Goal: Information Seeking & Learning: Understand process/instructions

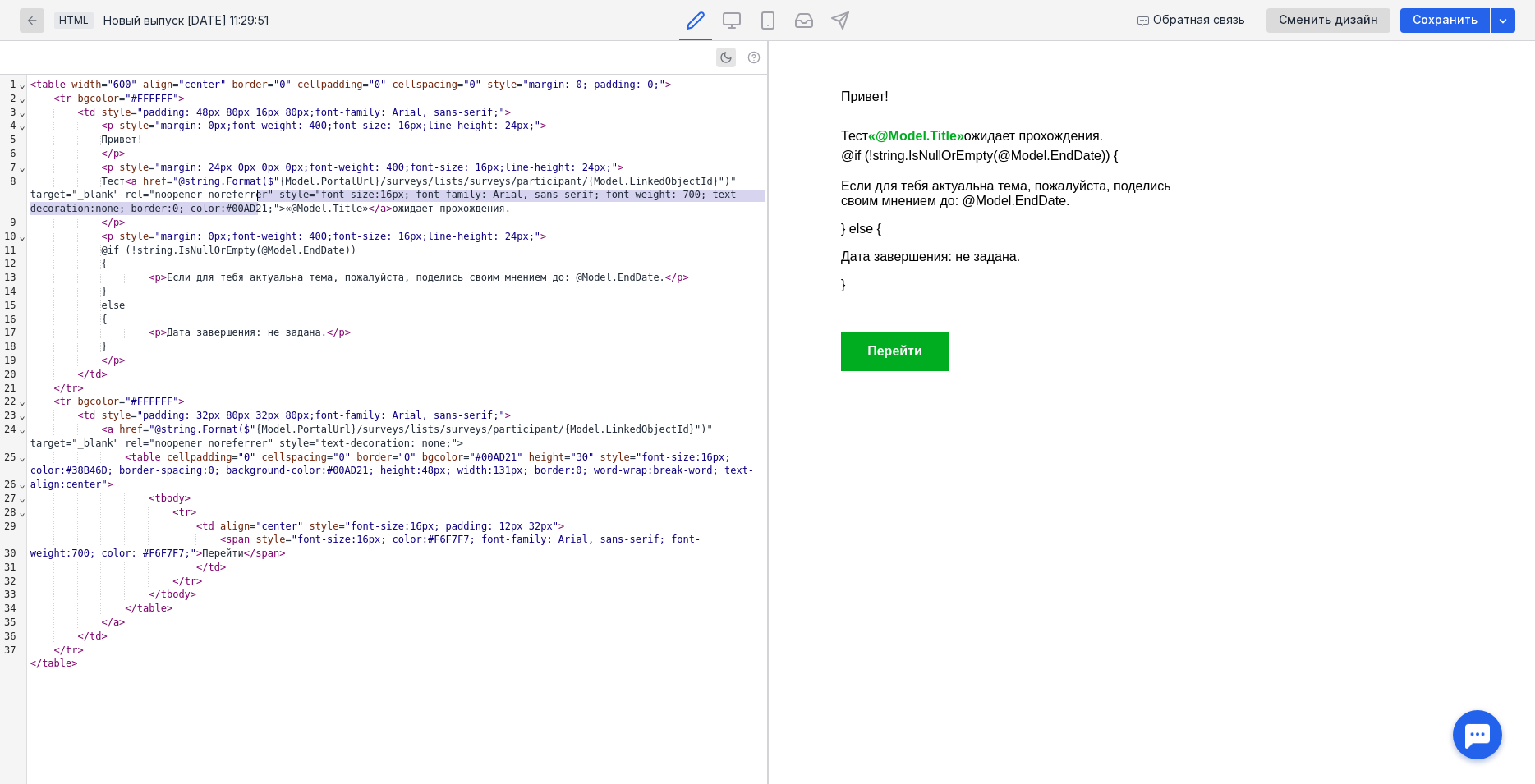
drag, startPoint x: 256, startPoint y: 212, endPoint x: 257, endPoint y: 192, distance: 20.0
click at [257, 192] on div "Тест < a href = "@string.Format($" {Model.PortalUrl}/surveys/lists/surveys/part…" at bounding box center [397, 195] width 740 height 41
copy div "style="font-size:16px; font-family: Arial, sans-serif; font-weight: 700; text-d…"
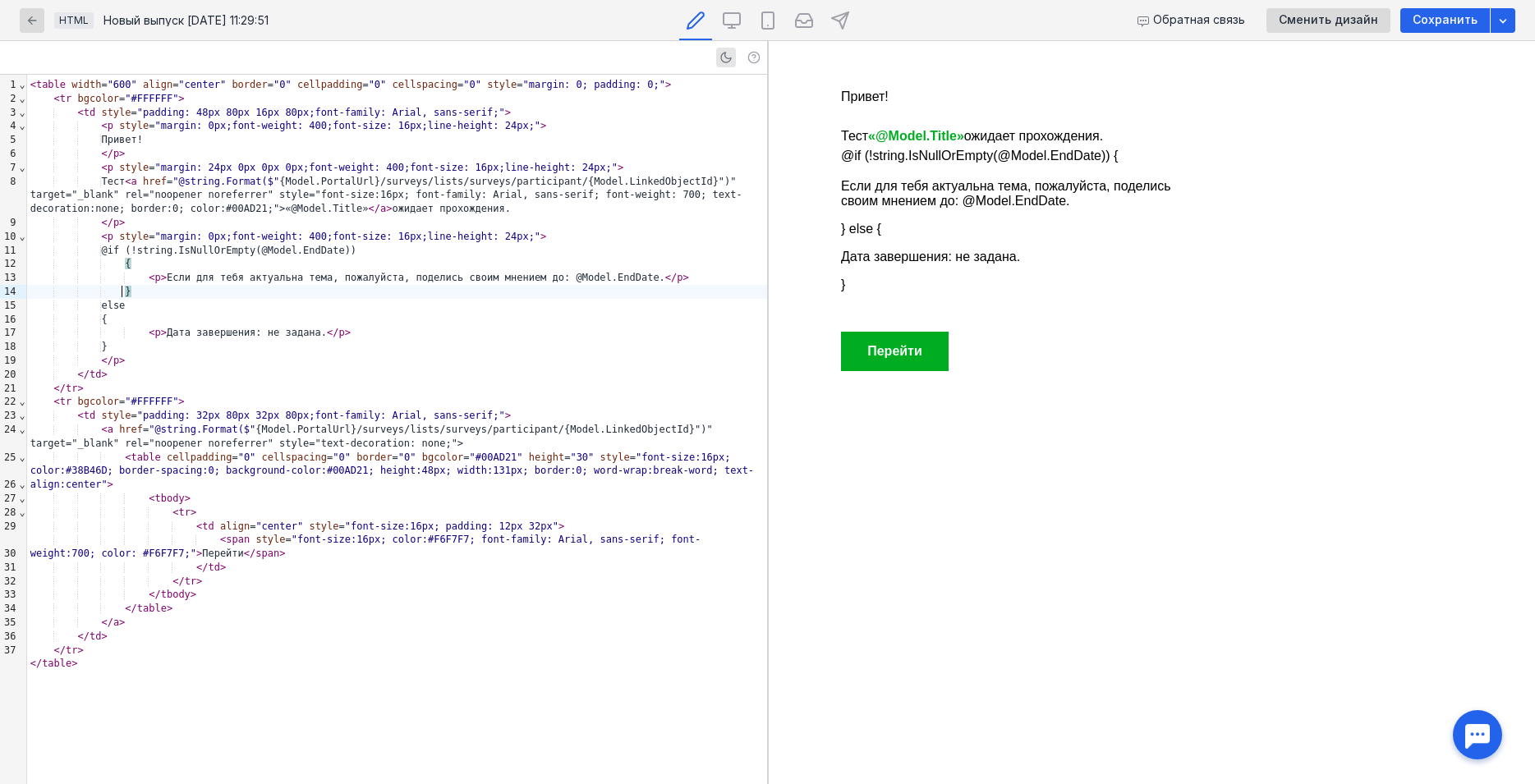
click at [297, 292] on div "}" at bounding box center [397, 291] width 740 height 14
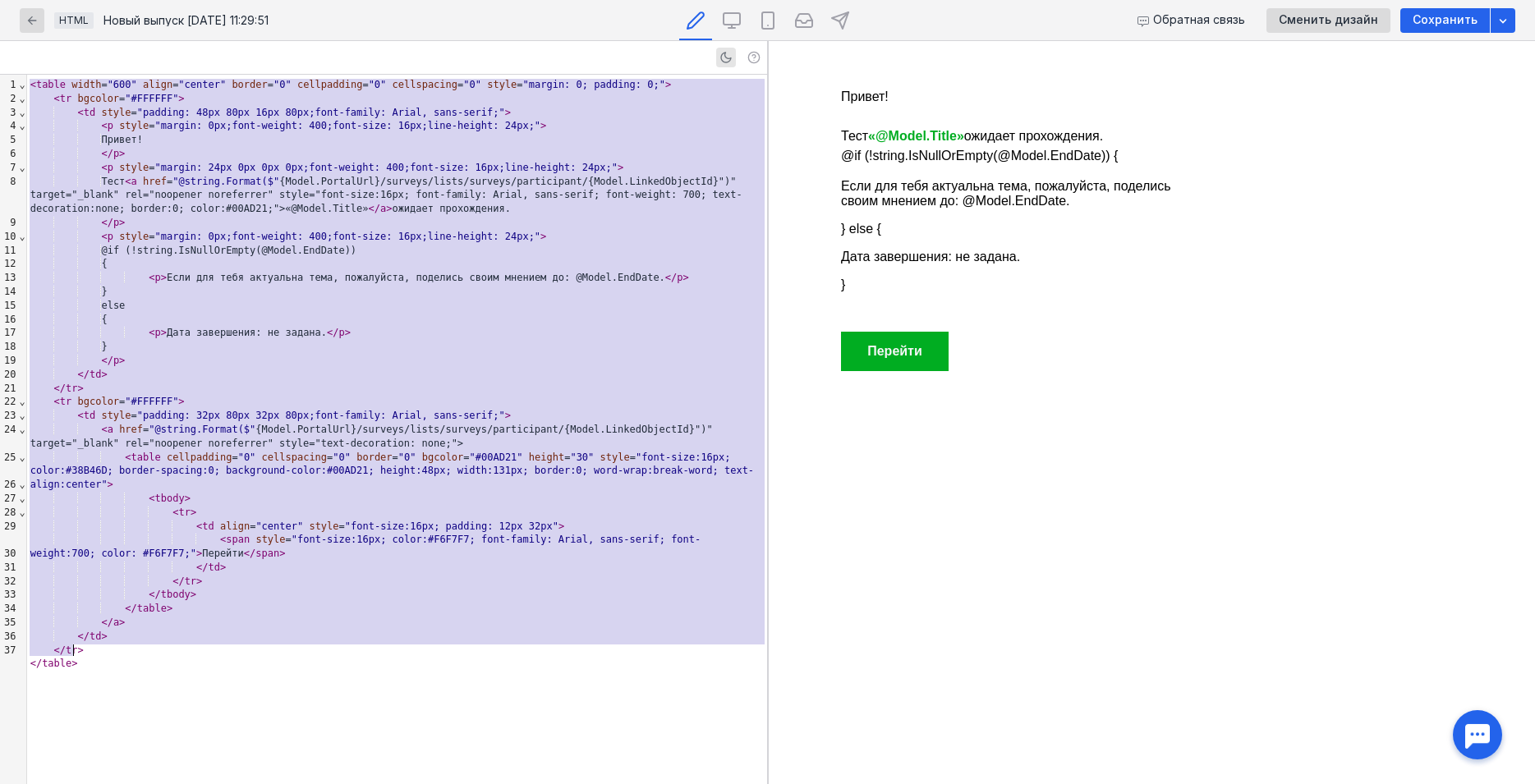
copy div "< lorem ipsum = "982" dolor = "sitame" consec = "5" adipiscinge = "4" seddoeius…"
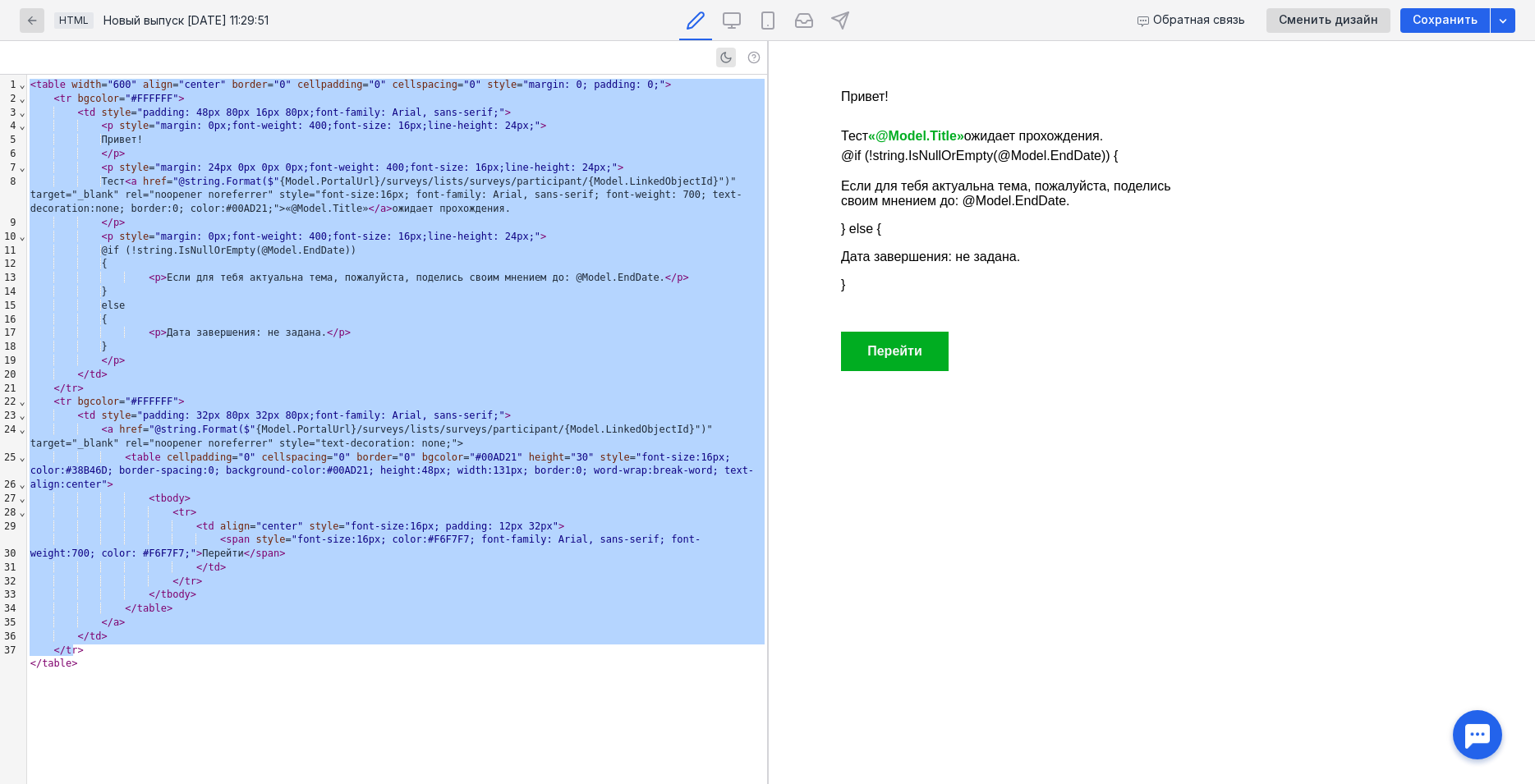
click at [414, 289] on div "}" at bounding box center [397, 291] width 740 height 14
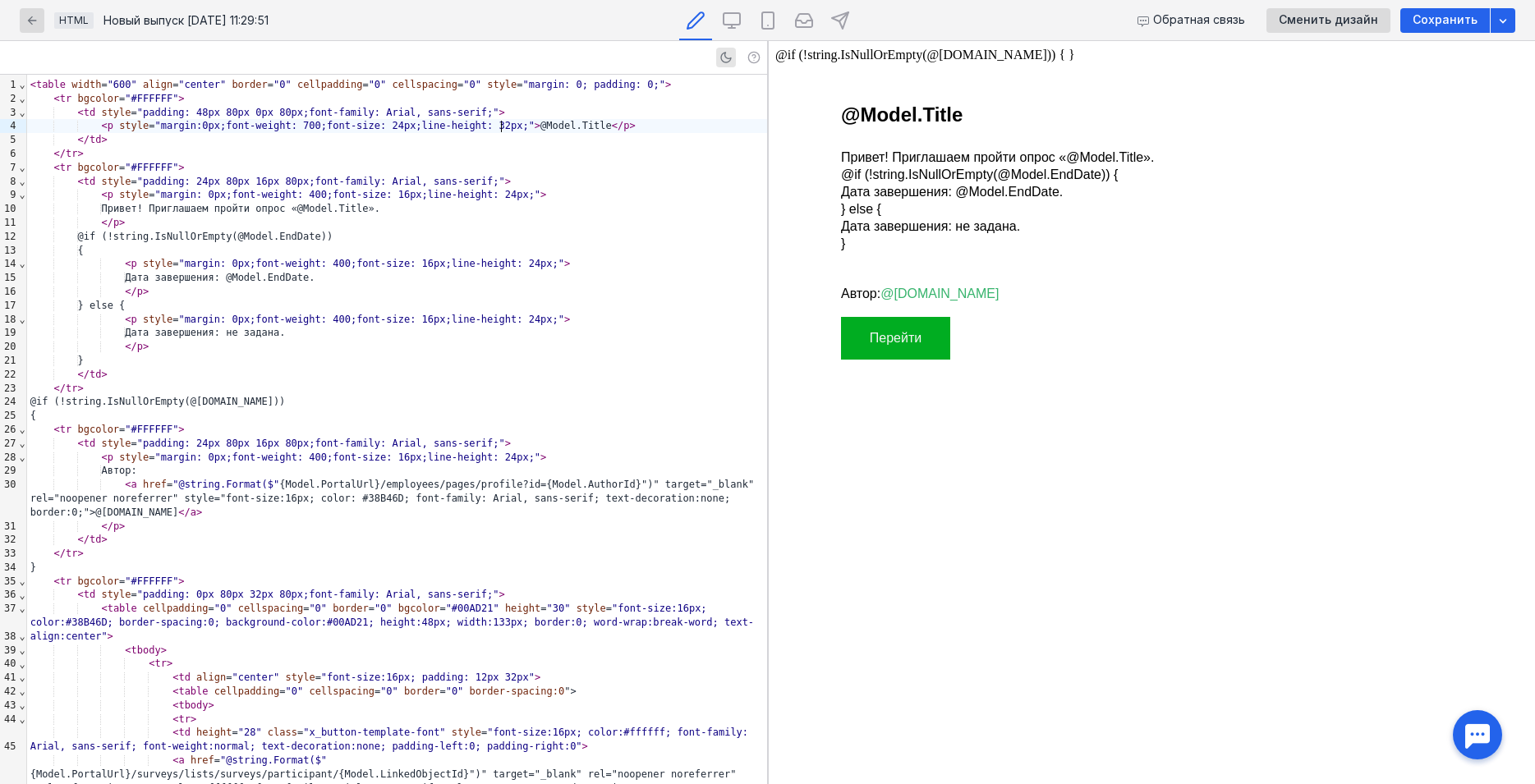
click at [500, 129] on div "< p style = "margin:0px;font-weight: 700;font-size: 24px;line-height: 32px;" > …" at bounding box center [397, 125] width 740 height 14
click at [498, 126] on div "< p style = "margin:0px;font-weight: 700;font-size: 24px;line-height: 32px;" > …" at bounding box center [397, 125] width 740 height 14
click at [498, 127] on div "< p style = "margin:0px;font-weight: 700;font-size: 24px;line-height: 32px;" > …" at bounding box center [397, 125] width 740 height 14
paste div
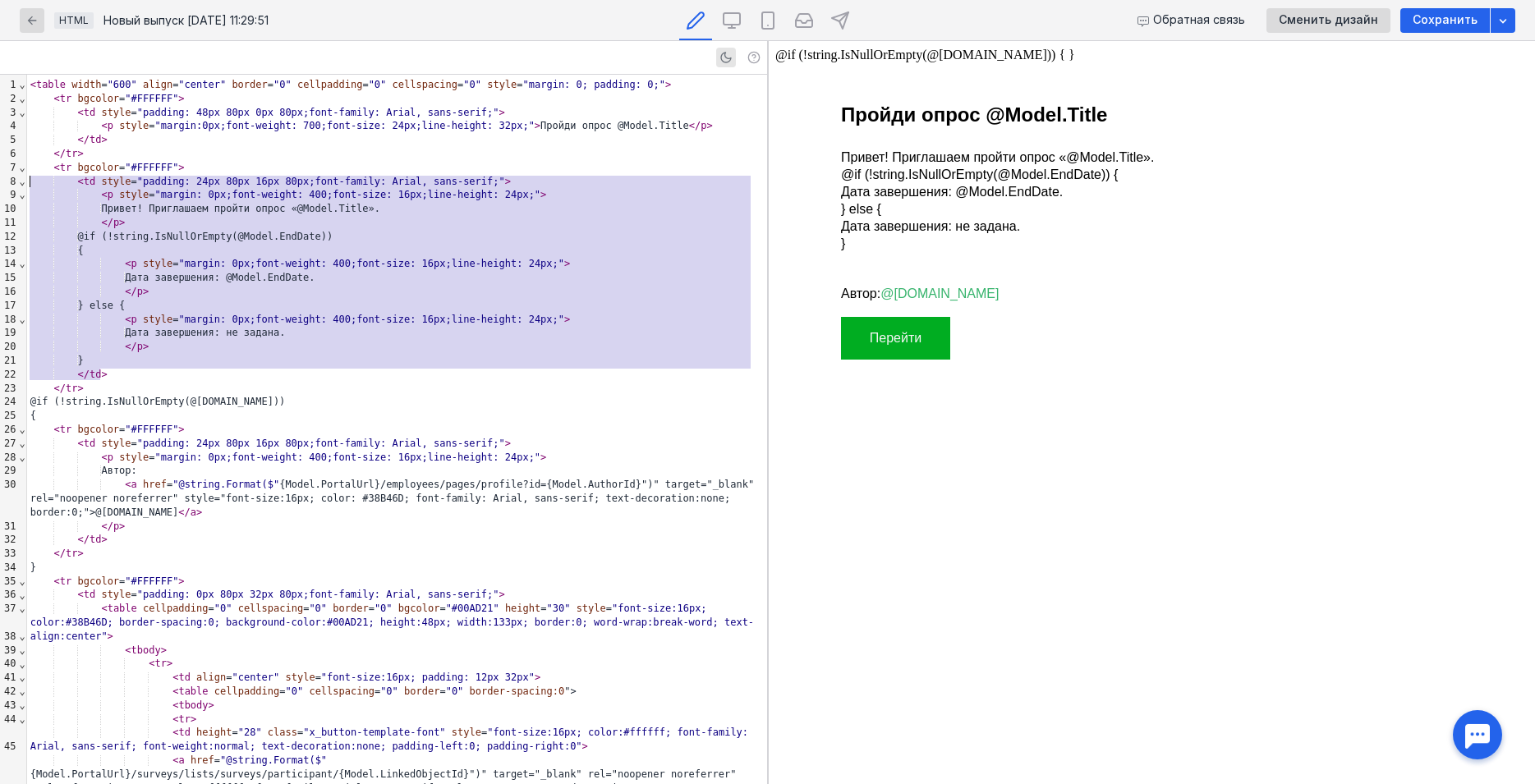
drag, startPoint x: 123, startPoint y: 380, endPoint x: -34, endPoint y: 178, distance: 255.8
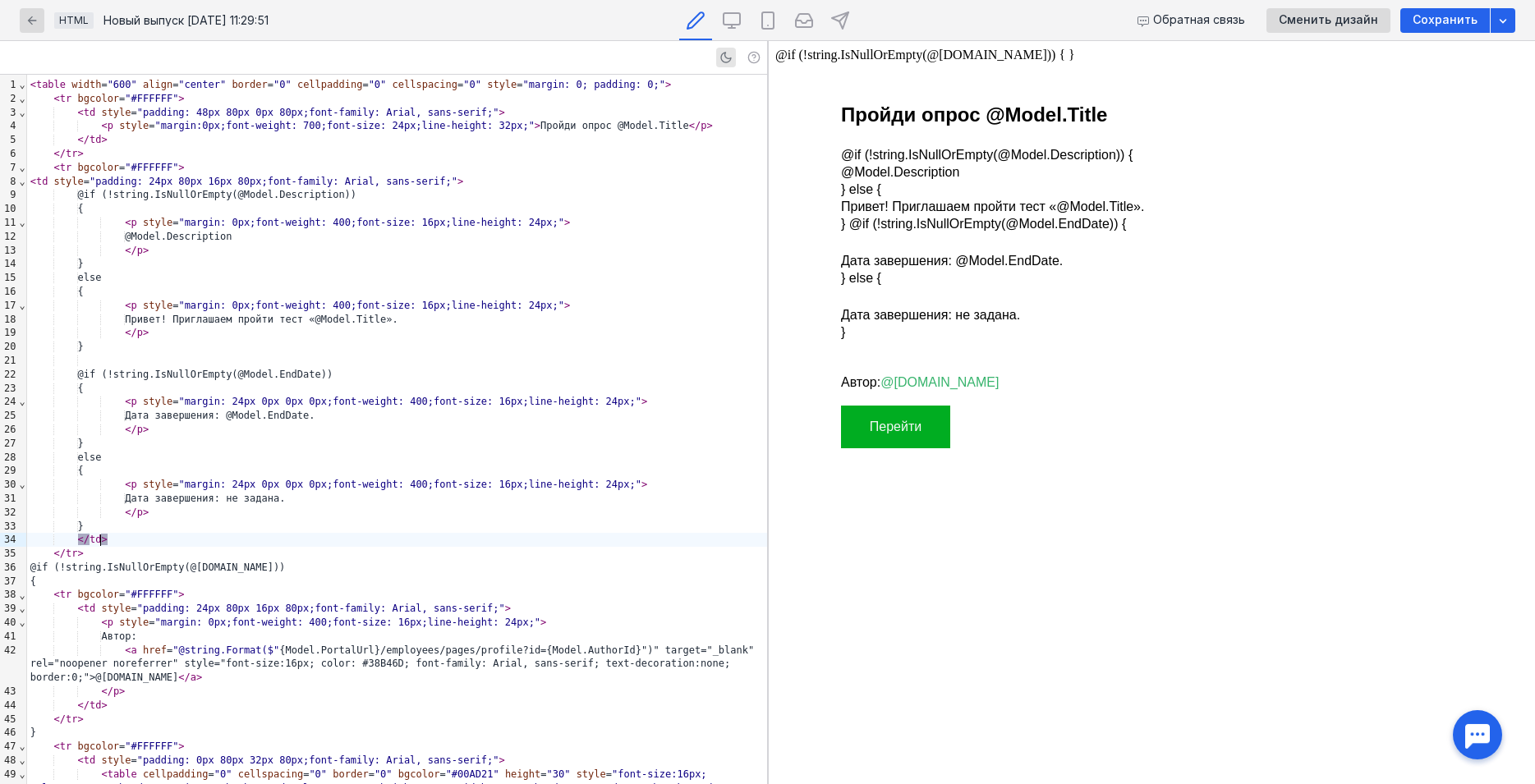
click at [207, 492] on div "Дата завершения: не задана." at bounding box center [397, 498] width 740 height 14
click at [284, 319] on div "Привет! Приглашаем пройти тест «@Model.Title»." at bounding box center [397, 319] width 740 height 14
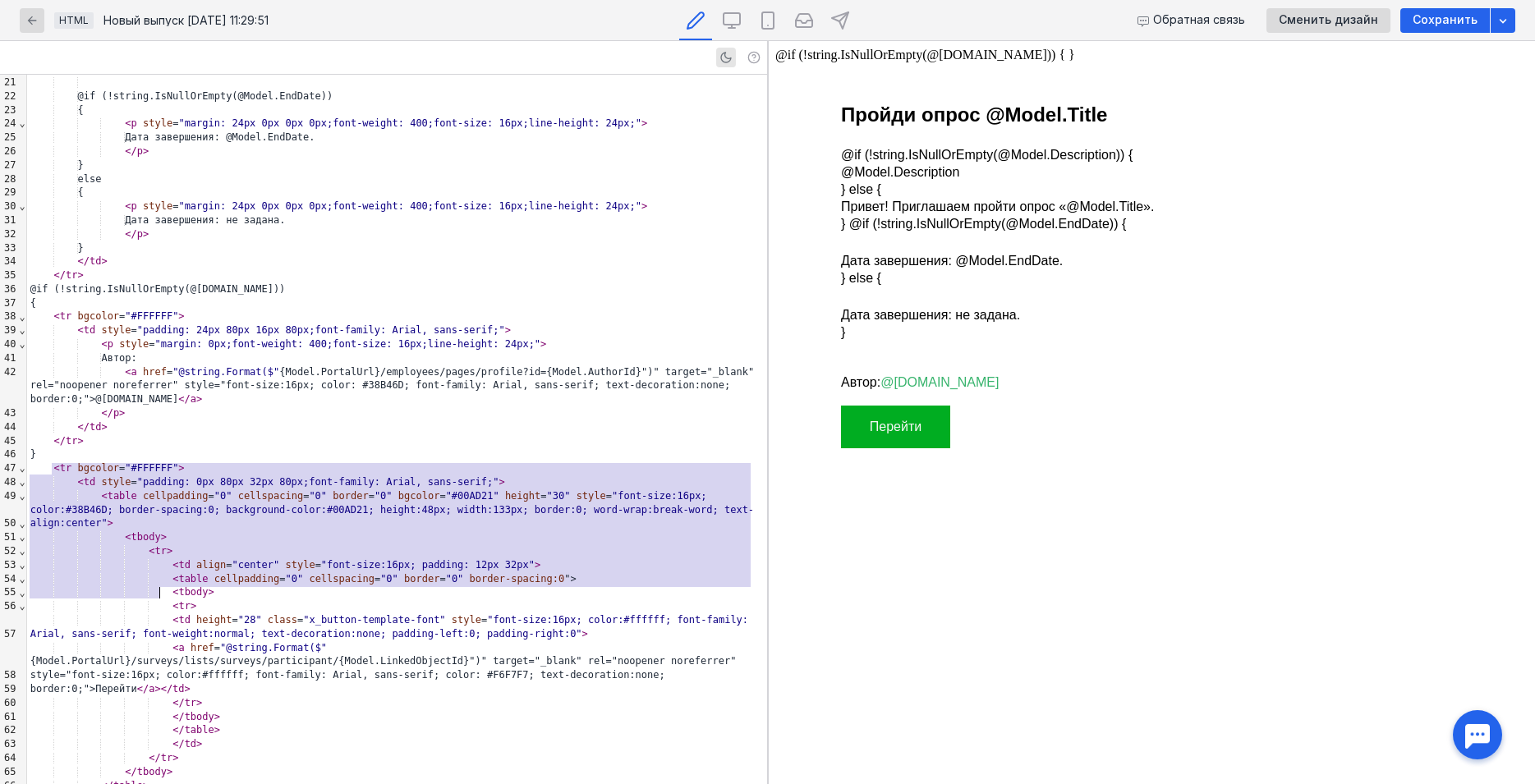
scroll to position [304, 0]
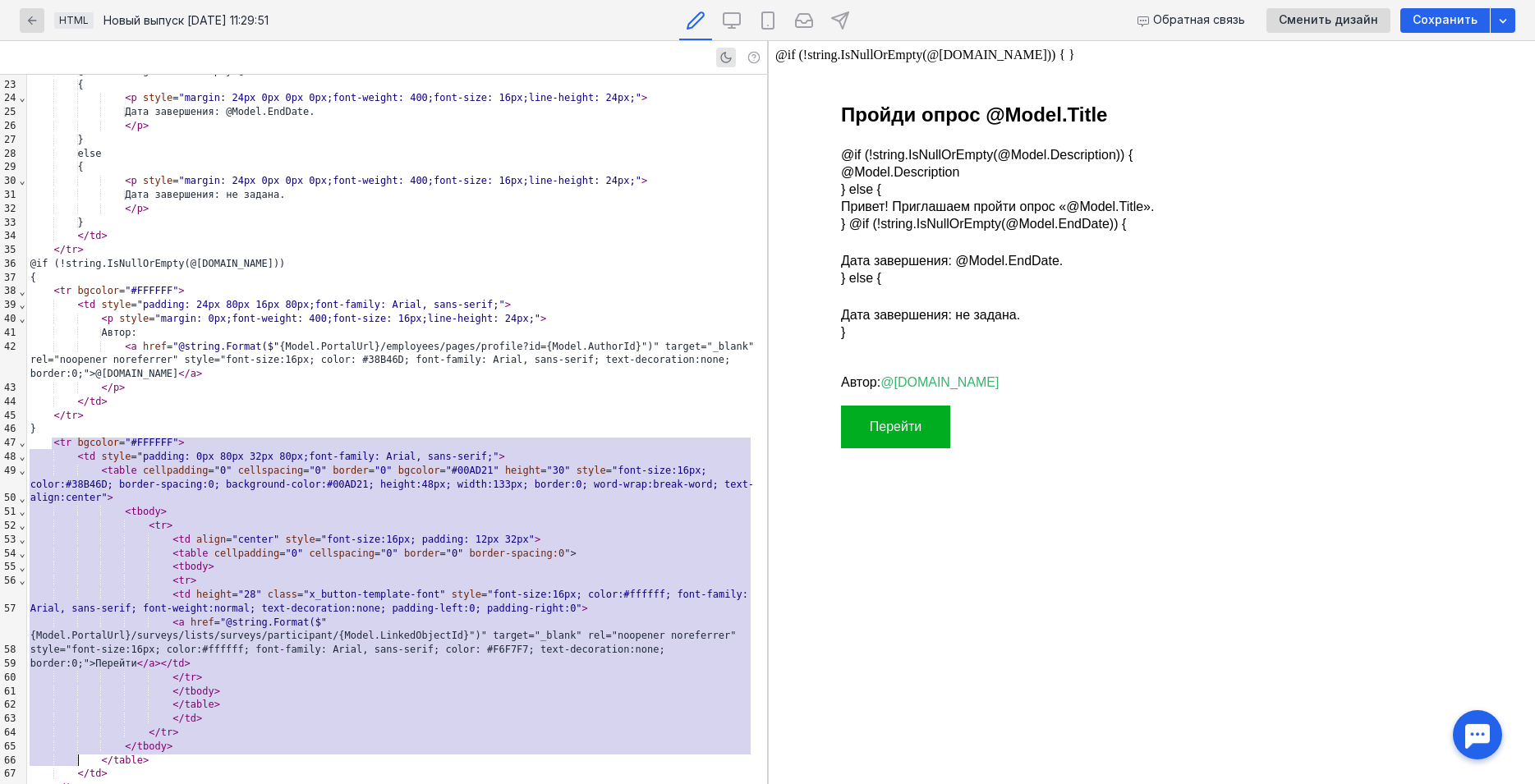
drag, startPoint x: 49, startPoint y: 497, endPoint x: 115, endPoint y: 758, distance: 269.2
click at [115, 758] on div "< table width = "600" align = "center" border = "0" cellpadding = "0" cellspaci…" at bounding box center [397, 291] width 740 height 1040
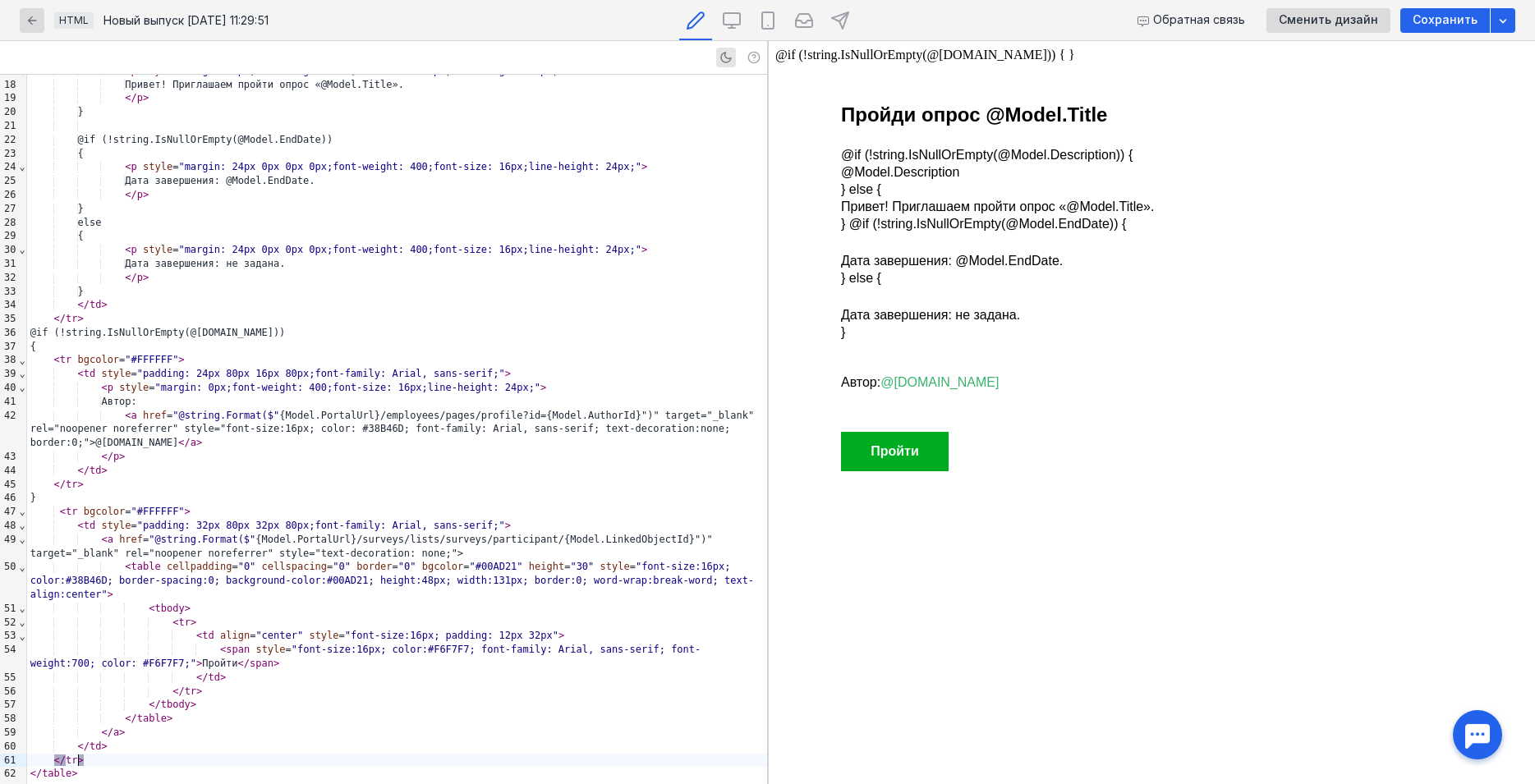
scroll to position [235, 0]
click at [646, 455] on div "</ p >" at bounding box center [397, 456] width 740 height 14
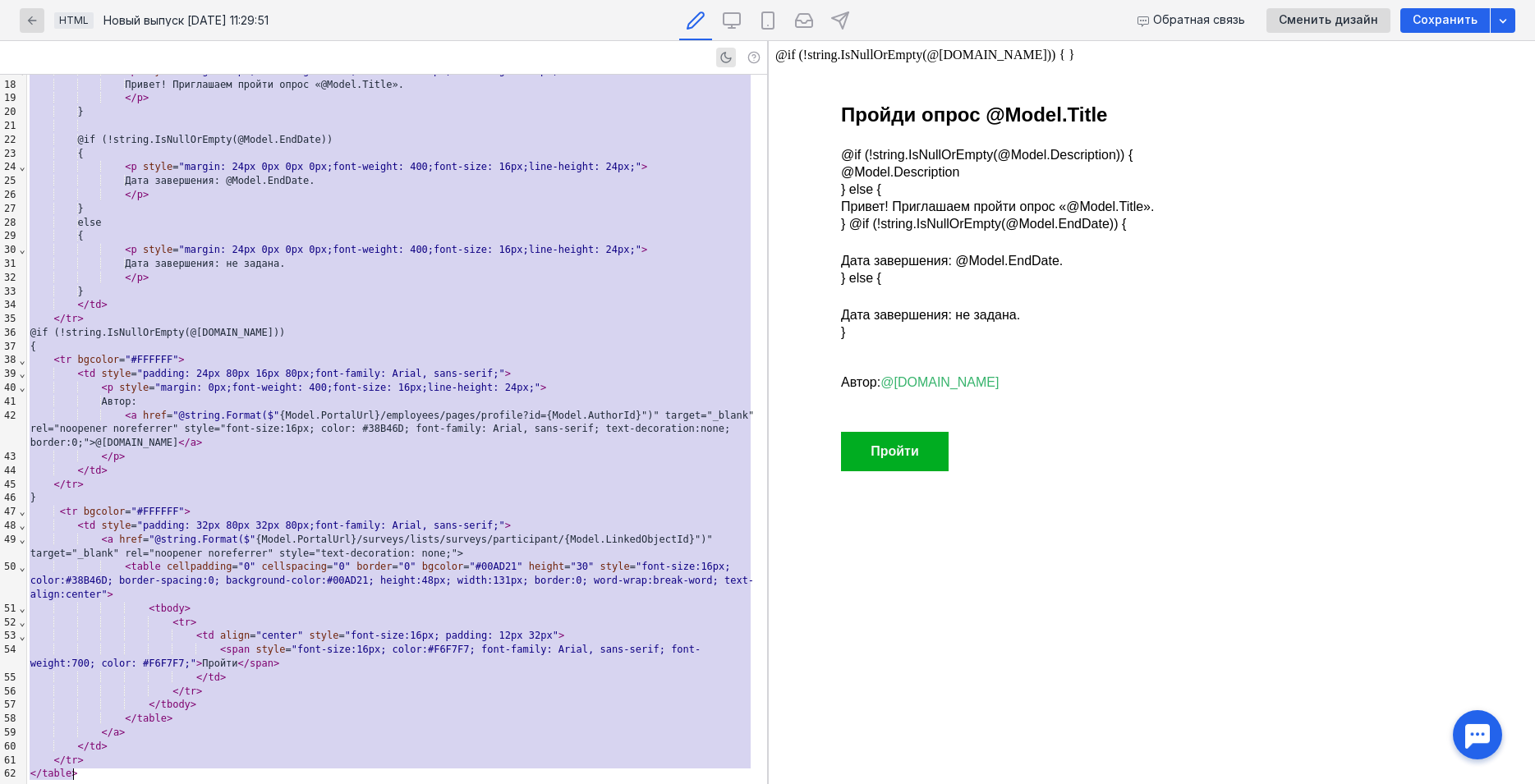
copy div "< lorem ipsum = "590" dolor = "sitame" consec = "0" adipiscinge = "3" seddoeius…"
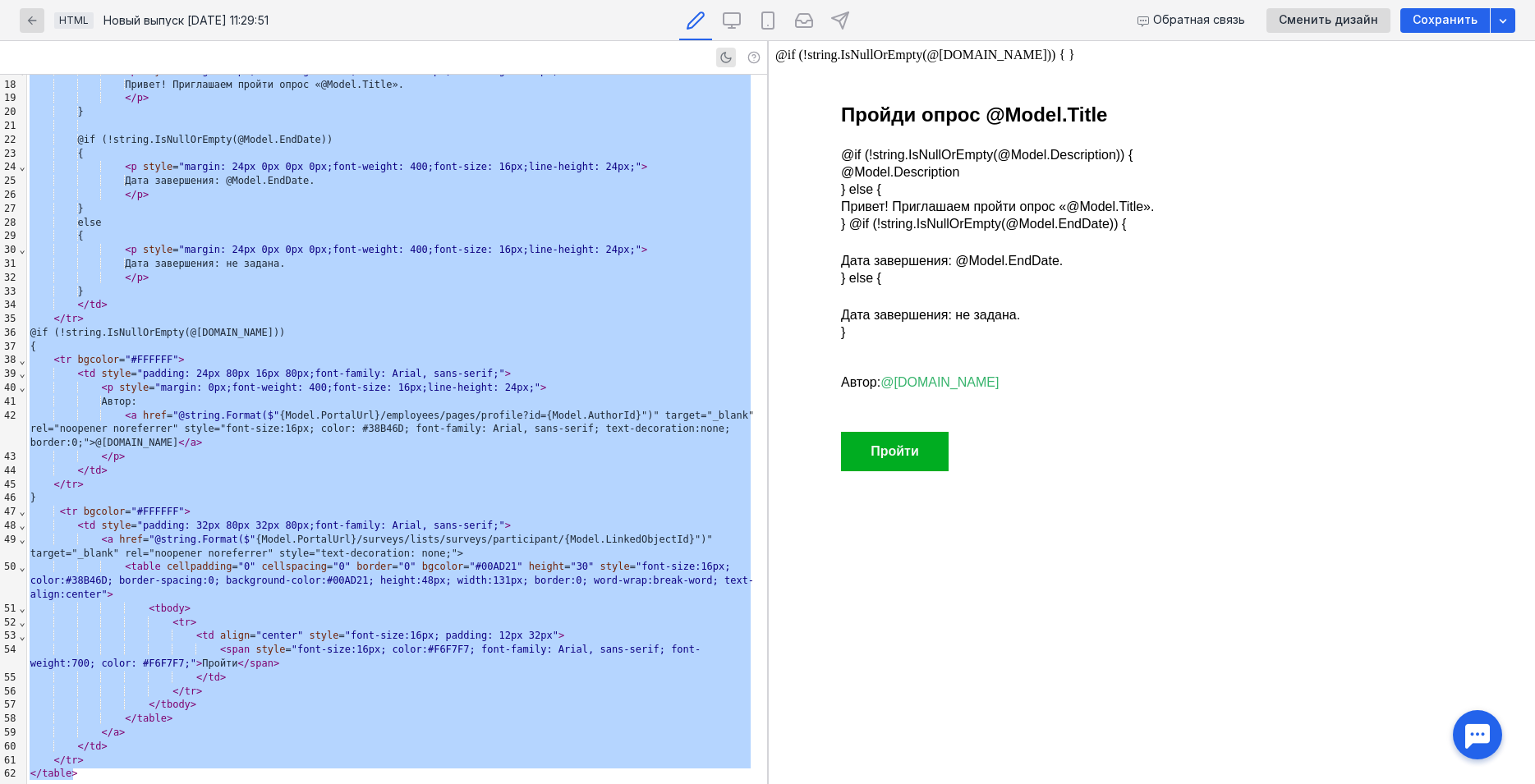
click at [554, 208] on div "}" at bounding box center [397, 208] width 740 height 14
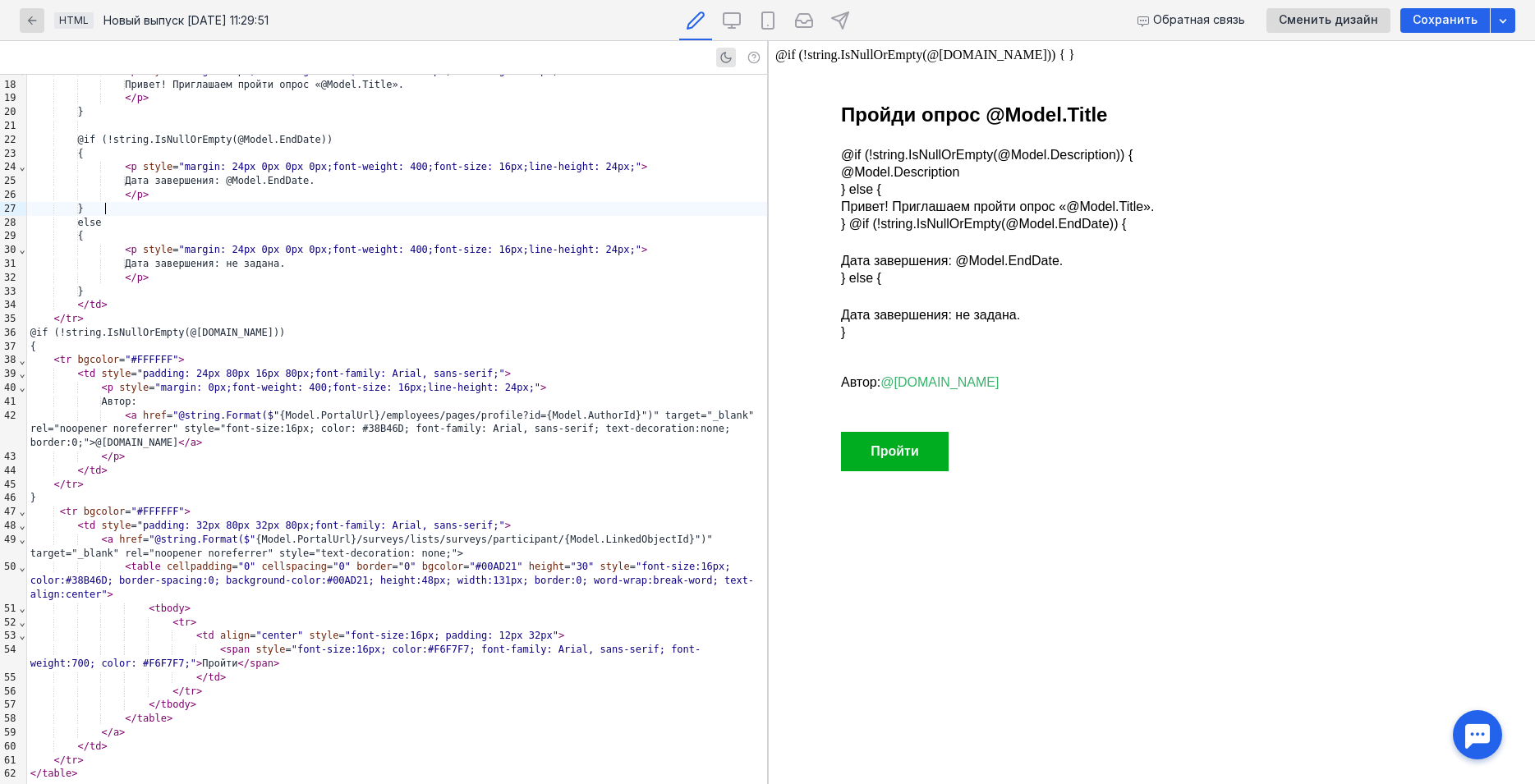
click at [521, 225] on div "else" at bounding box center [397, 223] width 740 height 14
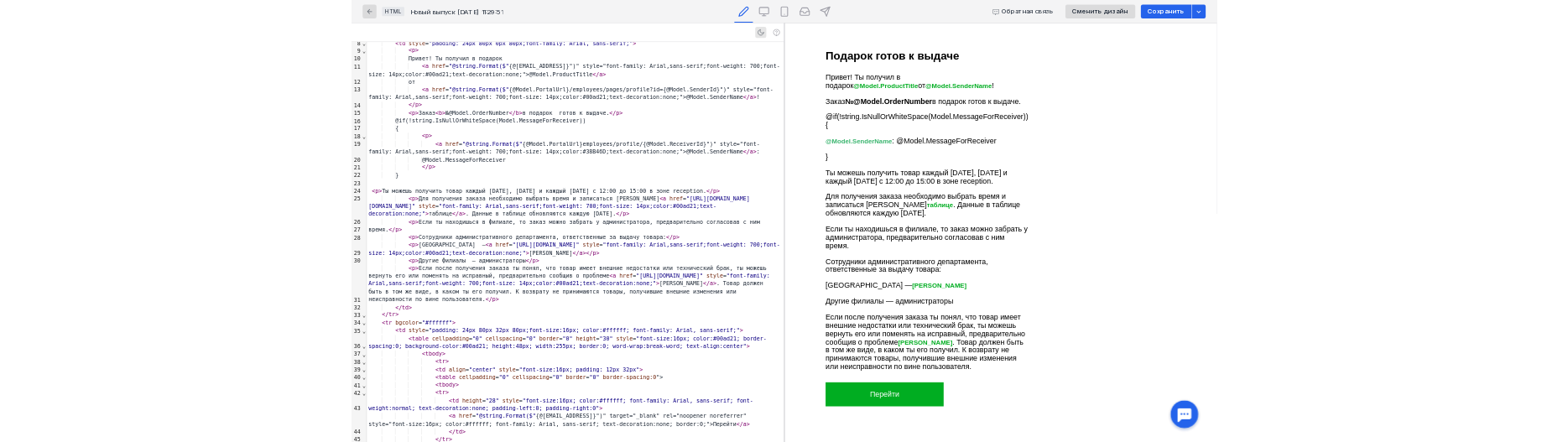
scroll to position [0, 0]
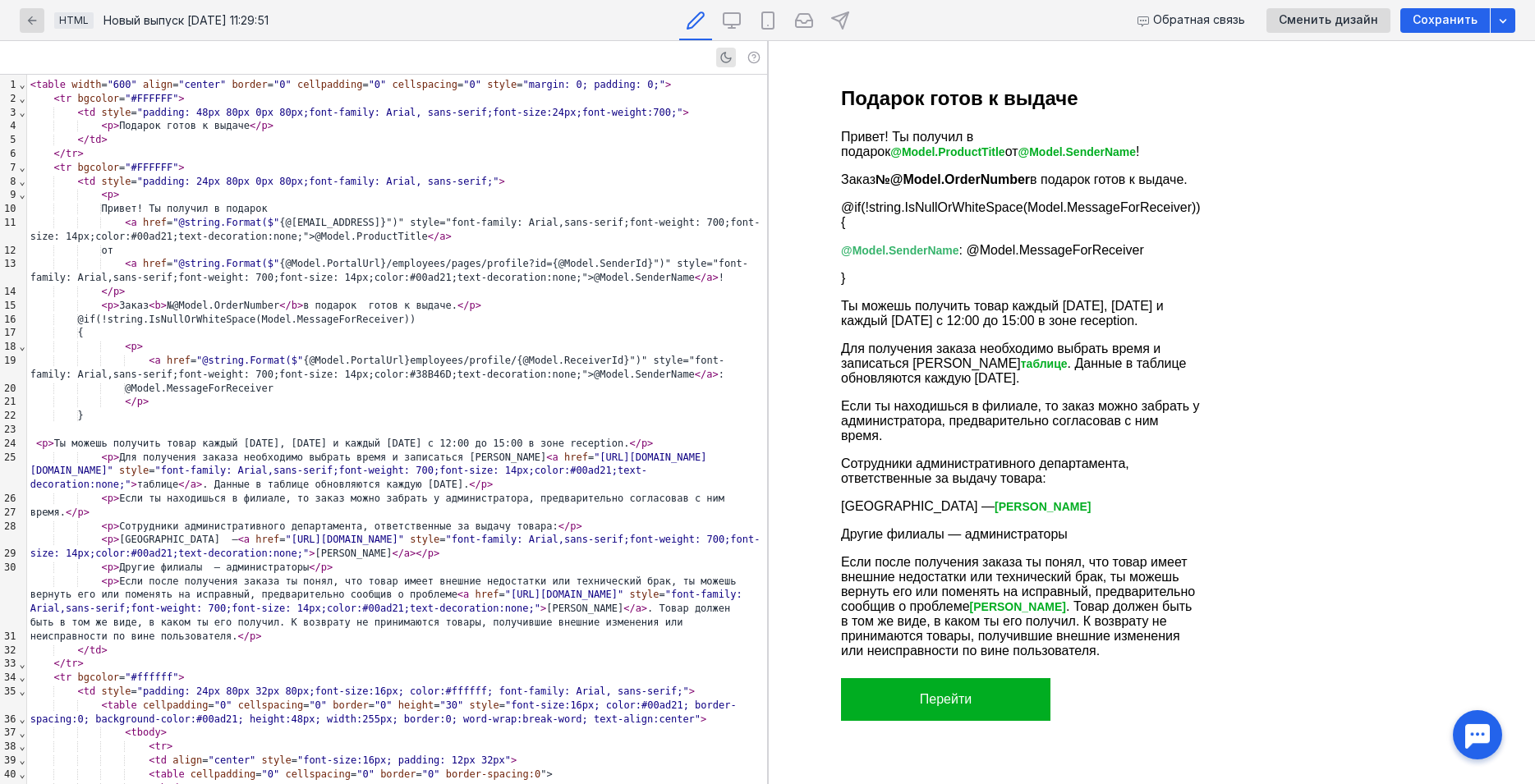
click at [877, 137] on p "Привет! Ты получил в подарок @Model.ProductTitle от @Model.SenderName !" at bounding box center [1021, 144] width 362 height 29
click at [892, 99] on p "Подарок готов к выдаче" at bounding box center [1021, 98] width 362 height 23
click at [875, 132] on p "Привет! Ты получил в подарок @Model.ProductTitle от @Model.SenderName !" at bounding box center [1021, 144] width 362 height 29
click at [299, 214] on div "Привет! Ты получил в подарок" at bounding box center [397, 208] width 740 height 14
drag, startPoint x: 160, startPoint y: 210, endPoint x: 119, endPoint y: 208, distance: 41.0
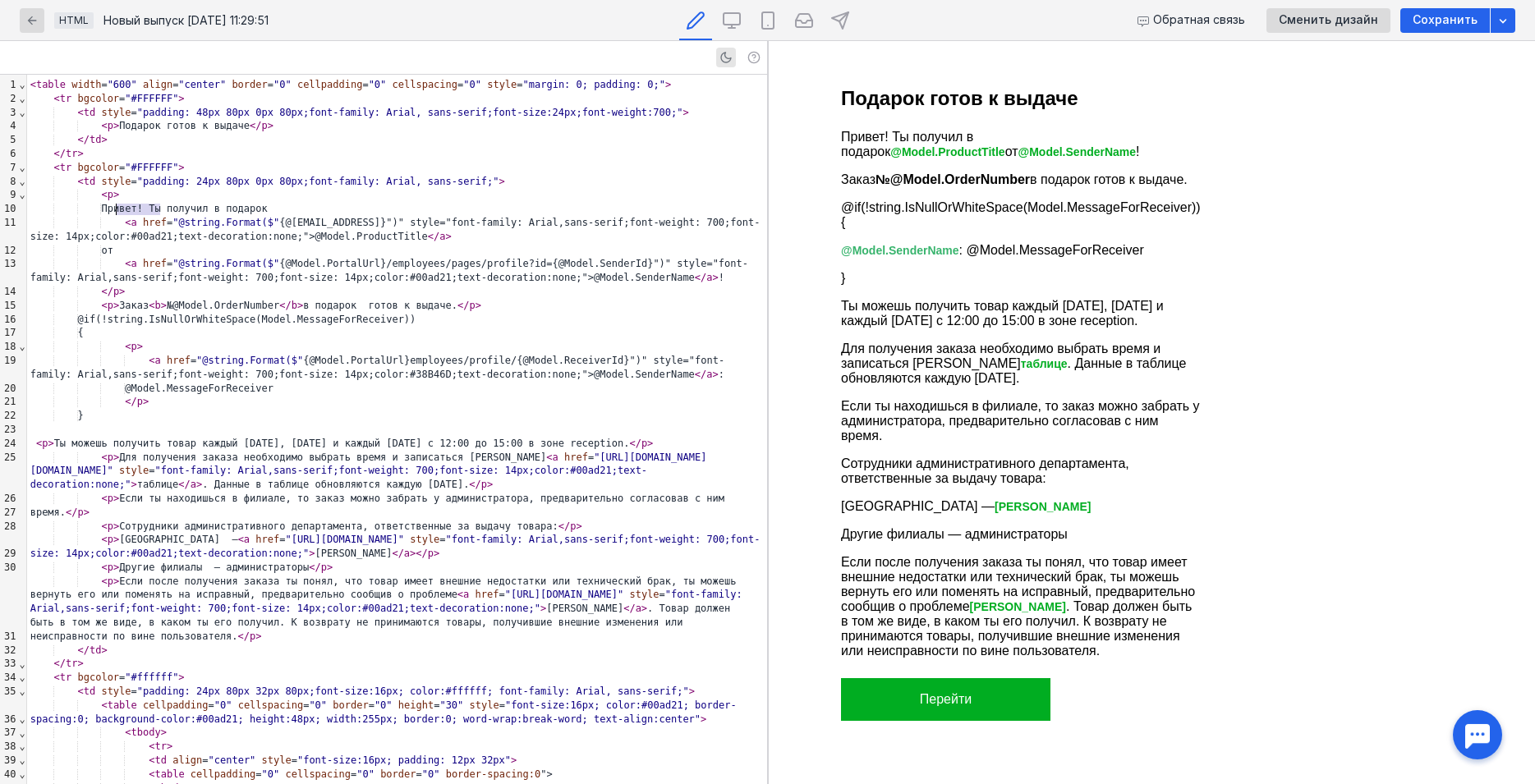
click at [119, 208] on div "Привет! Ты получил в подарок" at bounding box center [397, 208] width 740 height 14
click at [878, 135] on p "Ты получил в подарок @Model.ProductTitle от @Model.SenderName !" at bounding box center [1021, 144] width 362 height 29
click at [1004, 145] on link "@Model.ProductTitle" at bounding box center [946, 152] width 114 height 13
click at [400, 237] on div "< a href = "@string.Format($" {@[EMAIL_ADDRESS]}")" style="font-family: Arial,s…" at bounding box center [397, 230] width 740 height 28
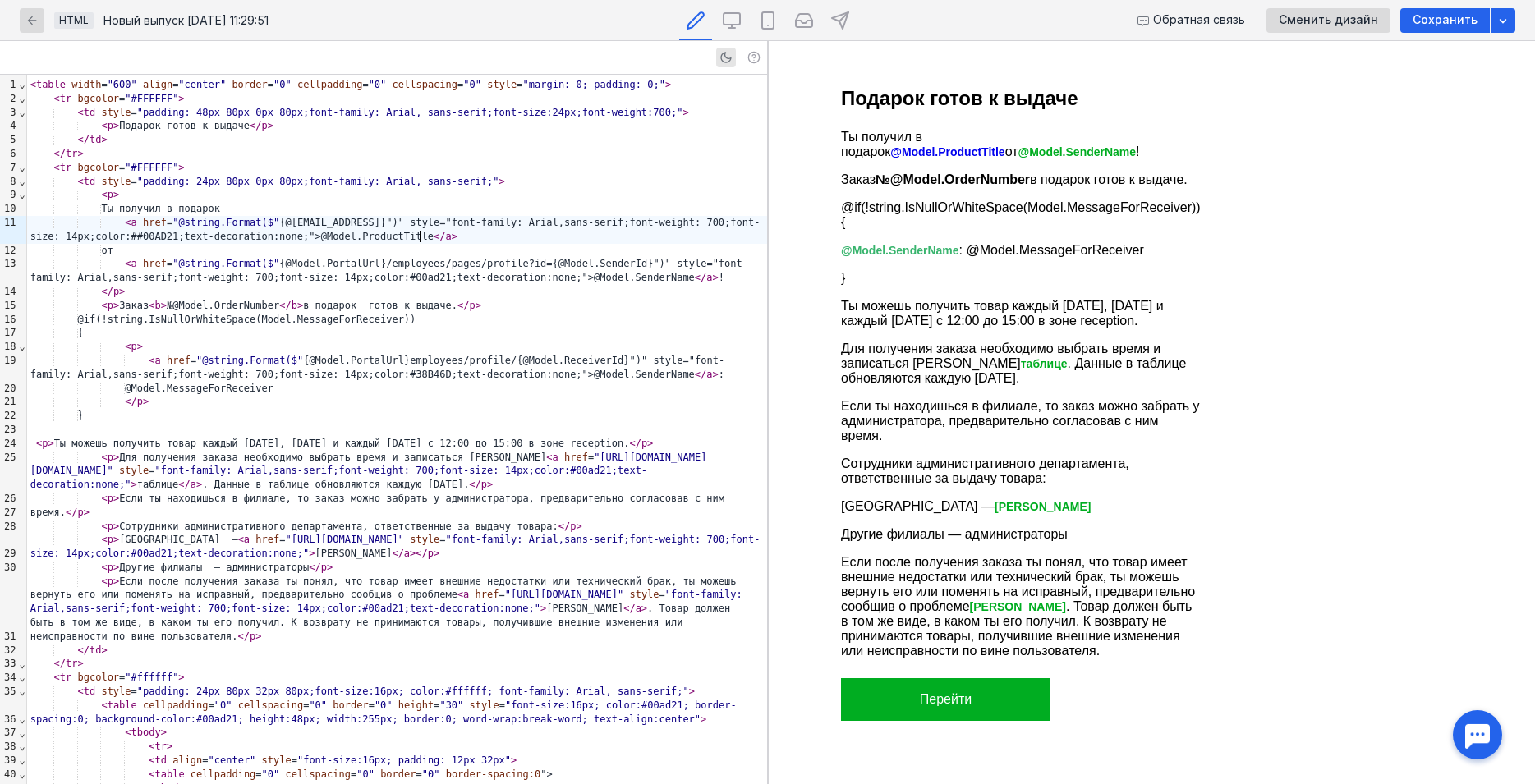
click at [386, 237] on div "< a href = "@string.Format($" {@[EMAIL_ADDRESS]}")" style="font-family: Arial,s…" at bounding box center [397, 230] width 740 height 28
click at [350, 278] on div "< a href = "@string.Format($" {@Model.PortalUrl}/employees/pages/profile?id={@M…" at bounding box center [397, 270] width 740 height 28
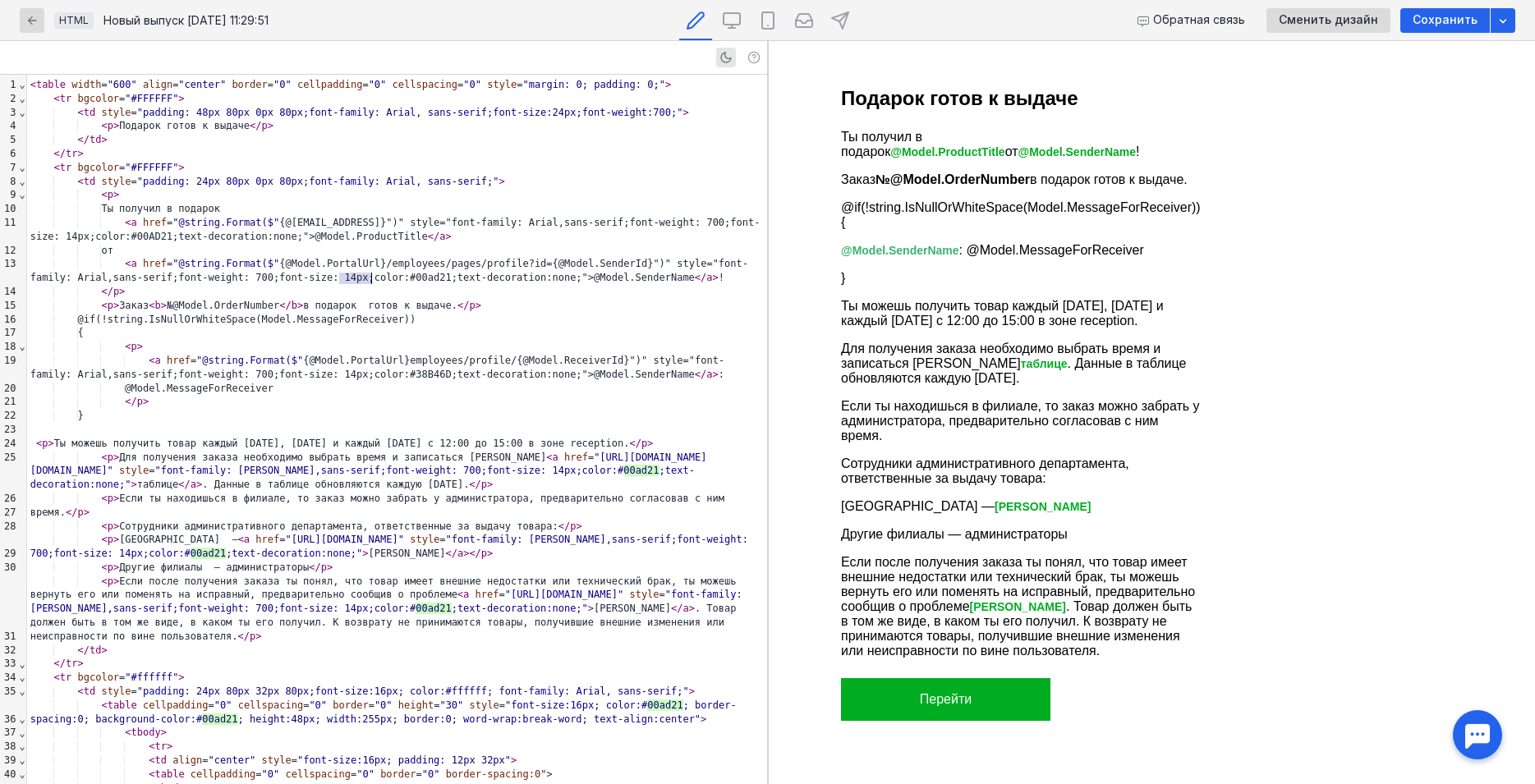
click at [350, 278] on div "< a href = "@string.Format($" {@Model.PortalUrl}/employees/pages/profile?id={@M…" at bounding box center [397, 270] width 740 height 28
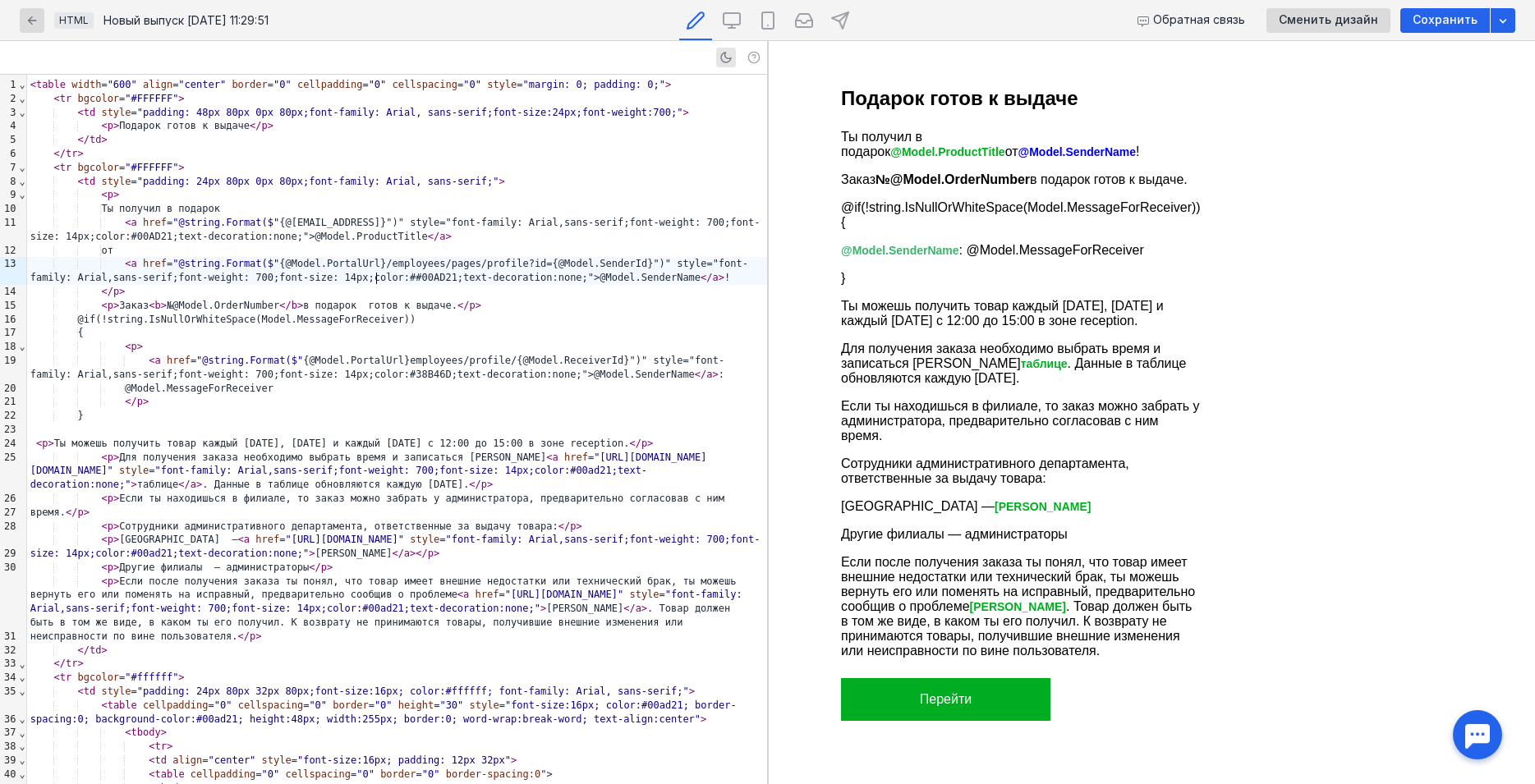
click at [339, 281] on div "< a href = "@string.Format($" {@Model.PortalUrl}/employees/pages/profile?id={@M…" at bounding box center [397, 270] width 740 height 28
click at [951, 178] on b "№@Model.OrderNumber" at bounding box center [951, 179] width 154 height 14
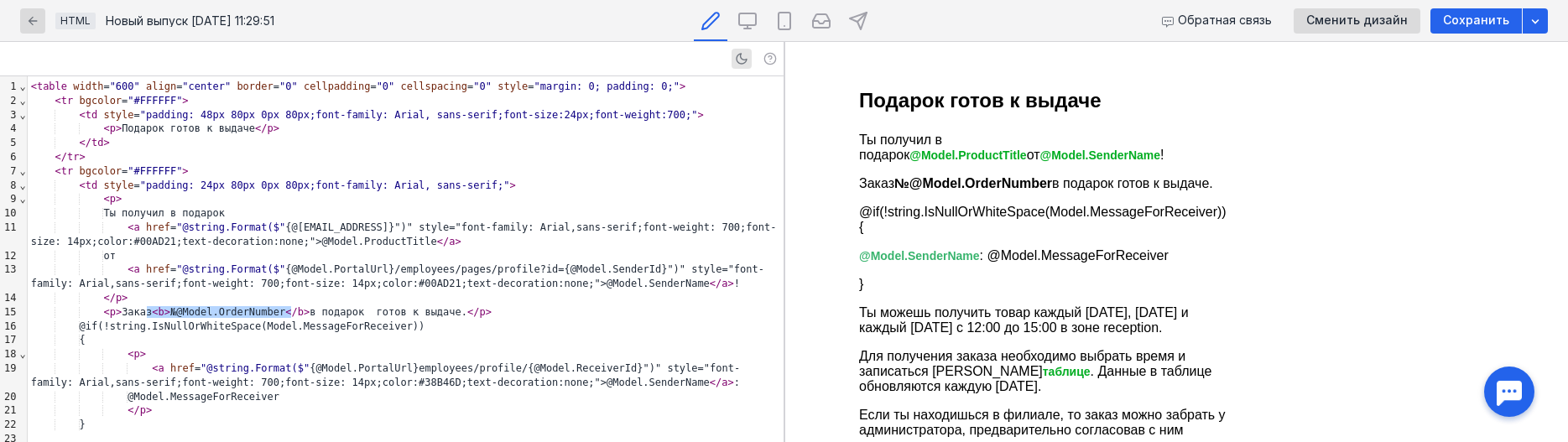
click at [1130, 137] on p "Ты получил в подарок @Model.ProductTitle от @Model.SenderName !" at bounding box center [1043, 147] width 369 height 30
click at [1039, 155] on link "@Model.SenderName" at bounding box center [1100, 155] width 121 height 13
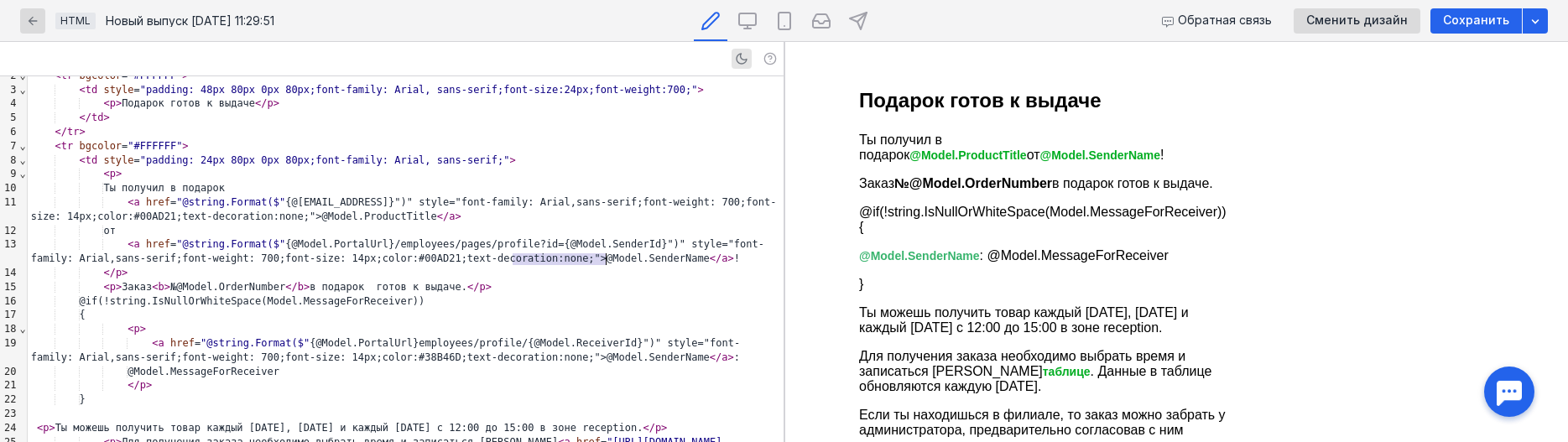
click at [187, 234] on div "от" at bounding box center [406, 230] width 756 height 14
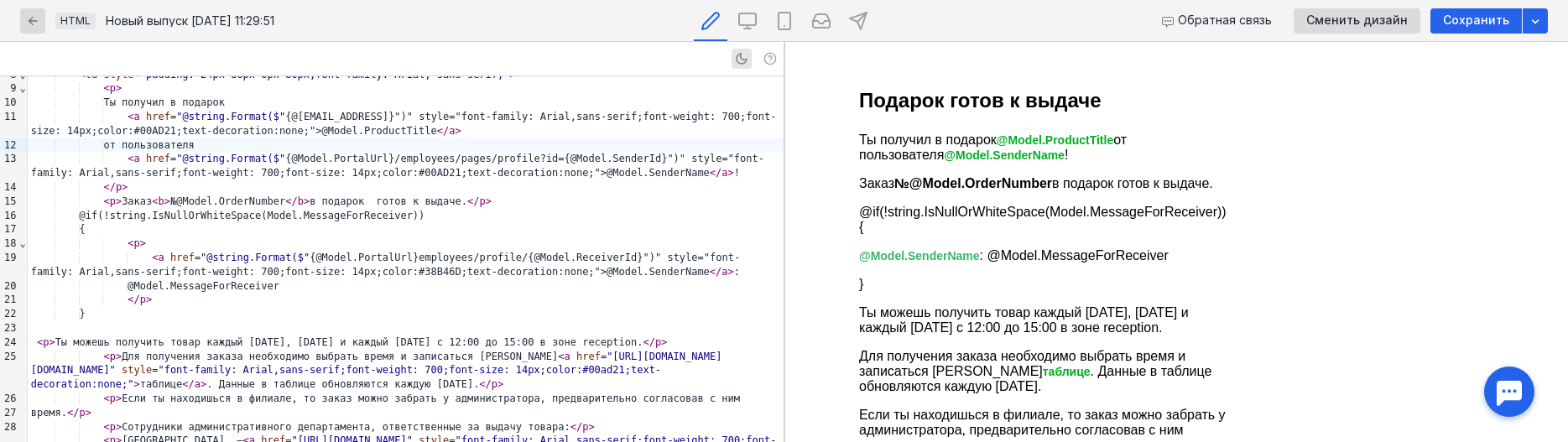
click at [879, 182] on p "Заказ №@Model.OrderNumber в подарок готов к выдаче." at bounding box center [1043, 184] width 369 height 15
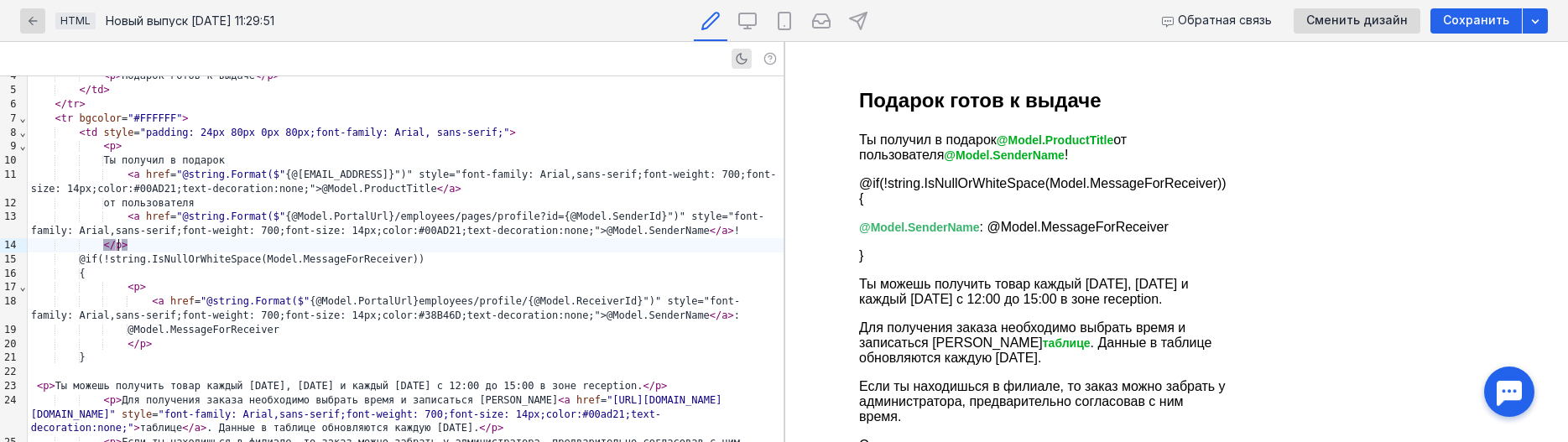
click at [645, 229] on div "< a href = "@string.Format($" {@Model.PortalUrl}/employees/pages/profile?id={@M…" at bounding box center [406, 224] width 756 height 29
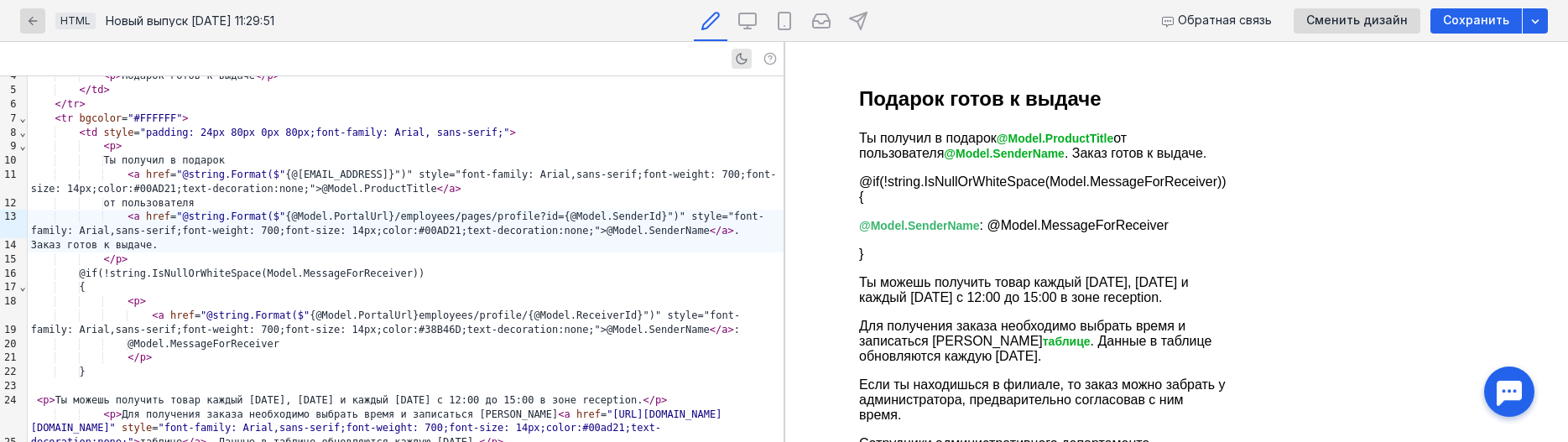
scroll to position [0, 0]
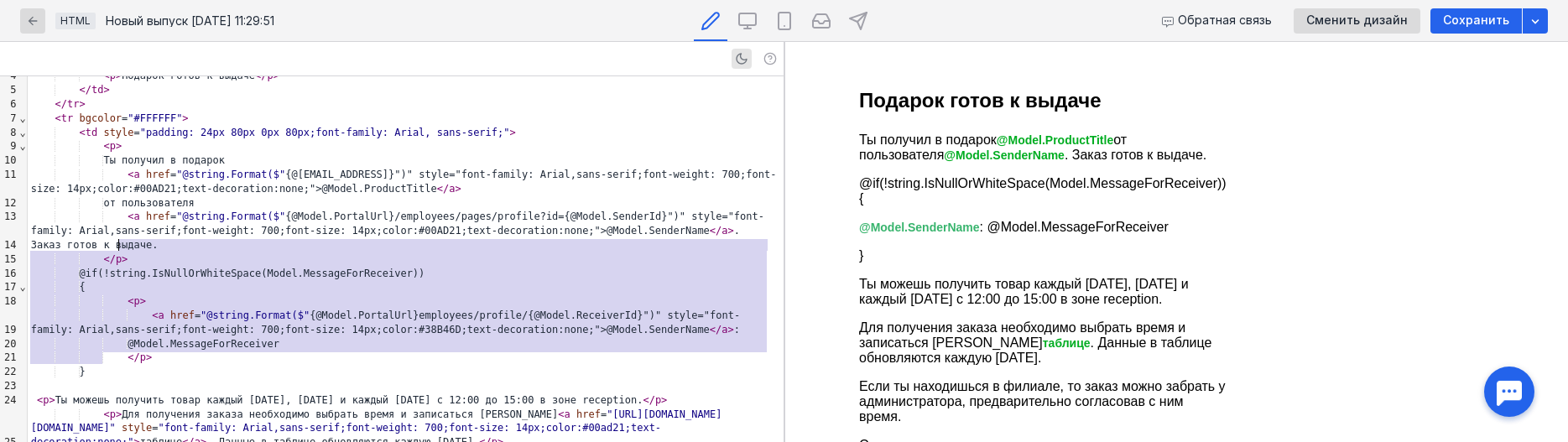
drag, startPoint x: 109, startPoint y: 361, endPoint x: 137, endPoint y: 245, distance: 119.3
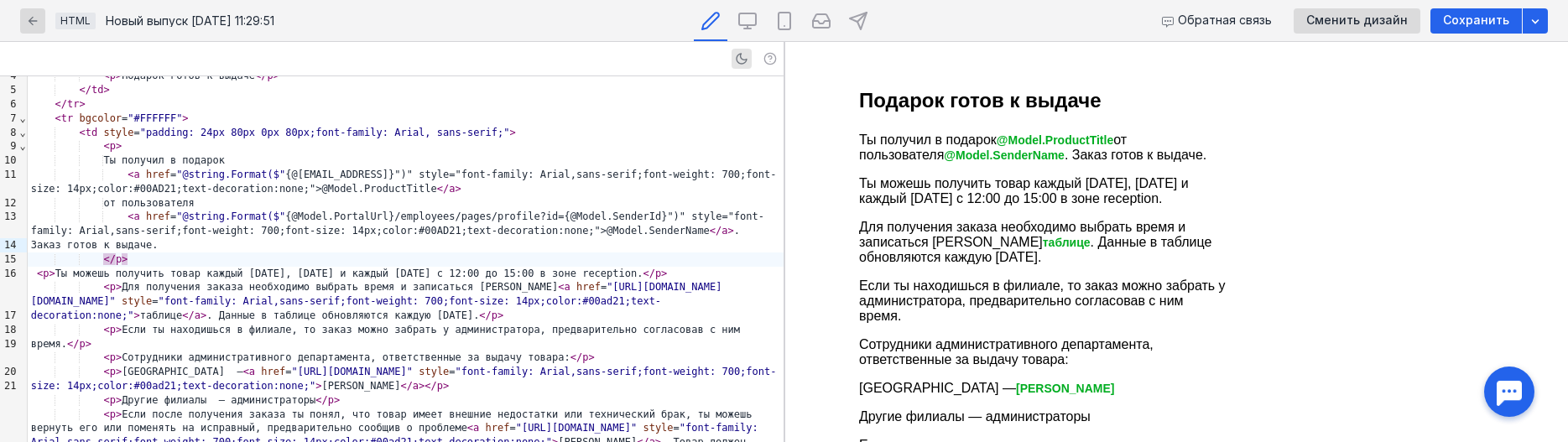
click at [870, 186] on p "Ты можешь получить товар каждый [DATE], [DATE] и каждый [DATE] с 12:00 до 15:00…" at bounding box center [1043, 191] width 369 height 30
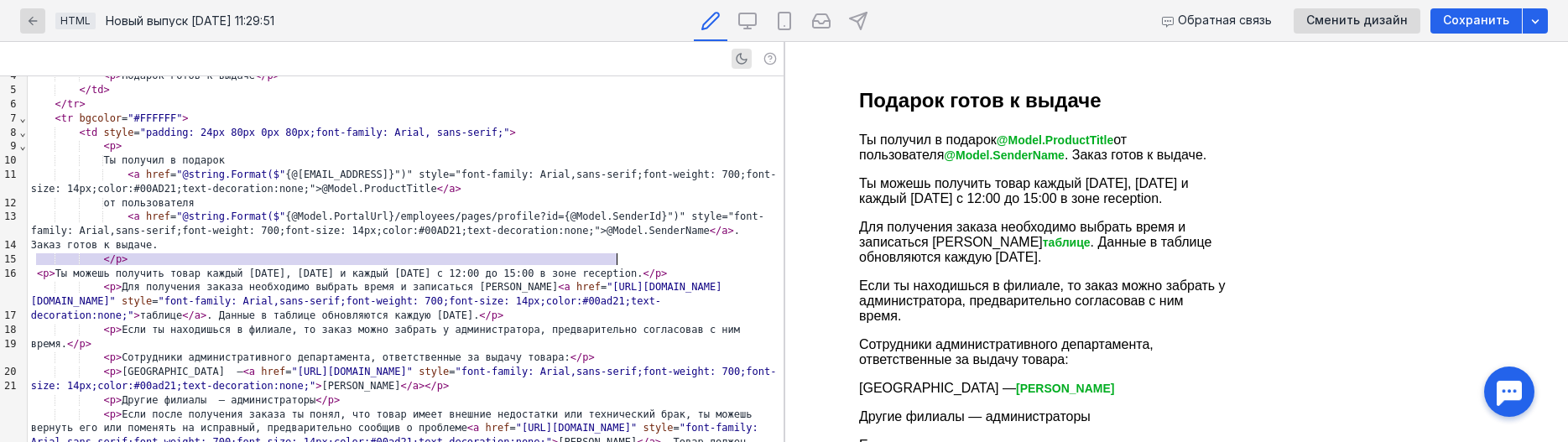
click at [459, 253] on div "</ p >" at bounding box center [406, 259] width 756 height 14
drag, startPoint x: 596, startPoint y: 261, endPoint x: 55, endPoint y: 263, distance: 541.0
click at [55, 267] on div "< p > Ты можешь получить товар каждый [DATE], [DATE] и каждый [DATE] с 12:00 до…" at bounding box center [406, 273] width 756 height 14
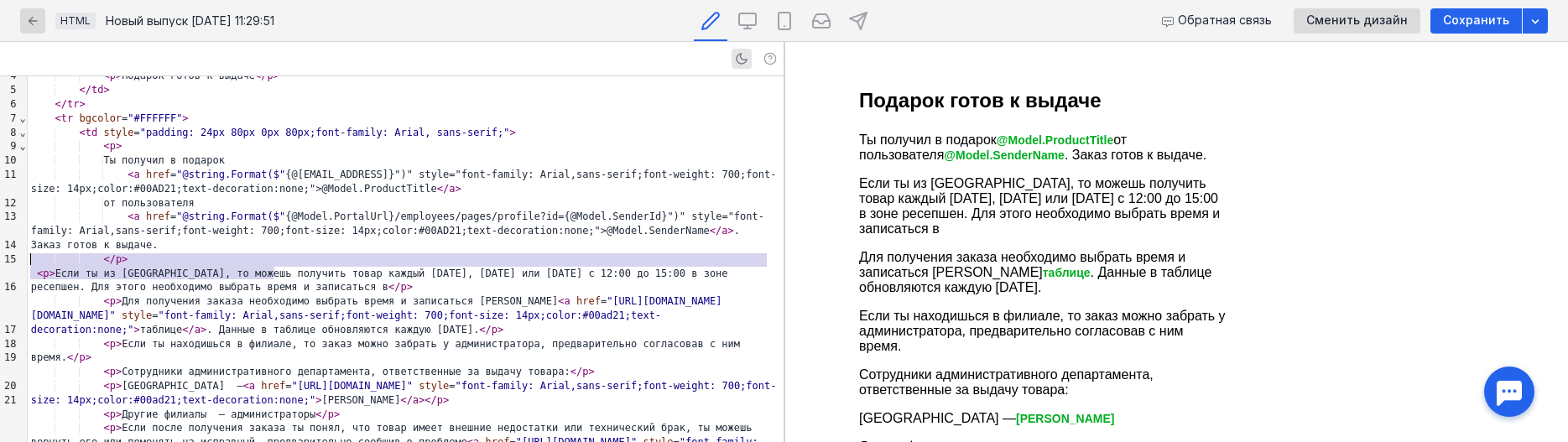
drag, startPoint x: 295, startPoint y: 276, endPoint x: 22, endPoint y: 263, distance: 273.3
click at [22, 263] on div "99 1 2 3 4 5 6 7 8 9 10 11 12 13 14 15 16 17 18 19 20 21 22 23 24 25 26 27 28 2…" at bounding box center [392, 259] width 784 height 366
copy div "< p > Если ты из [GEOGRAPHIC_DATA], то можешь получить товар каждый [DATE], [DA…"
click at [171, 232] on div "< a href = "@string.Format($" {@Model.PortalUrl}/employees/pages/profile?id={@M…" at bounding box center [406, 230] width 756 height 42
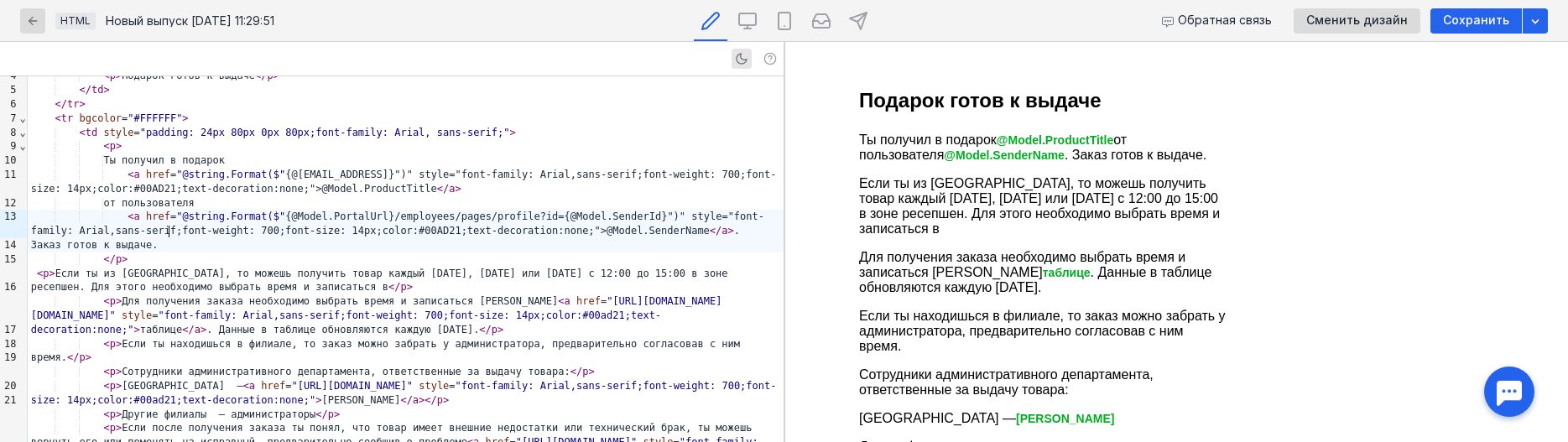
click at [51, 268] on span ">" at bounding box center [51, 273] width 6 height 12
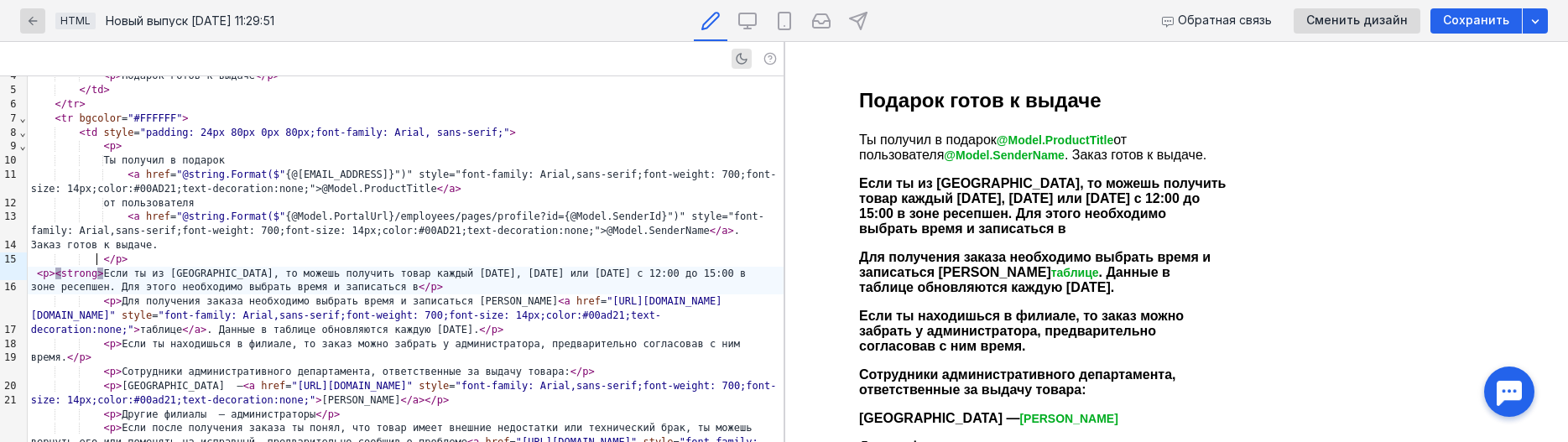
click at [214, 267] on div "< p > < strong > Если ты из [GEOGRAPHIC_DATA], то можешь получить товар каждый …" at bounding box center [406, 281] width 756 height 29
click at [273, 268] on span "<" at bounding box center [276, 273] width 6 height 12
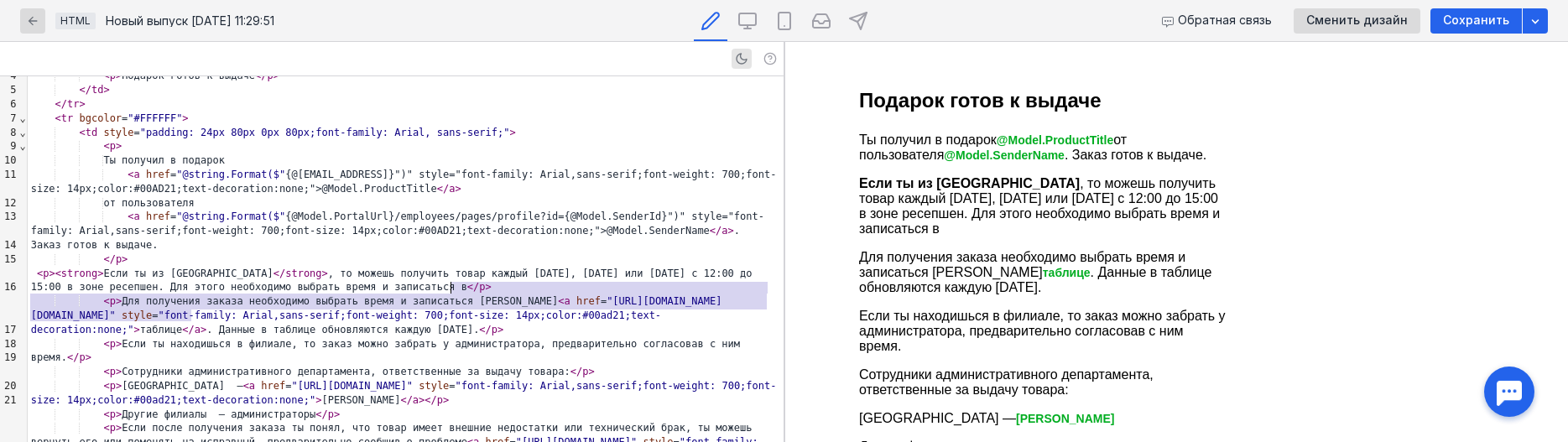
drag, startPoint x: 191, startPoint y: 314, endPoint x: 453, endPoint y: 293, distance: 262.8
click at [453, 295] on div "< p > Для получения заказа необходимо выбрать время и записаться в < a href = "…" at bounding box center [406, 315] width 756 height 42
copy div "Для получения заказа необходимо выбрать время и записаться в < a href = "[URL][…"
click at [467, 281] on span "</" at bounding box center [473, 286] width 12 height 12
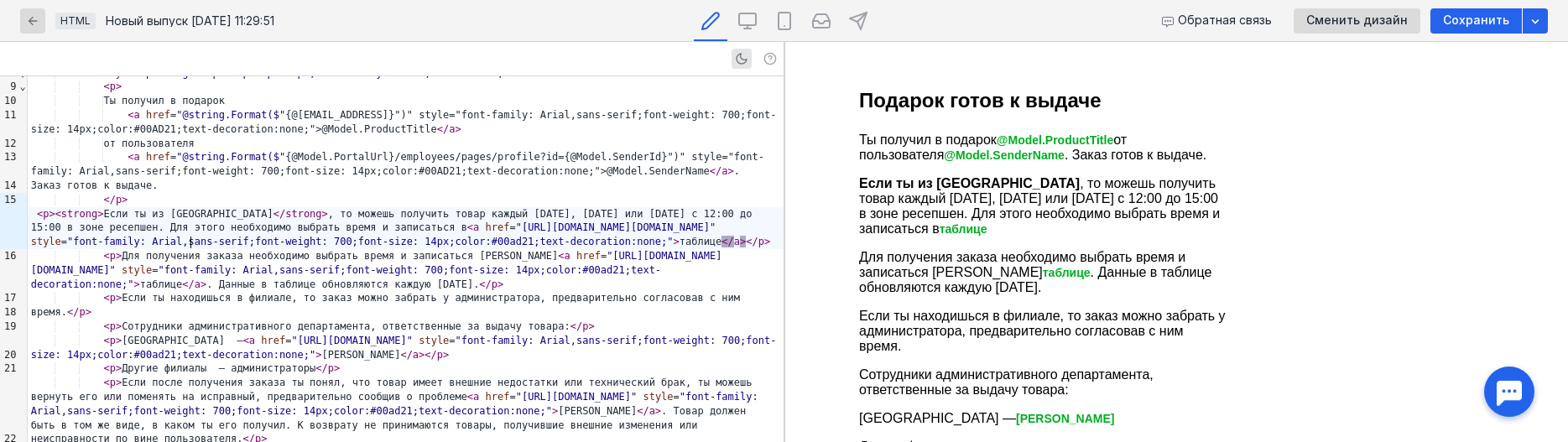
scroll to position [138, 0]
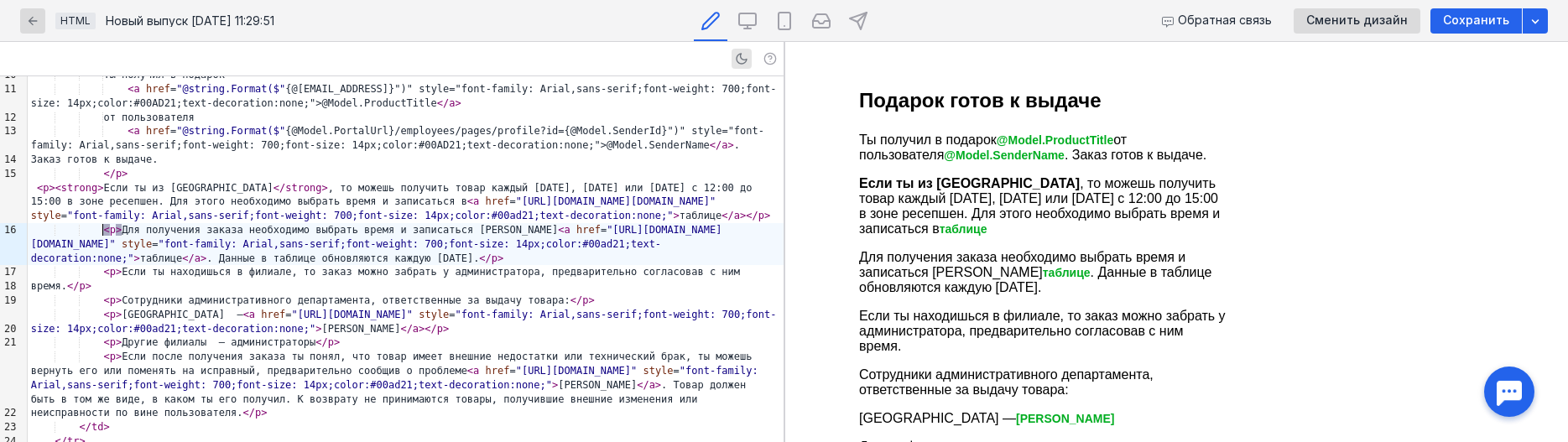
click at [104, 231] on span "<" at bounding box center [106, 229] width 6 height 12
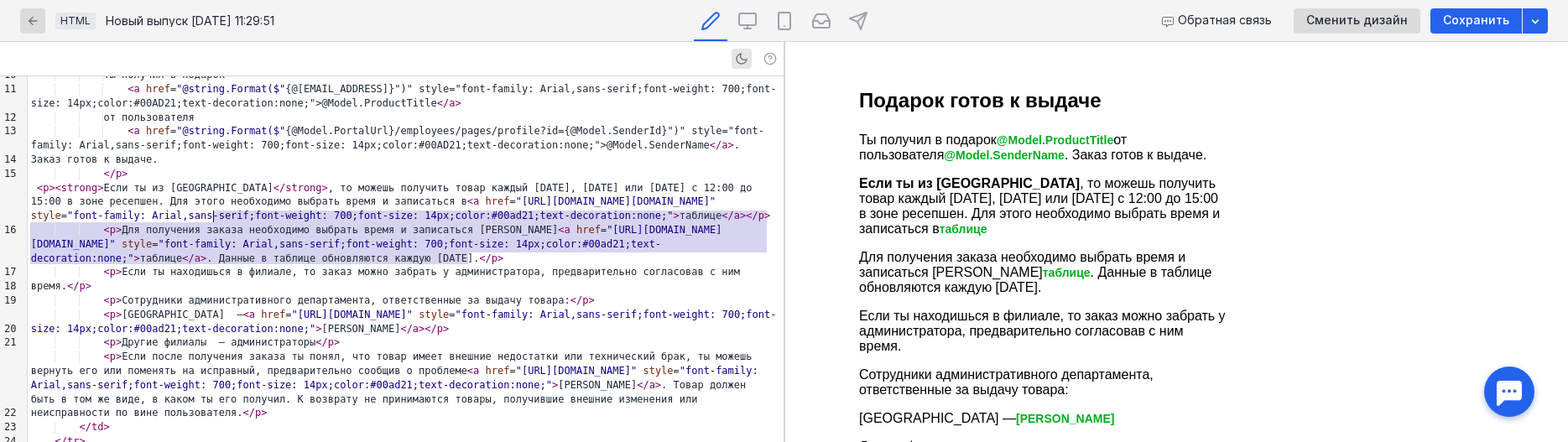
drag, startPoint x: 479, startPoint y: 259, endPoint x: 457, endPoint y: 221, distance: 43.9
click at [457, 221] on div "< table width = "600" align = "center" border = "0" cellpadding = "0" cellspaci…" at bounding box center [406, 370] width 756 height 866
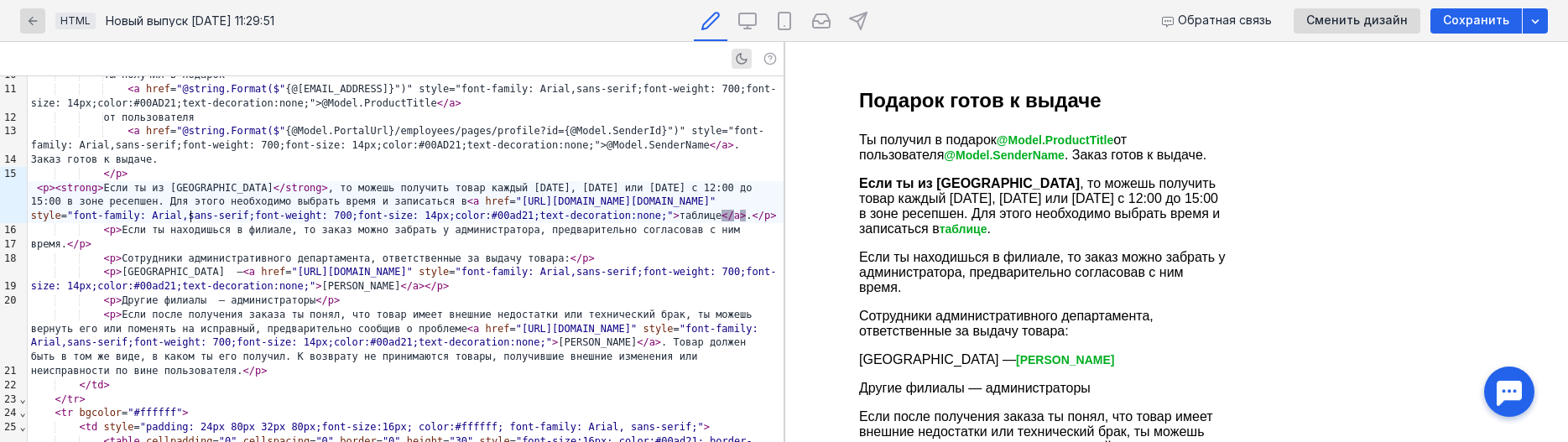
click at [194, 220] on div "< p > < strong > Если ты из [GEOGRAPHIC_DATA] </ strong > , то можешь получить …" at bounding box center [406, 201] width 756 height 42
click at [196, 213] on div "< p > < strong > Если ты из [GEOGRAPHIC_DATA] </ strong > , то можешь получить …" at bounding box center [406, 201] width 756 height 42
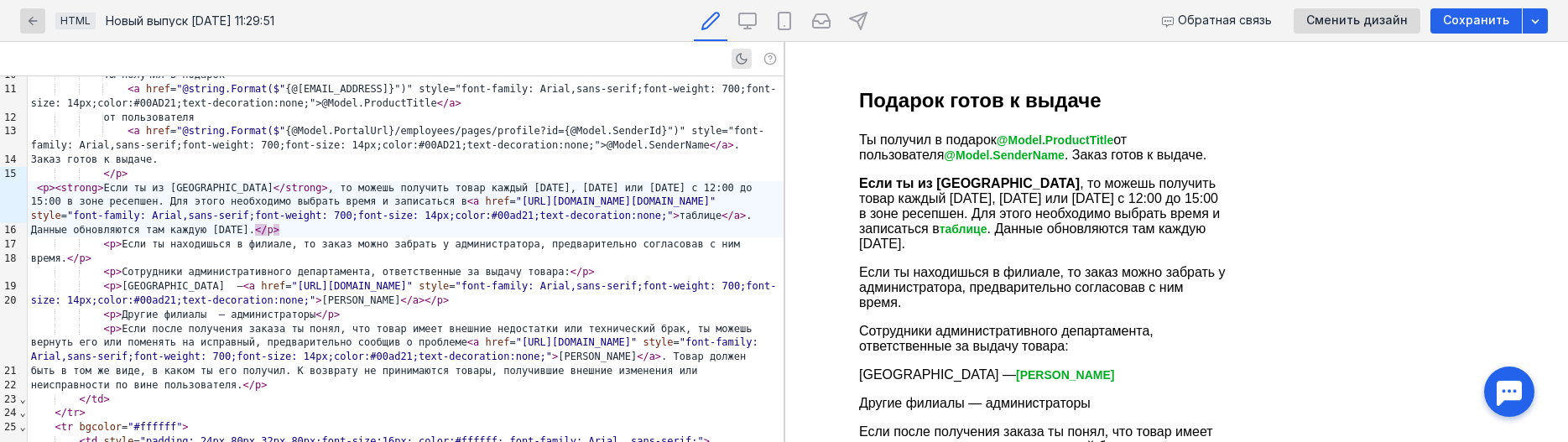
click at [876, 269] on p "Если ты находишься в филиале, то заказ можно забрать у администратора, предвари…" at bounding box center [1043, 287] width 369 height 46
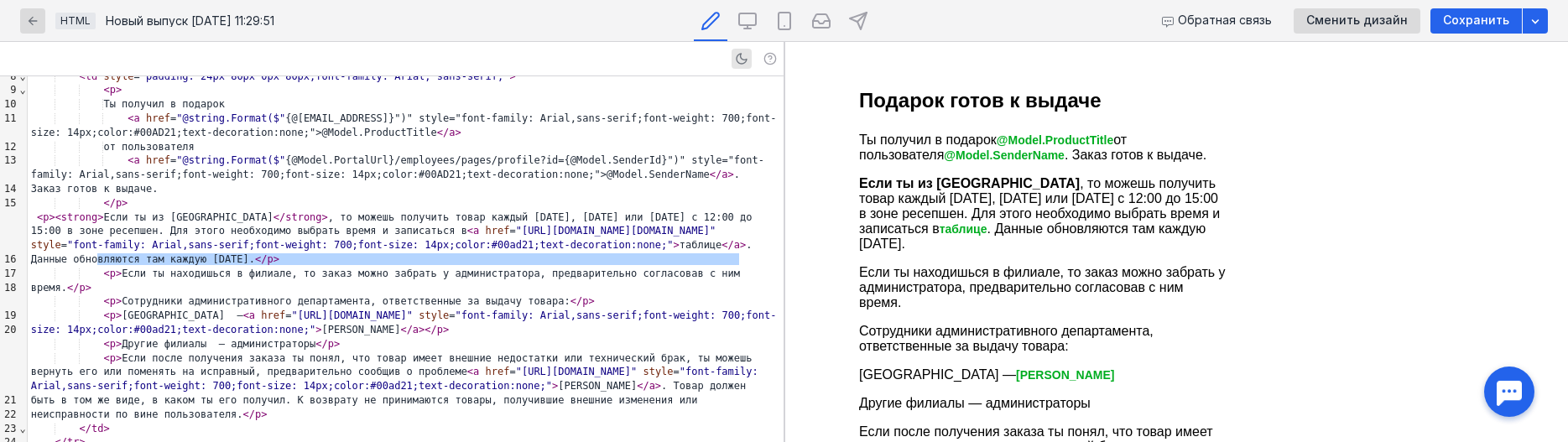
click at [576, 247] on div "< p > < strong > Если ты из [GEOGRAPHIC_DATA] </ strong > , то можешь получить …" at bounding box center [406, 239] width 756 height 56
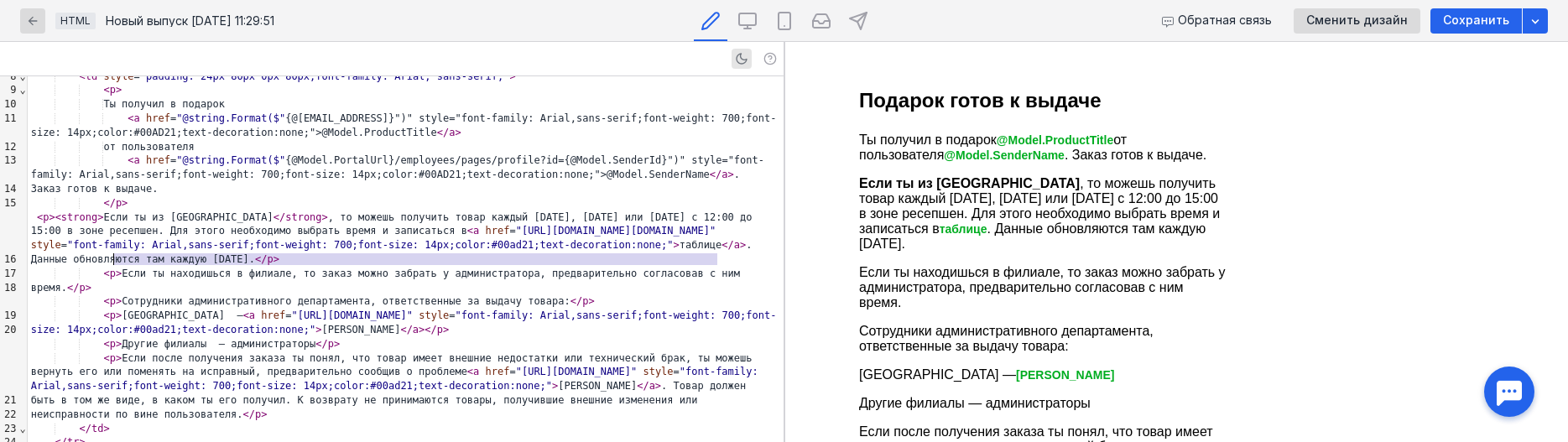
drag, startPoint x: 717, startPoint y: 259, endPoint x: 113, endPoint y: 261, distance: 604.0
click at [113, 267] on div "< p > Если ты находишься в филиале, то заказ можно забрать у администратора, пр…" at bounding box center [406, 281] width 756 height 29
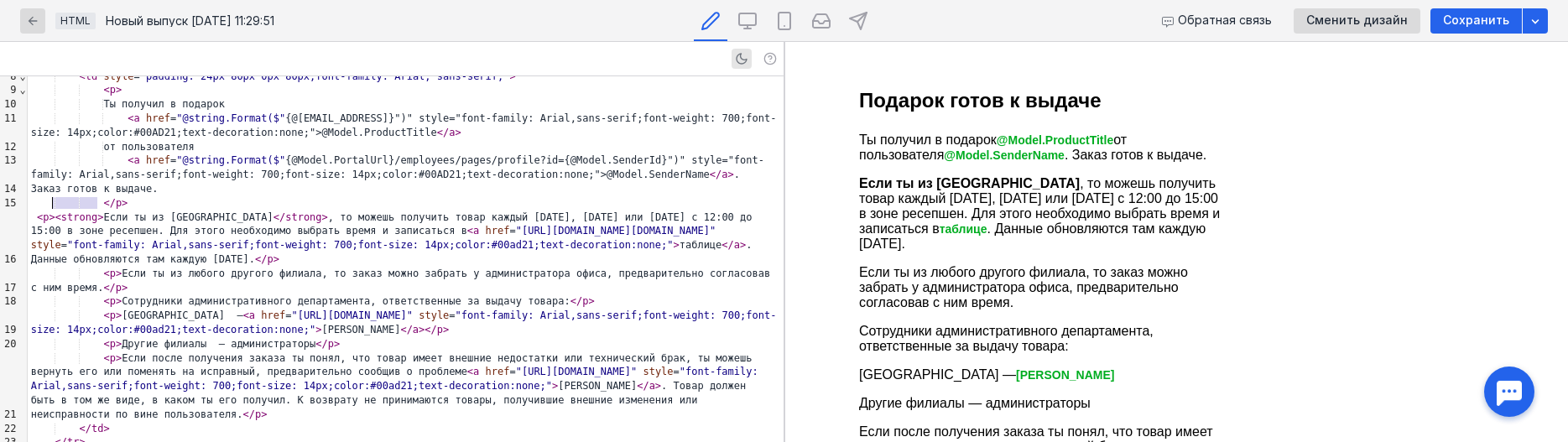
drag, startPoint x: 96, startPoint y: 204, endPoint x: 52, endPoint y: 207, distance: 44.1
click at [52, 211] on div "< p > < strong > Если ты из [GEOGRAPHIC_DATA] </ strong > , то можешь получить …" at bounding box center [406, 239] width 756 height 56
copy div "> < strong"
click at [114, 267] on div "< p > Если ты из любого другого филиала, то заказ можно забрать у администратор…" at bounding box center [406, 281] width 756 height 29
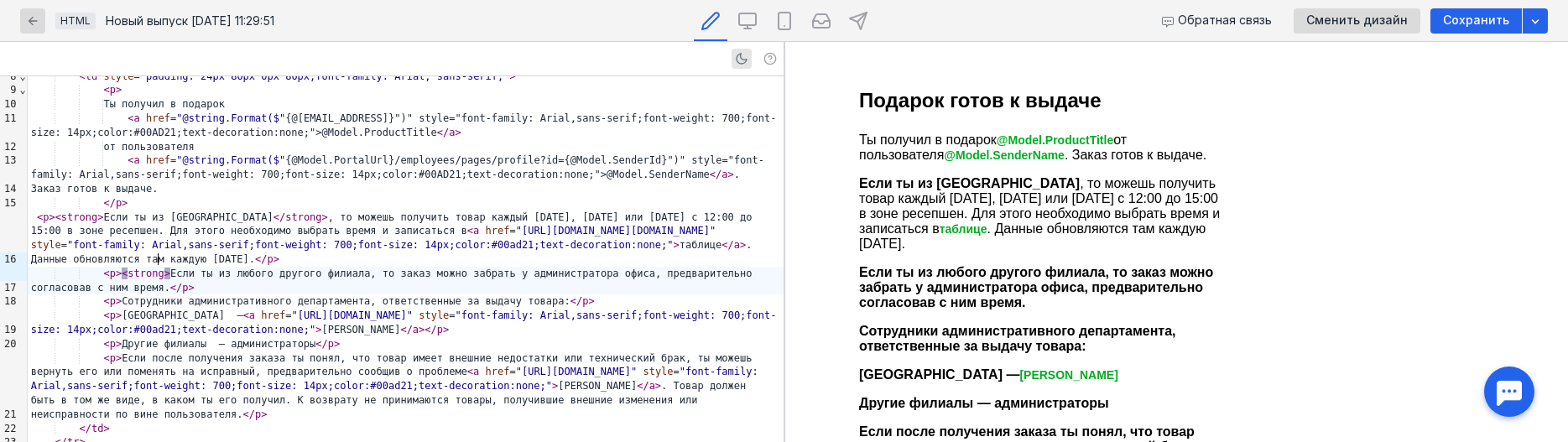
click at [340, 267] on div "< p > < strong > Если ты из любого другого филиала, то заказ можно забрать у ад…" at bounding box center [406, 281] width 756 height 29
click at [370, 268] on span "<" at bounding box center [373, 273] width 6 height 12
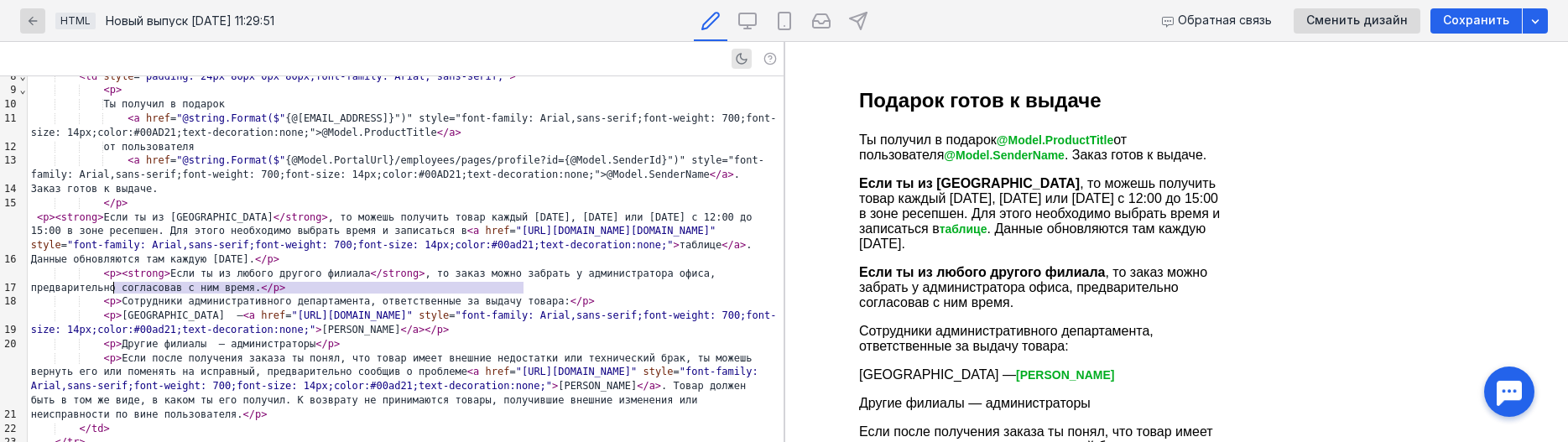
drag, startPoint x: 523, startPoint y: 287, endPoint x: 116, endPoint y: 288, distance: 407.0
click at [116, 295] on div "< p > Сотрудники административного департамента, ответственные за выдачу товара…" at bounding box center [406, 301] width 756 height 14
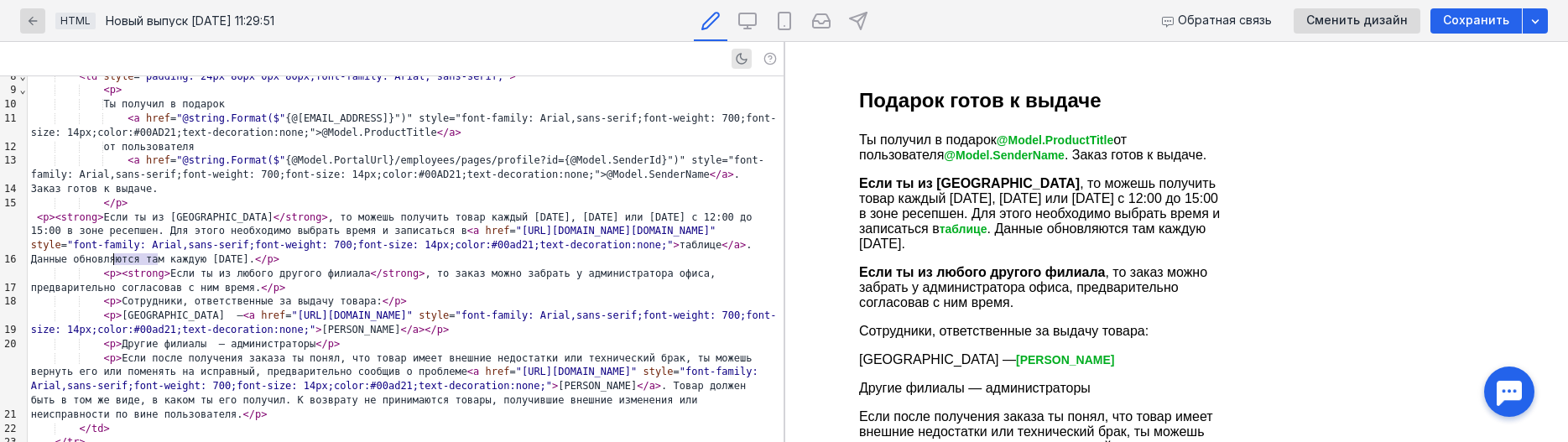
drag, startPoint x: 158, startPoint y: 259, endPoint x: 113, endPoint y: 262, distance: 45.1
click at [113, 267] on div "< p > < strong > Если ты из любого другого филиала </ strong > , то заказ можно…" at bounding box center [406, 281] width 756 height 29
copy div "> < strong"
click at [115, 295] on div "< p > Сотрудники, ответственные за выдачу товара: </ p >" at bounding box center [406, 301] width 756 height 14
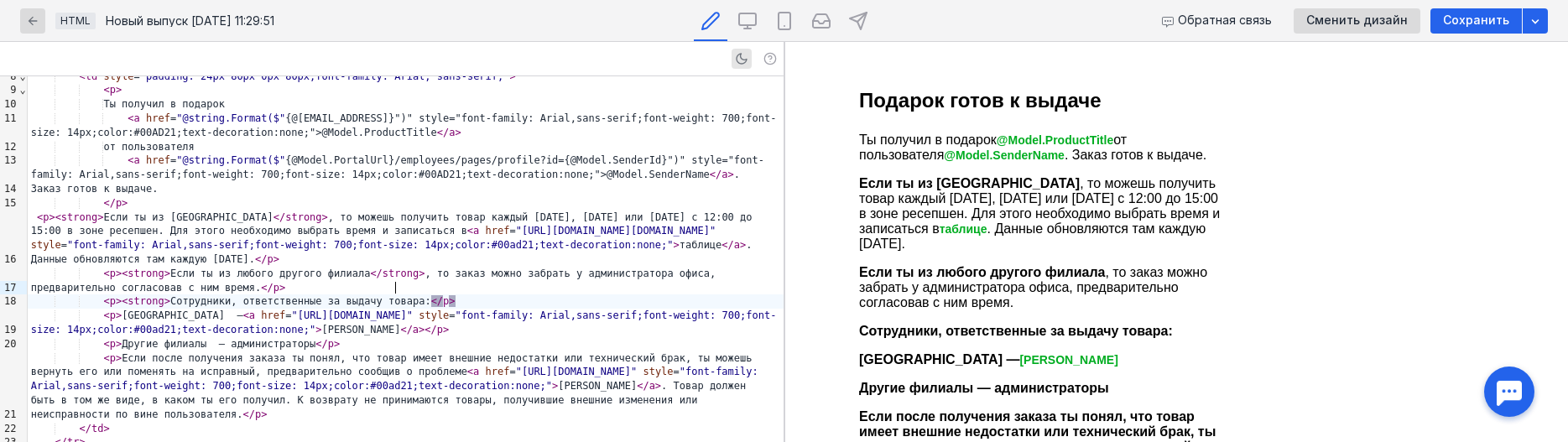
click at [395, 295] on div "< p > < strong > Сотрудники, ответственные за выдачу товара: </ p >" at bounding box center [406, 301] width 756 height 14
click at [431, 296] on span "<" at bounding box center [434, 301] width 6 height 12
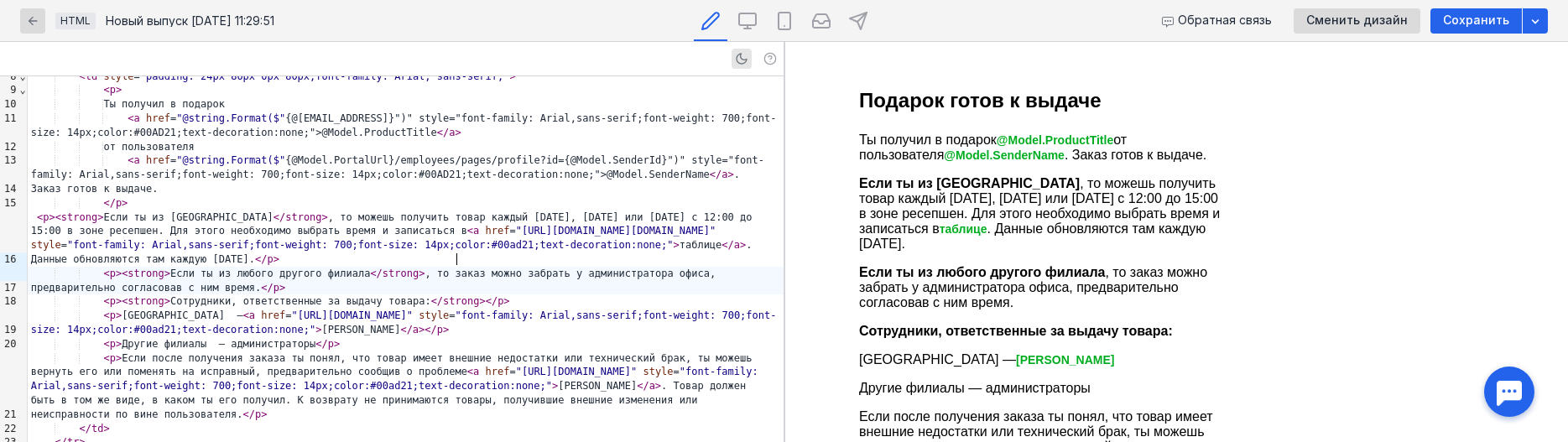
click at [458, 267] on div "< p > < strong > Если ты из любого другого филиала </ strong > , то заказ можно…" at bounding box center [406, 281] width 756 height 29
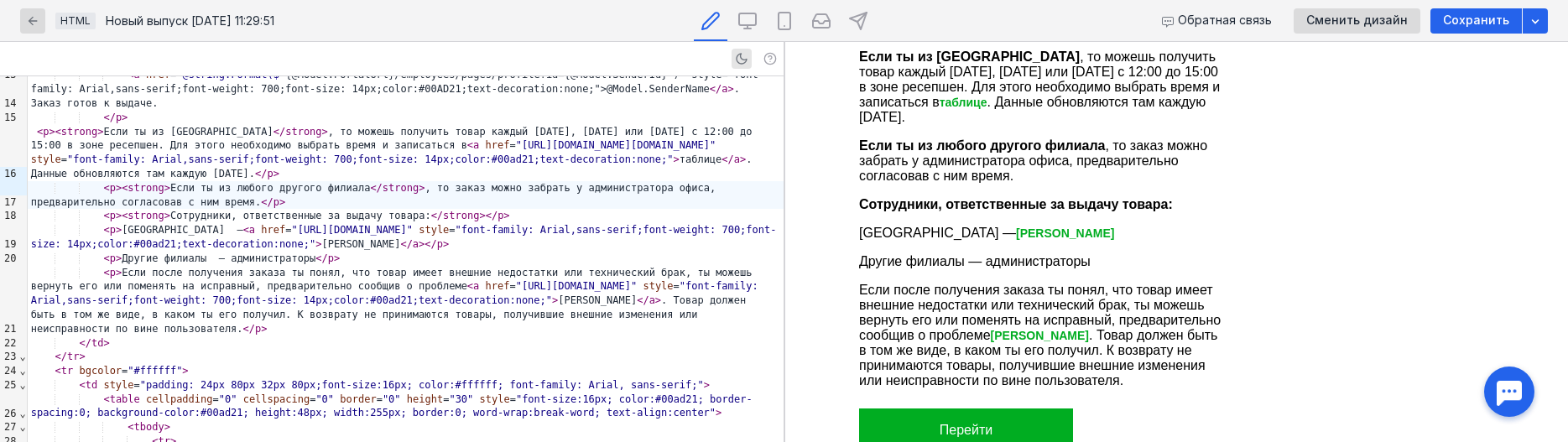
scroll to position [171, 0]
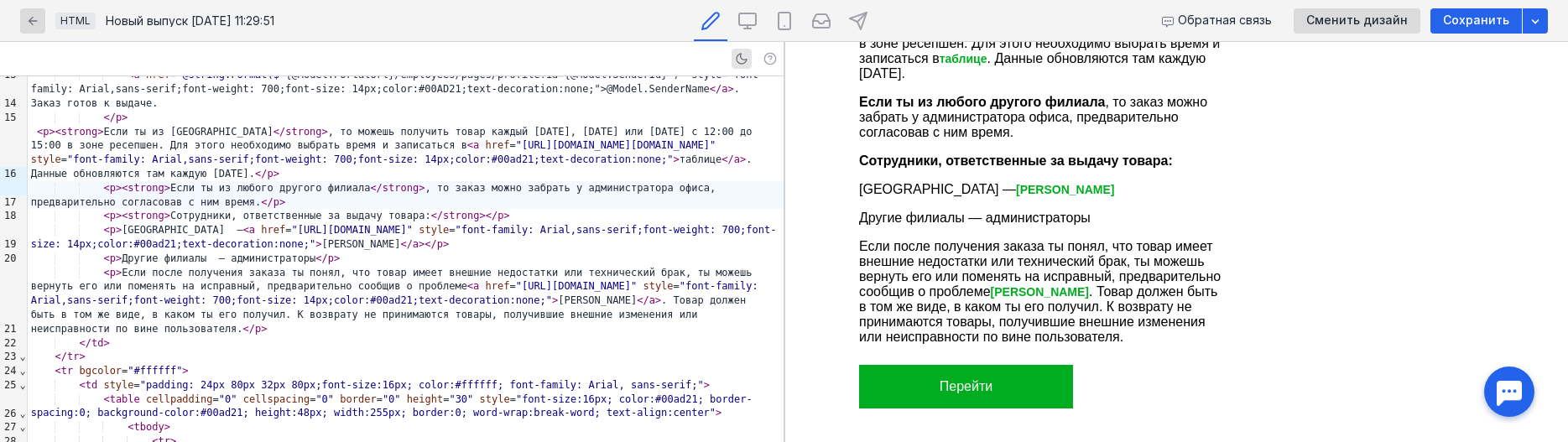
click at [1092, 247] on p "Если после получения заказа ты понял, что товар имеет внешние недостатки или те…" at bounding box center [1043, 291] width 369 height 105
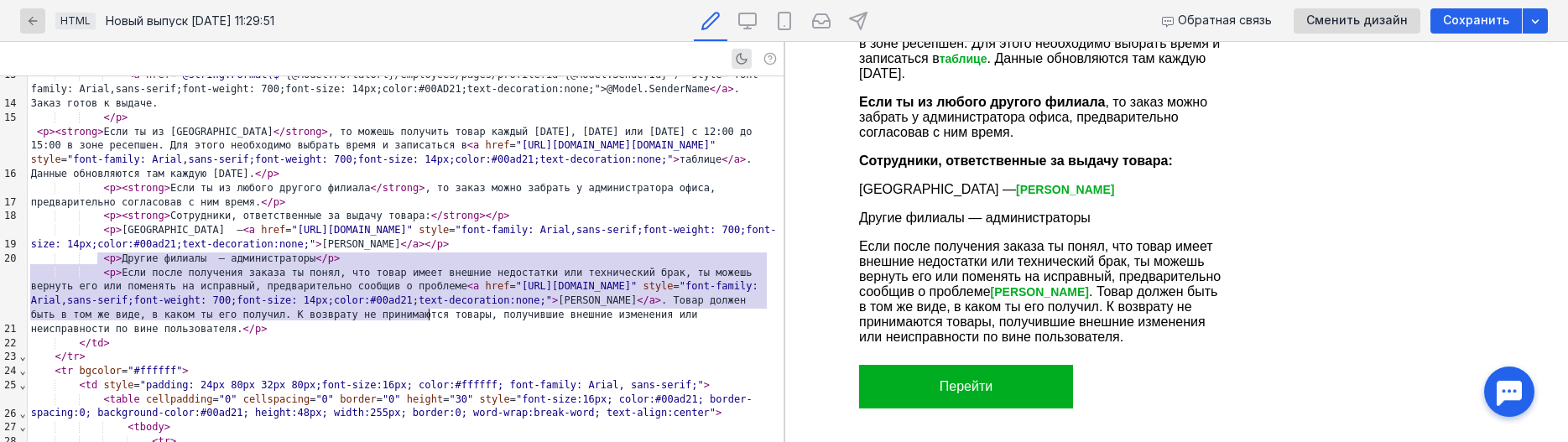
scroll to position [194, 0]
click at [311, 267] on div "< p > Если после получения заказа ты понял, что товар имеет внешние недостатки …" at bounding box center [406, 302] width 756 height 71
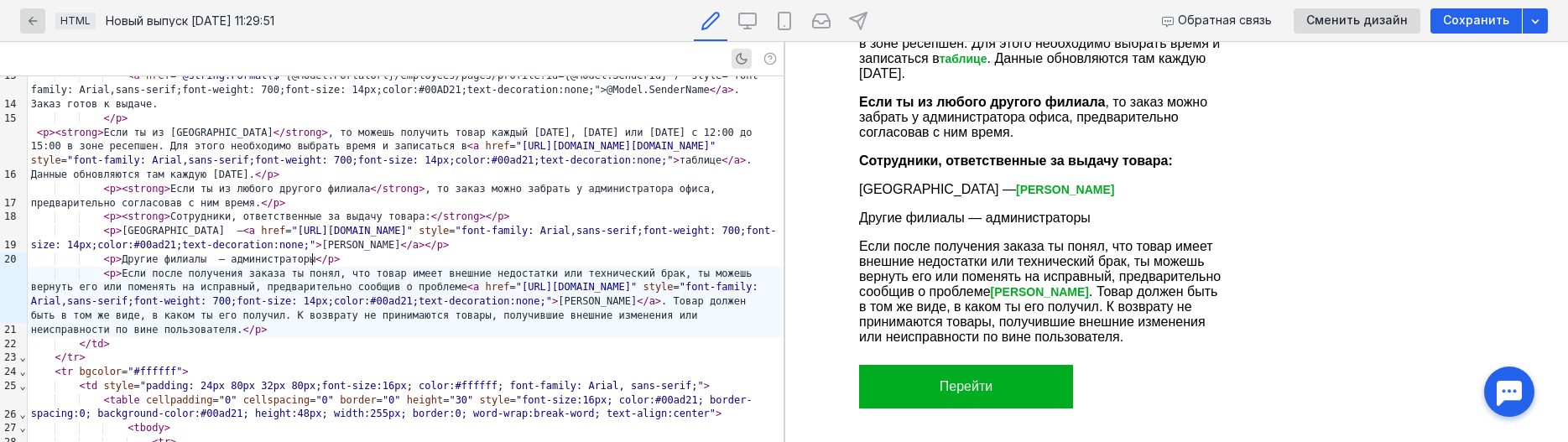
click at [313, 267] on div "< p > Если после получения заказа ты понял, что товар имеет внешние недостатки …" at bounding box center [406, 302] width 756 height 71
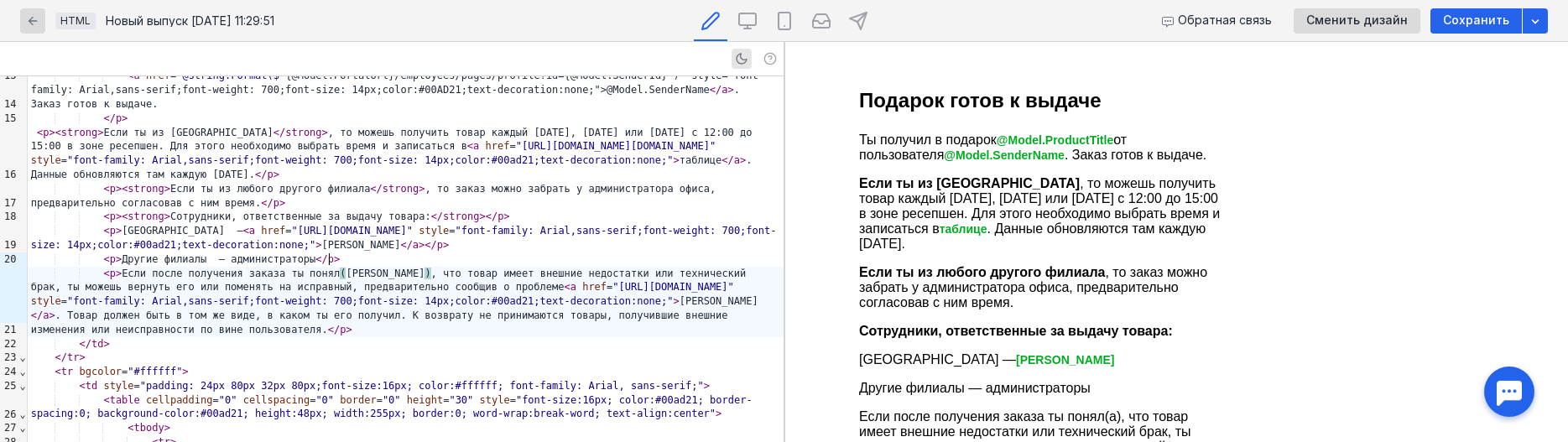
scroll to position [171, 0]
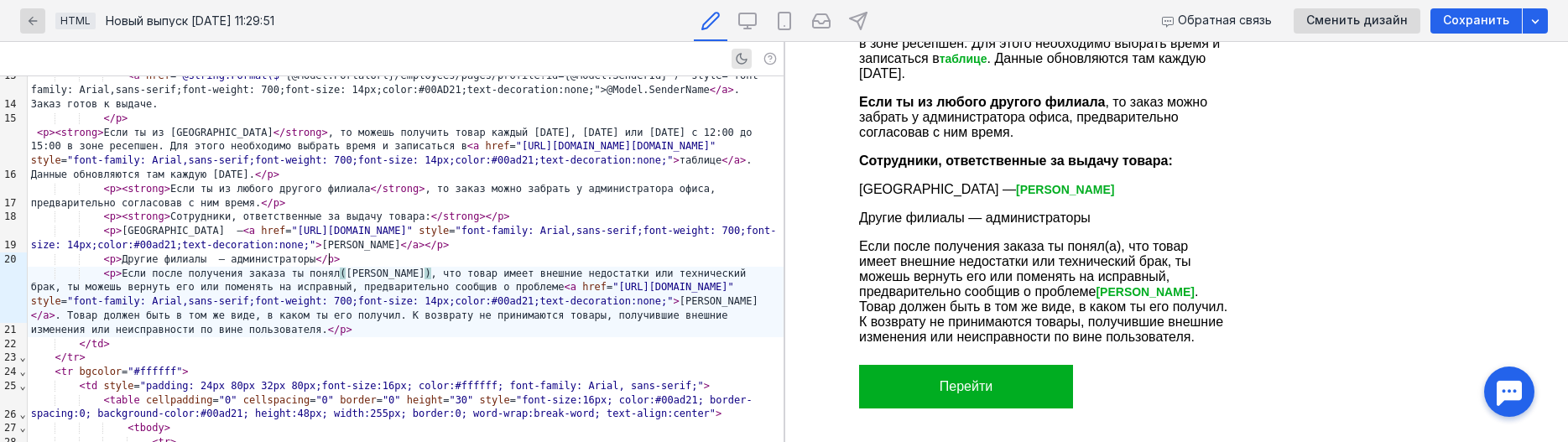
click at [176, 305] on div "< p > Если после получения заказа ты понял ( а ) , что товар имеет внешние недо…" at bounding box center [406, 302] width 756 height 71
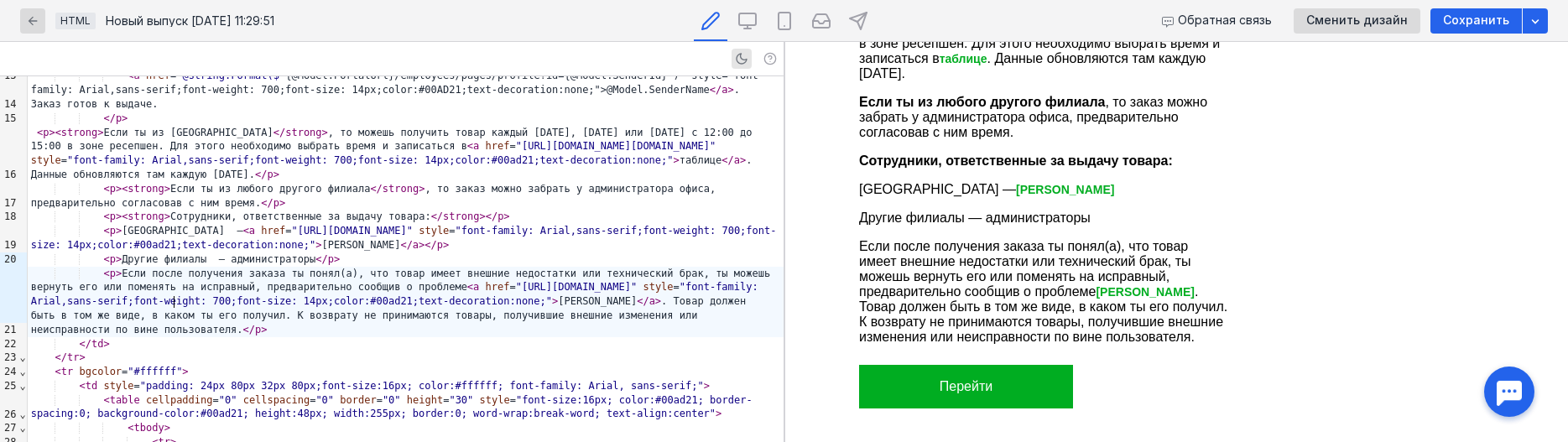
click at [212, 273] on div "< p > Если после получения заказа ты понял(а), что товар имеет внешние недостат…" at bounding box center [406, 302] width 756 height 71
click at [549, 308] on div "< p > Если после получения заказа ты понял(а), что товар имеет внешние недостат…" at bounding box center [406, 302] width 756 height 71
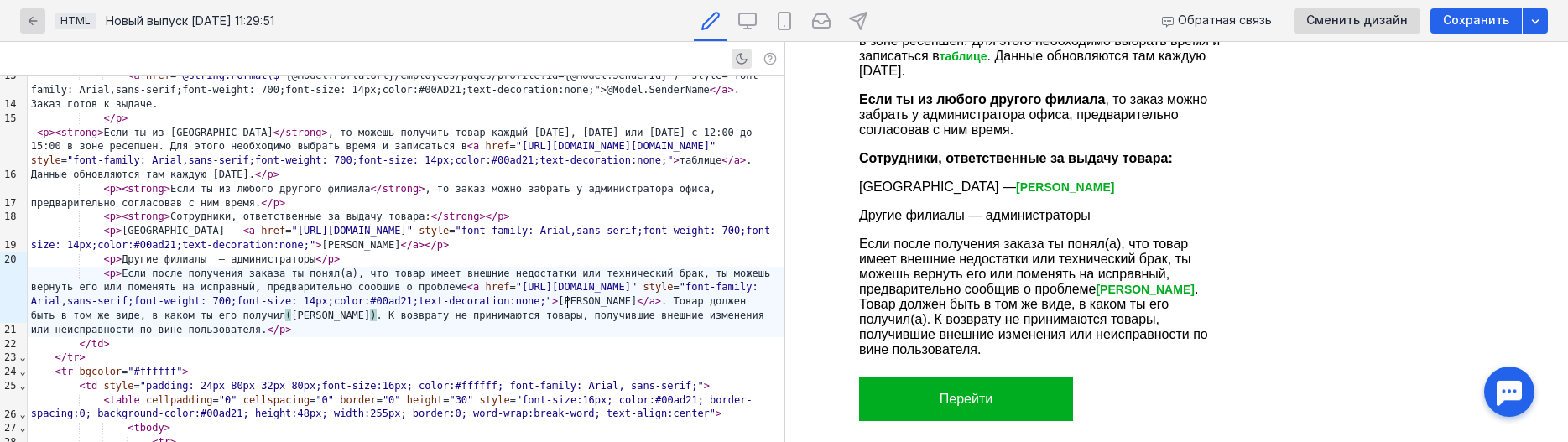
scroll to position [186, 0]
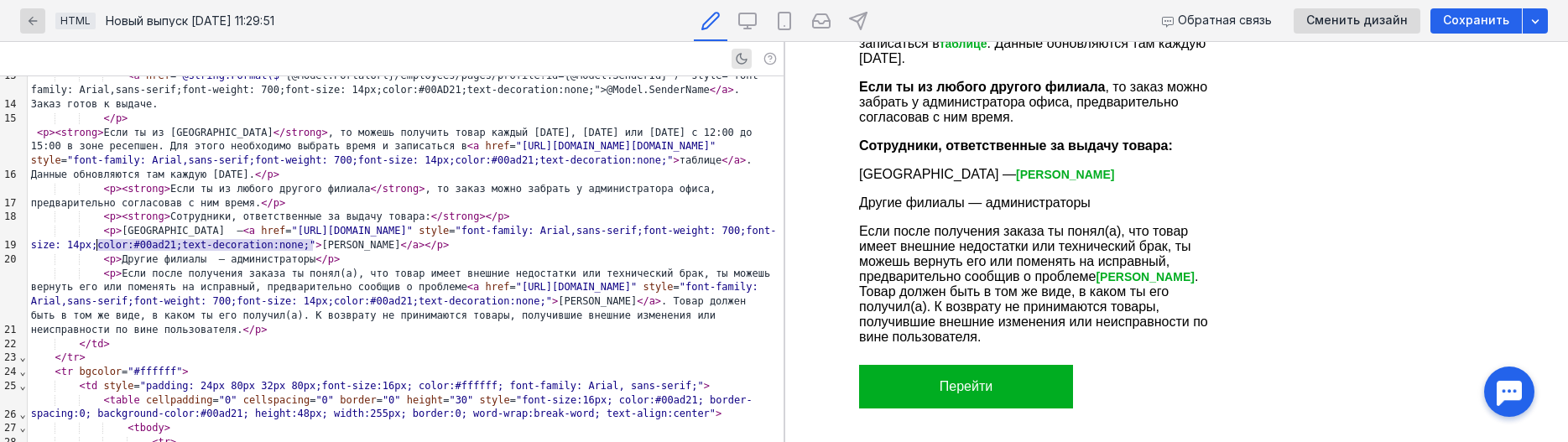
drag, startPoint x: 321, startPoint y: 249, endPoint x: 99, endPoint y: 247, distance: 222.0
click at [99, 253] on div "< p > Другие филиалы — администраторы </ p >" at bounding box center [406, 259] width 756 height 14
copy div "< p > Другие филиалы — администраторы </ p"
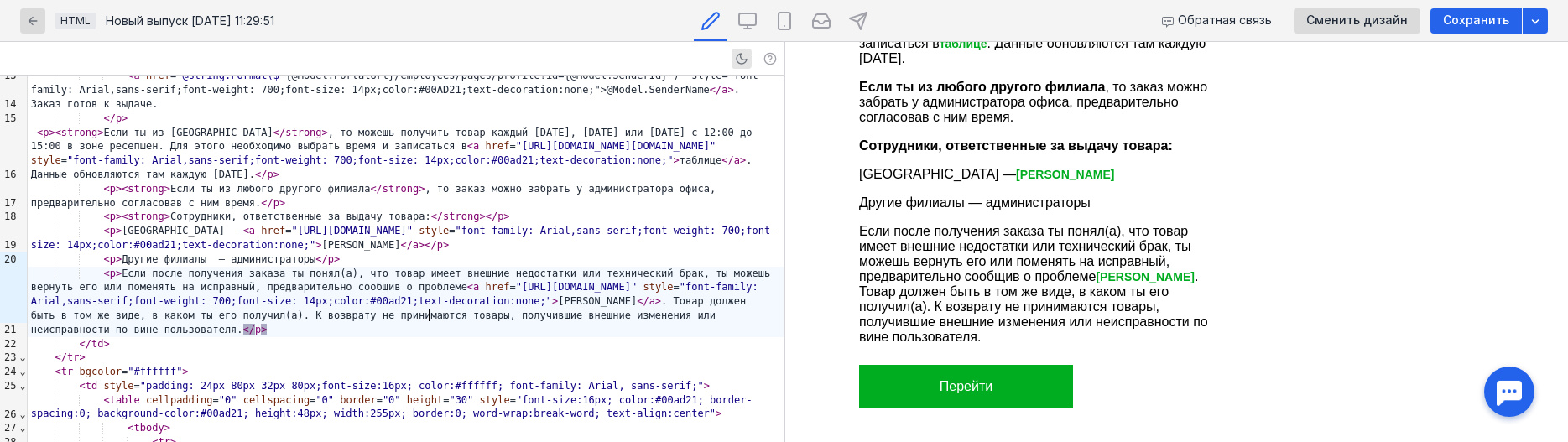
click at [475, 319] on div "< p > Если после получения заказа ты понял(а), что товар имеет внешние недостат…" at bounding box center [406, 302] width 756 height 71
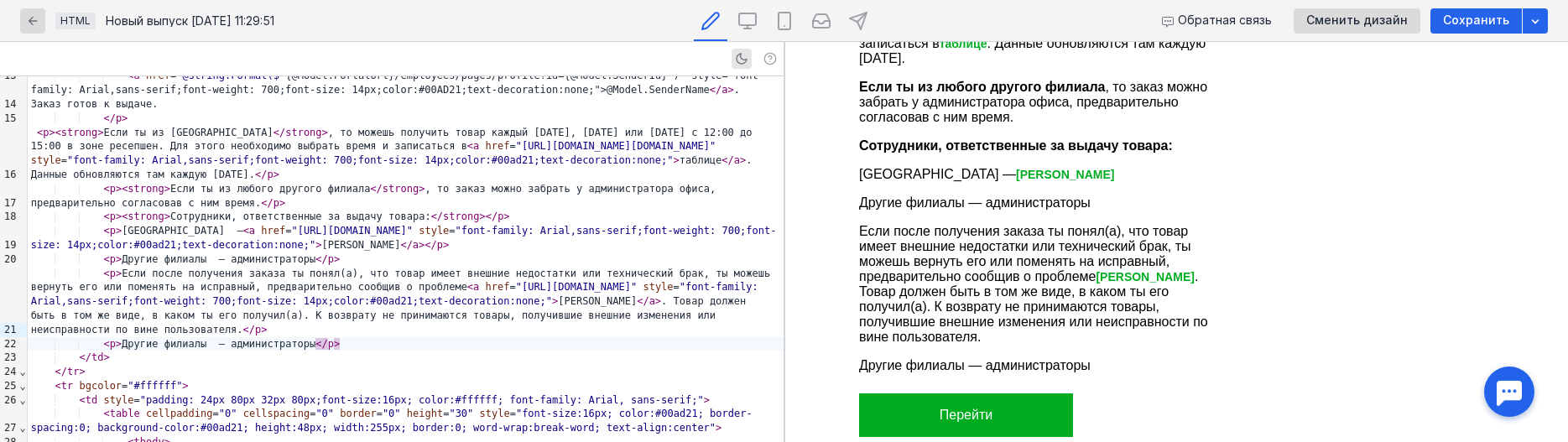
scroll to position [279, 0]
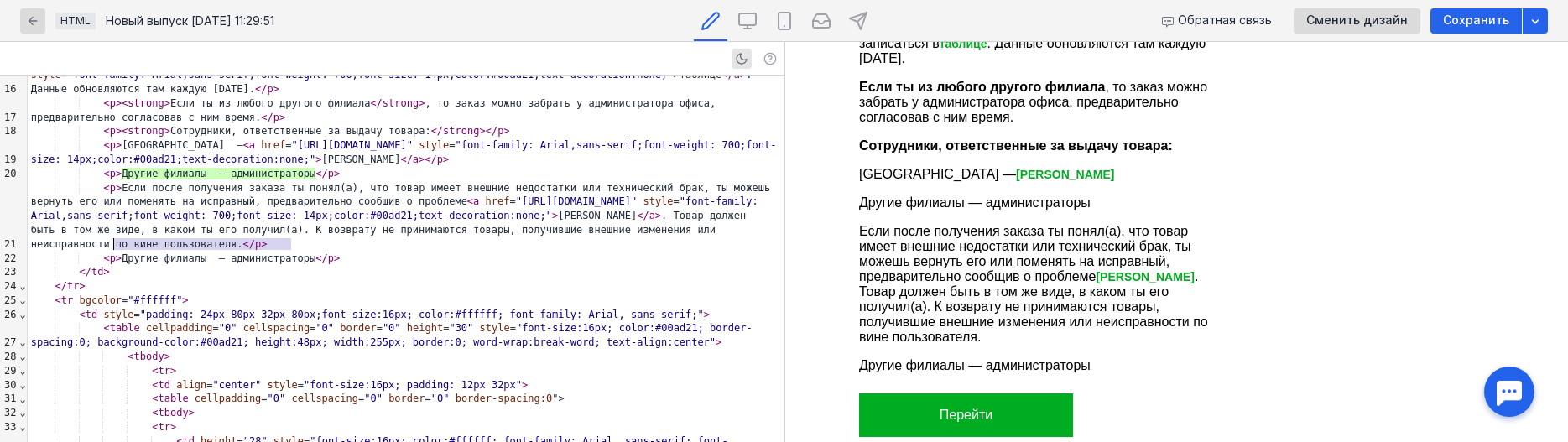
drag, startPoint x: 291, startPoint y: 247, endPoint x: 113, endPoint y: 245, distance: 178.0
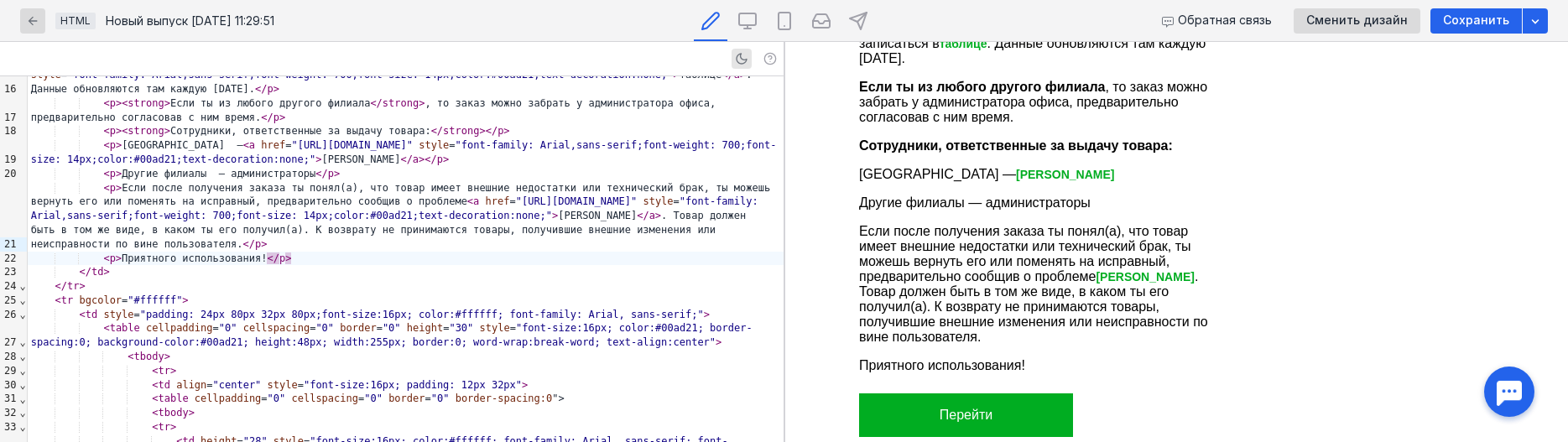
scroll to position [0, 0]
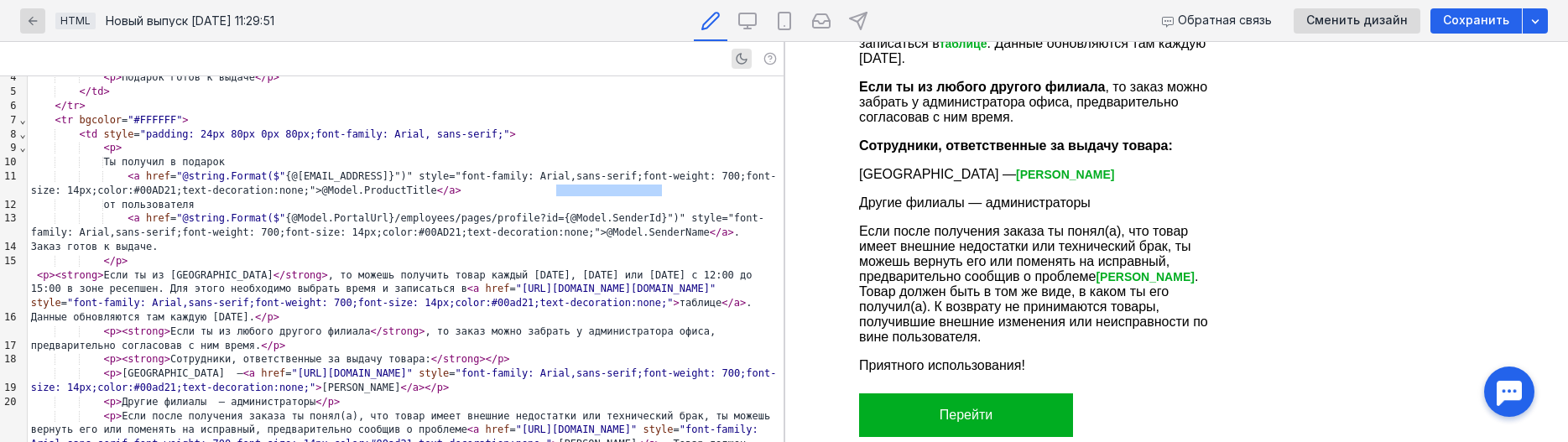
scroll to position [86, 0]
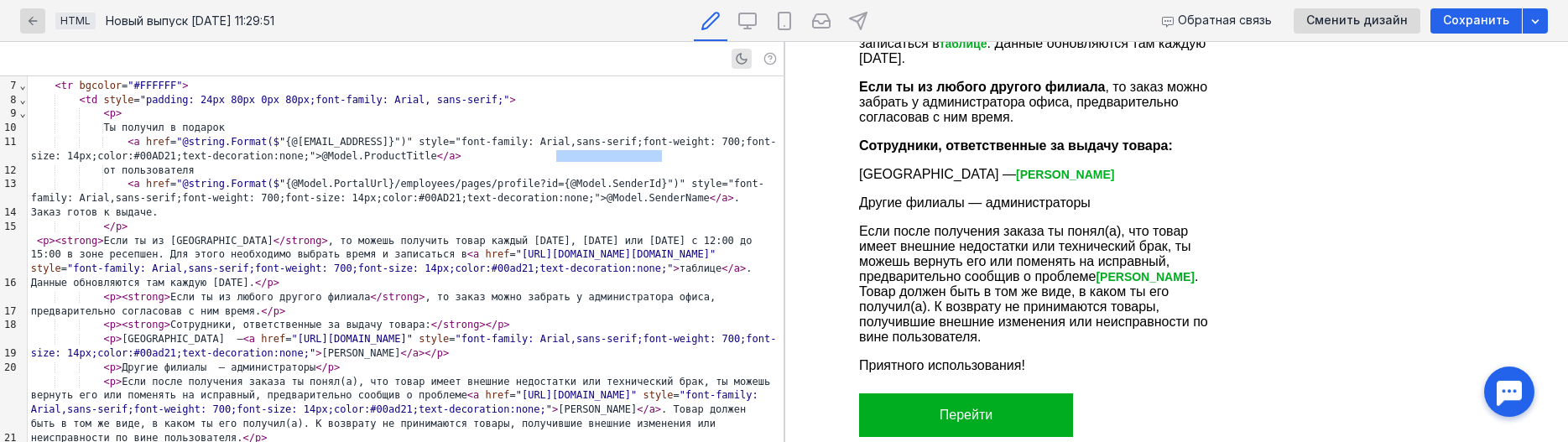
click at [964, 50] on link "таблице" at bounding box center [962, 44] width 48 height 13
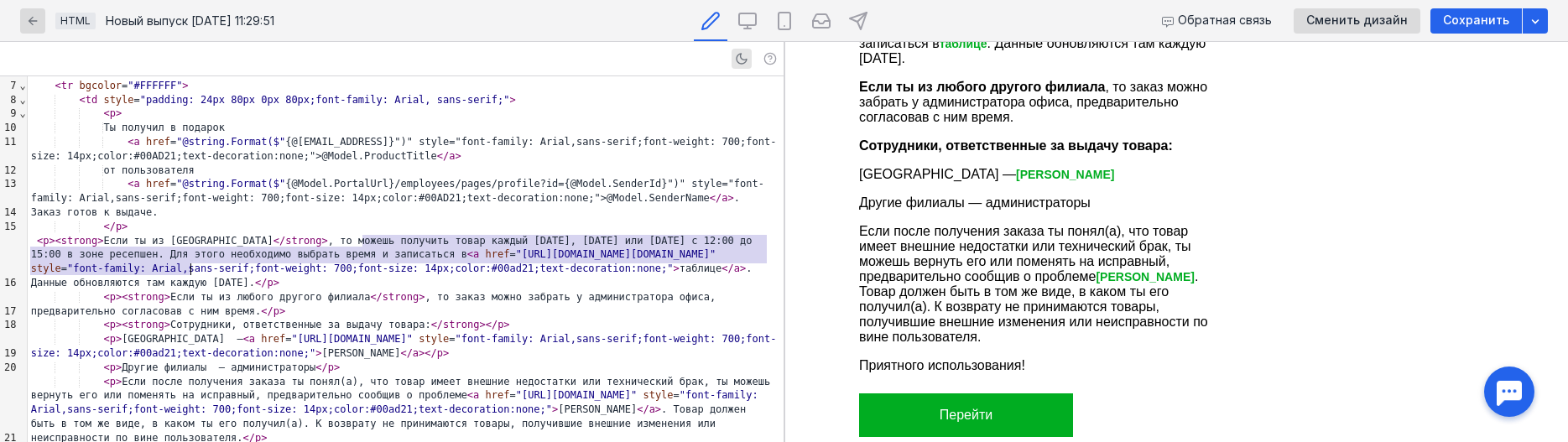
scroll to position [67, 0]
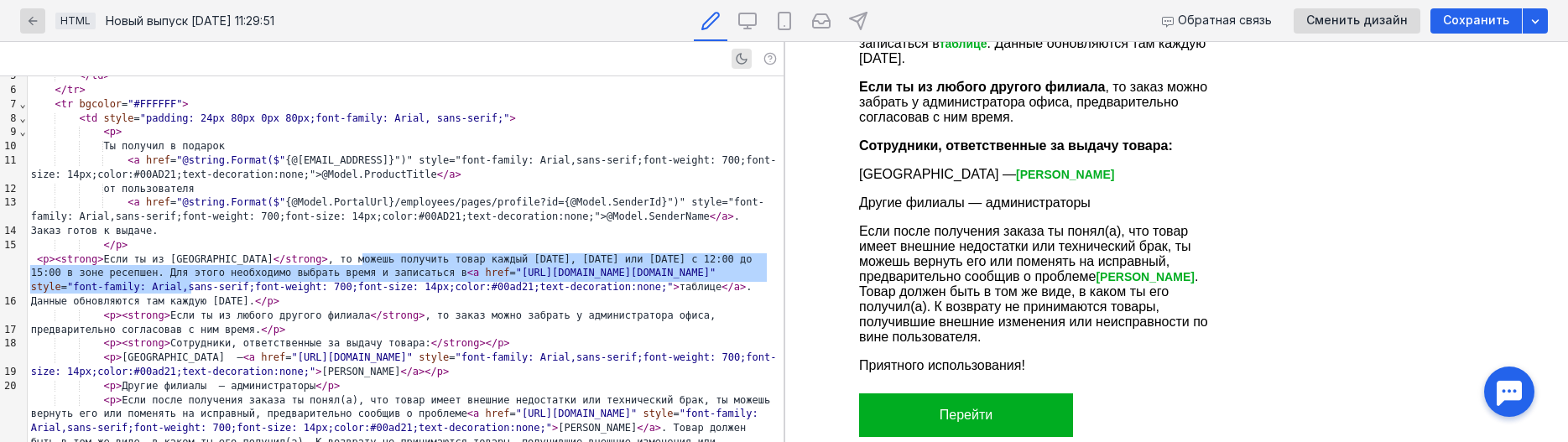
click at [1047, 181] on link "[PERSON_NAME]" at bounding box center [1063, 174] width 98 height 13
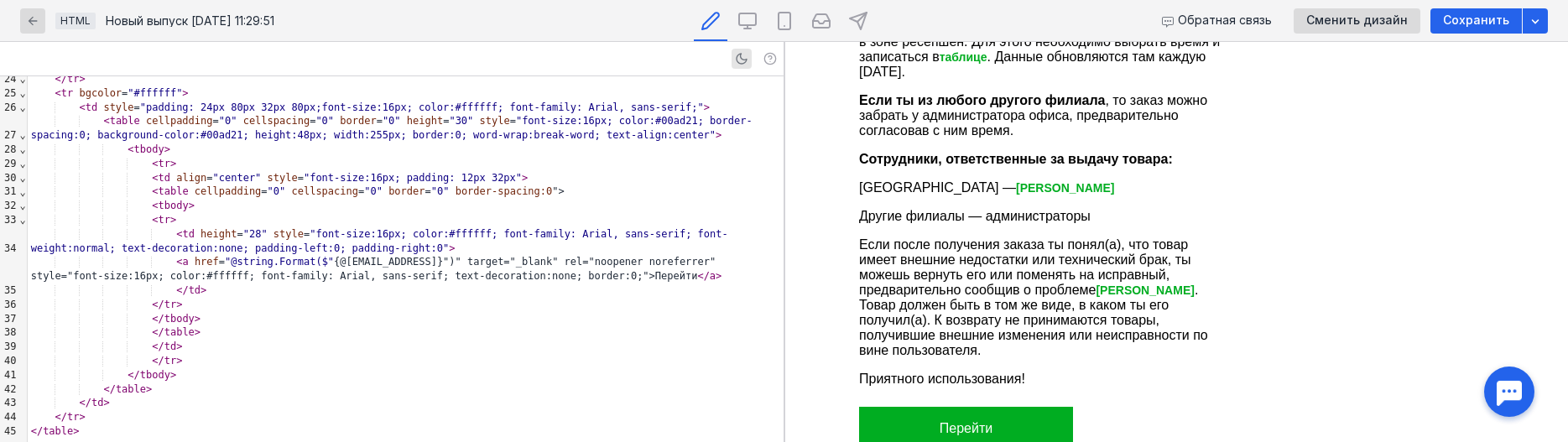
scroll to position [214, 0]
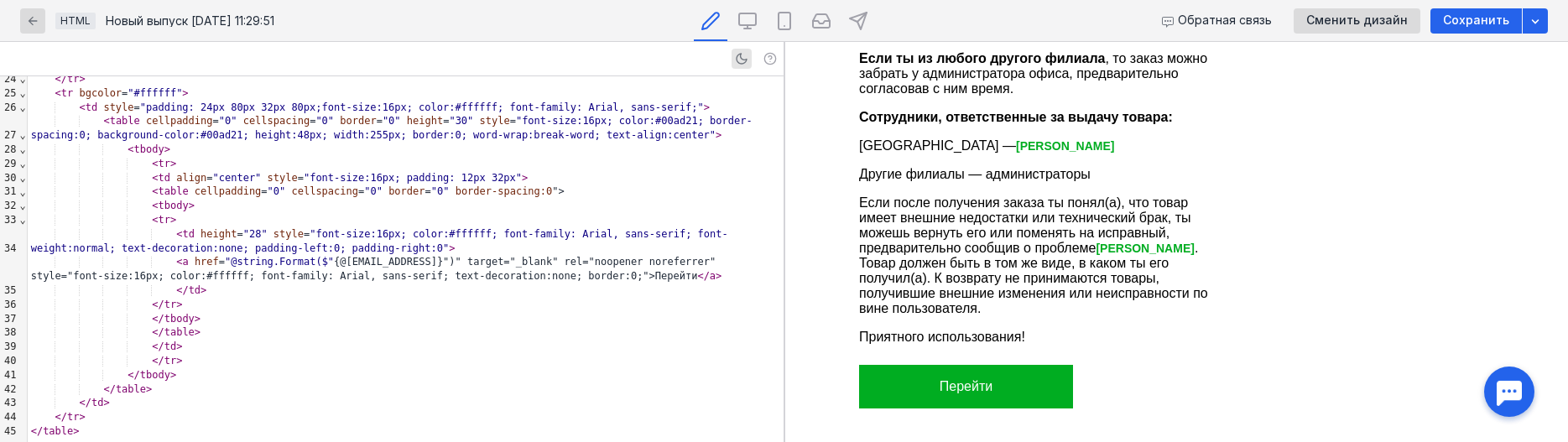
click at [1151, 251] on link "[PERSON_NAME]" at bounding box center [1144, 248] width 98 height 13
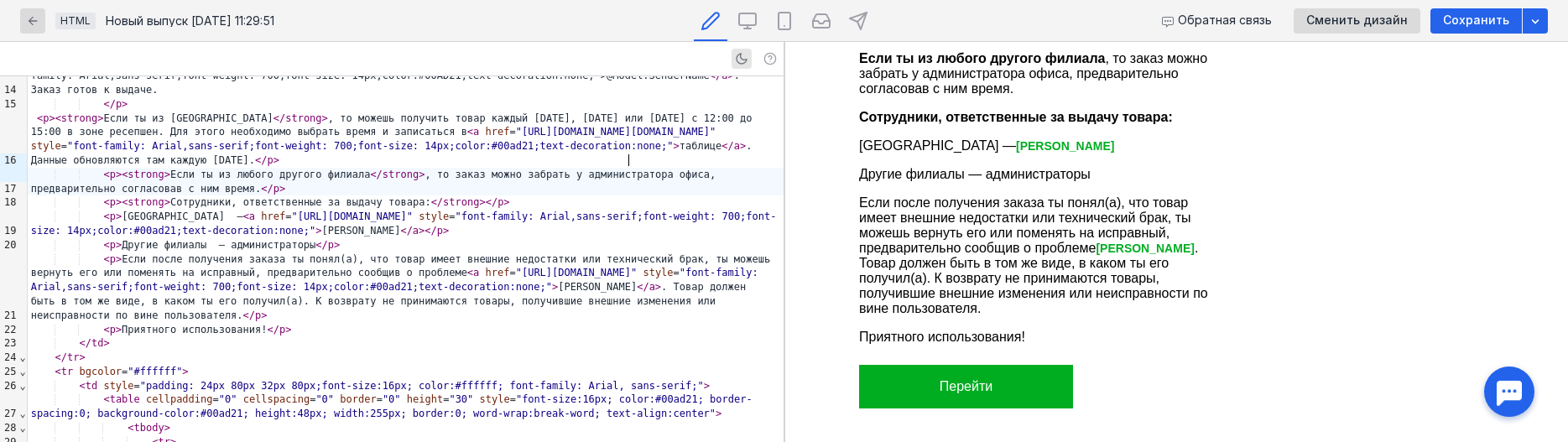
click at [628, 168] on div "< p > < strong > Если ты из любого другого филиала </ strong > , то заказ можно…" at bounding box center [406, 182] width 756 height 29
click at [437, 323] on div "< p > Приятного использования! </ p >" at bounding box center [406, 329] width 756 height 14
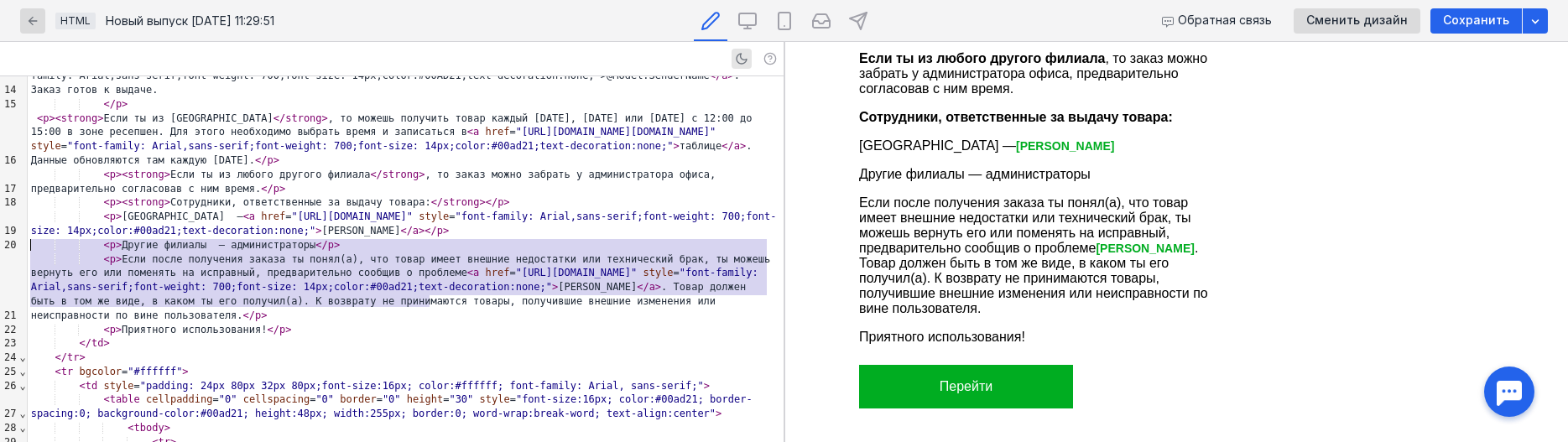
drag, startPoint x: 444, startPoint y: 297, endPoint x: 7, endPoint y: 243, distance: 440.3
click at [7, 243] on div "99 1 2 3 4 5 6 7 8 9 10 11 12 13 14 15 16 17 18 19 20 21 22 23 24 25 26 27 28 2…" at bounding box center [392, 259] width 784 height 366
click at [1098, 200] on p "Если после получения заказа ты понял(а), что товар имеет внешние недостатки или…" at bounding box center [1043, 256] width 369 height 121
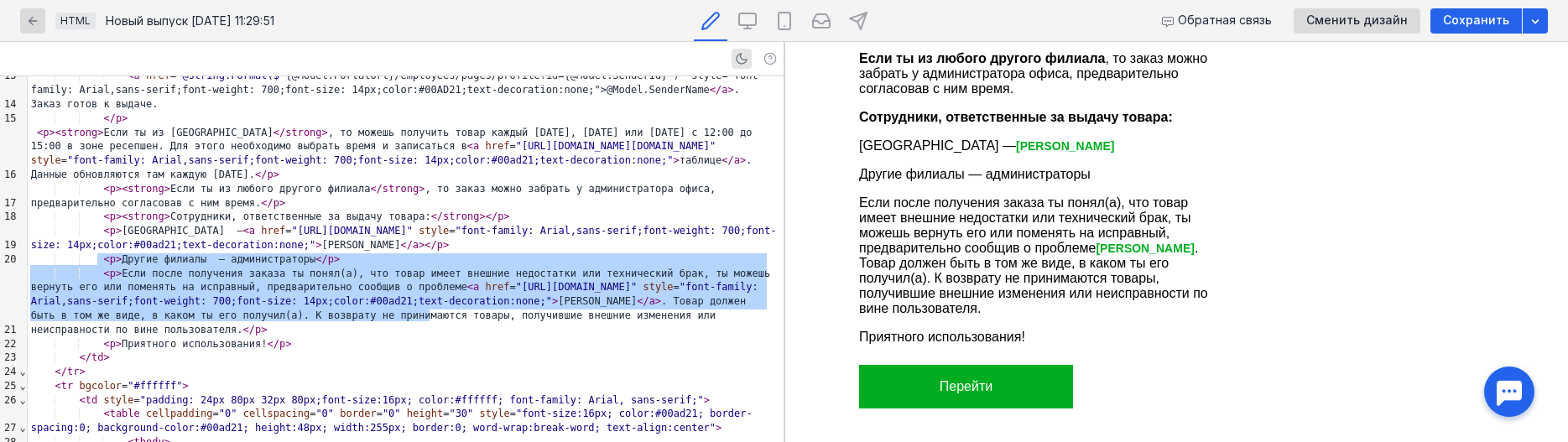
click at [428, 279] on div "< p > Если после получения заказа ты понял(а), что товар имеет внешние недостат…" at bounding box center [406, 302] width 756 height 71
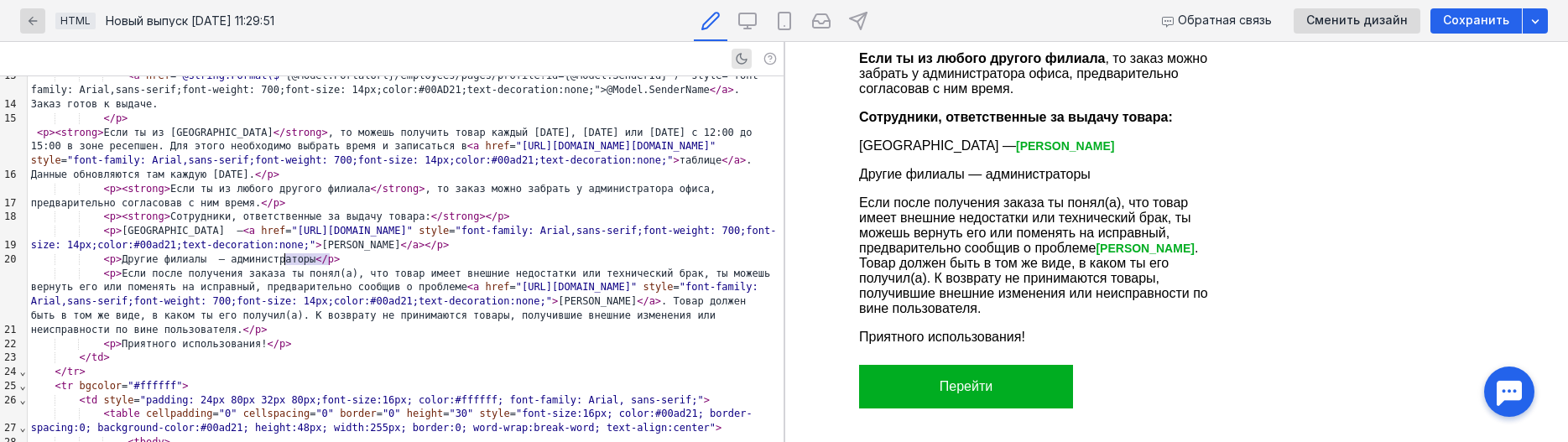
drag, startPoint x: 329, startPoint y: 259, endPoint x: 284, endPoint y: 259, distance: 45.0
click at [284, 267] on div "< p > Если после получения заказа ты понял(а), что товар имеет внешние недостат…" at bounding box center [406, 302] width 756 height 71
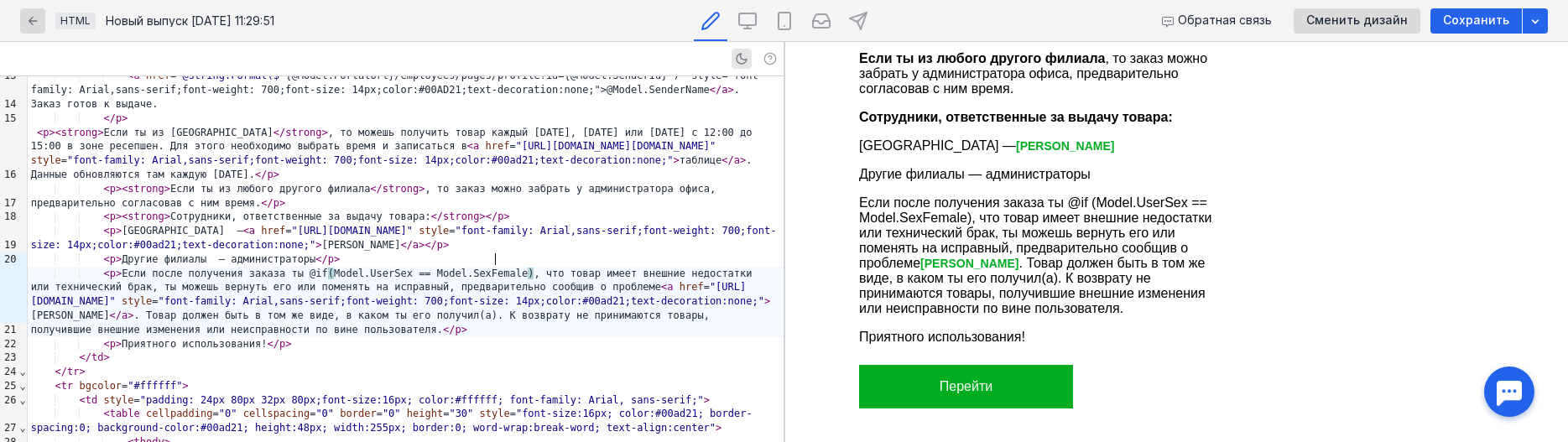
scroll to position [0, 0]
click at [540, 268] on span "{" at bounding box center [543, 273] width 6 height 12
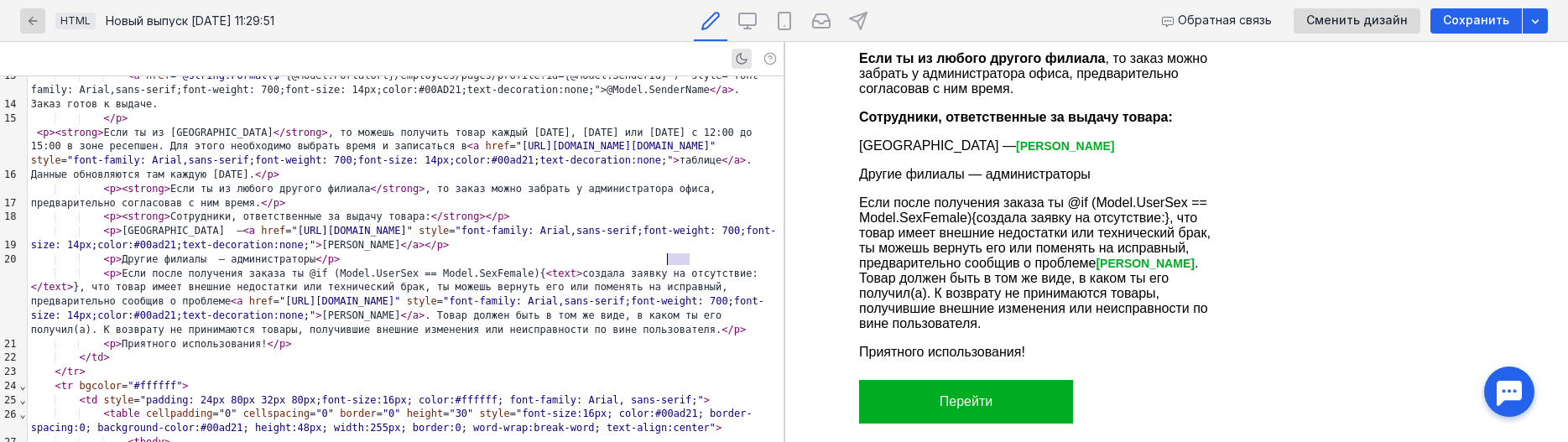
drag, startPoint x: 692, startPoint y: 256, endPoint x: 659, endPoint y: 259, distance: 33.1
click at [659, 267] on div "< p > Если после получения заказа ты @if (Model.UserSex == Model.SexFemale){ < …" at bounding box center [406, 302] width 756 height 71
drag, startPoint x: 695, startPoint y: 261, endPoint x: 535, endPoint y: 259, distance: 160.0
click at [535, 267] on div "< p > Если после получения заказа ты @if (Model.UserSex == Model.SexFemale){ < …" at bounding box center [406, 302] width 756 height 71
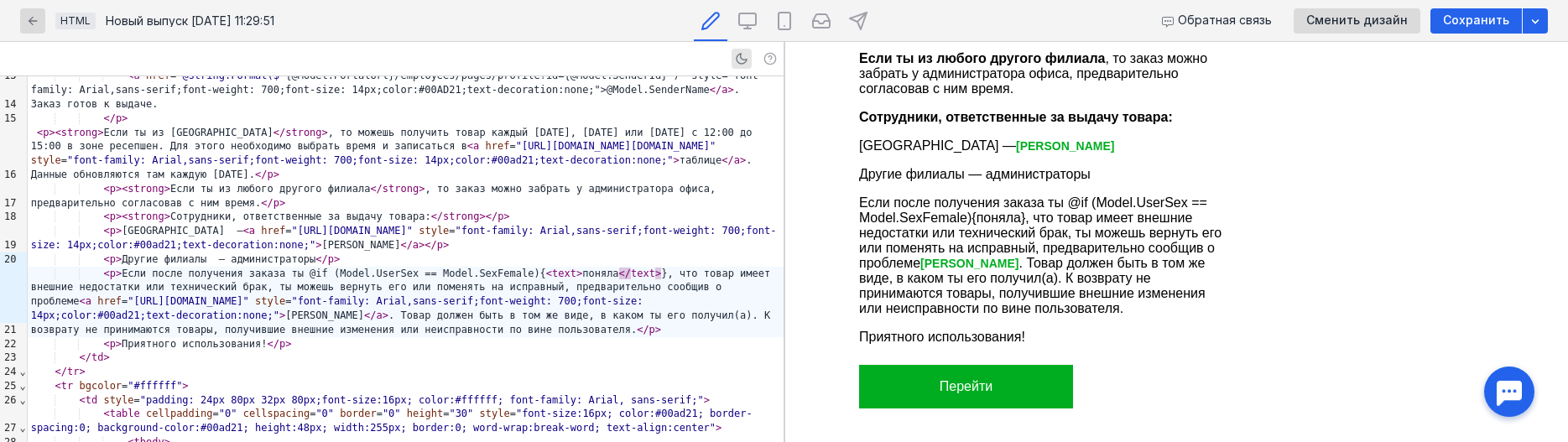
click at [613, 267] on div "< p > Если после получения заказа ты @if (Model.UserSex == Model.SexFemale){ < …" at bounding box center [406, 302] width 756 height 71
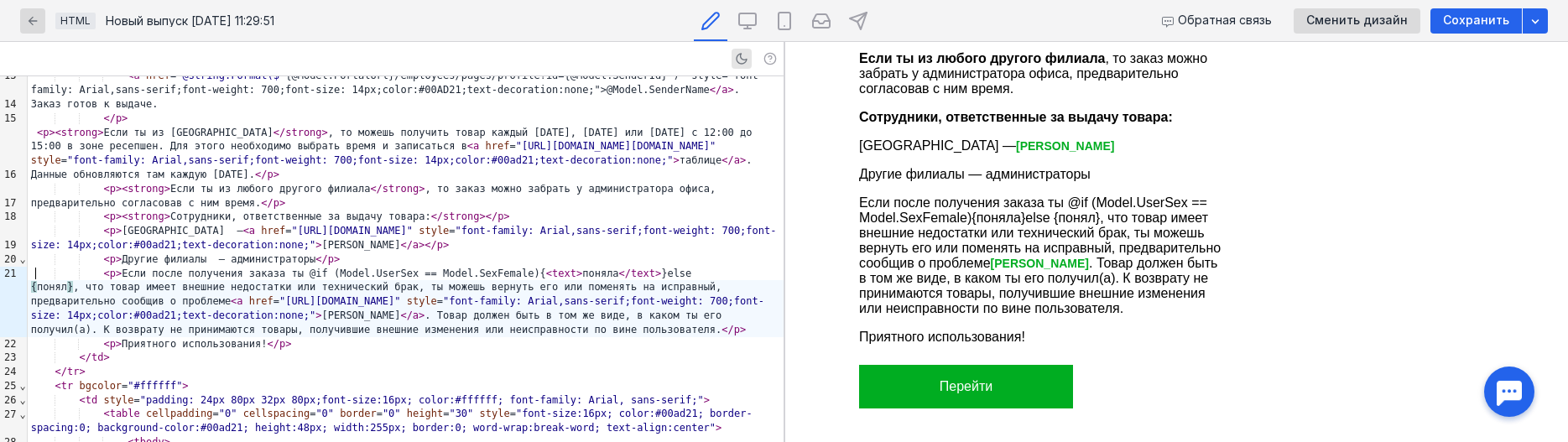
click at [35, 281] on span "{" at bounding box center [34, 286] width 6 height 12
click at [96, 280] on div "{ < text > понял } , что товар имеет внешние недостатки или технический брак, т…" at bounding box center [406, 308] width 756 height 56
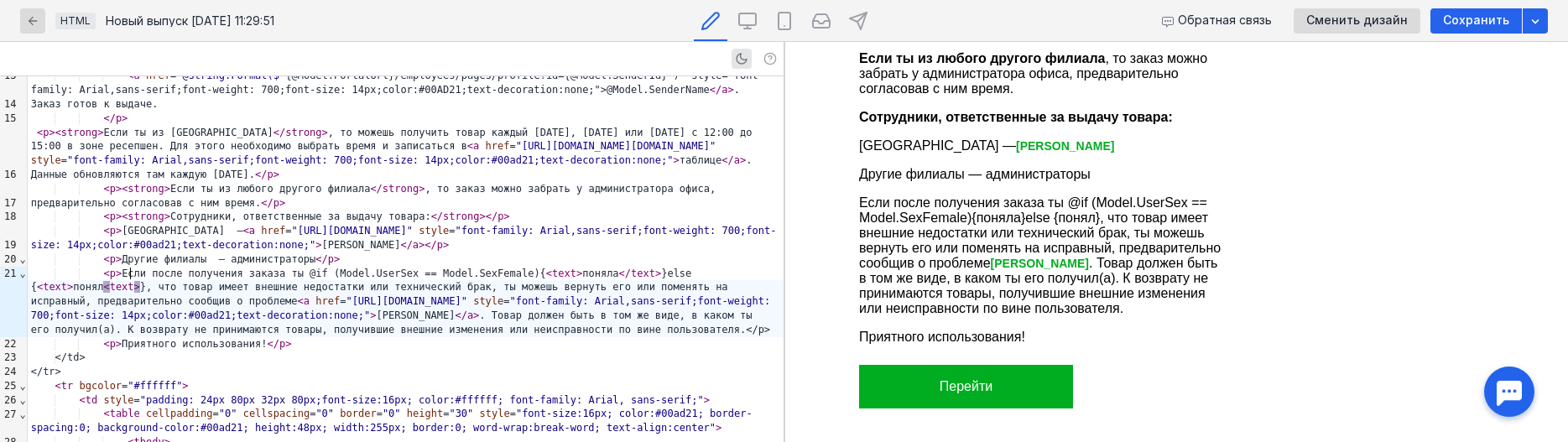
click at [104, 281] on span "<" at bounding box center [106, 286] width 6 height 12
click at [407, 311] on div "{ < text > понял </ text > }, что товар имеет внешние недостатки или технически…" at bounding box center [406, 308] width 756 height 56
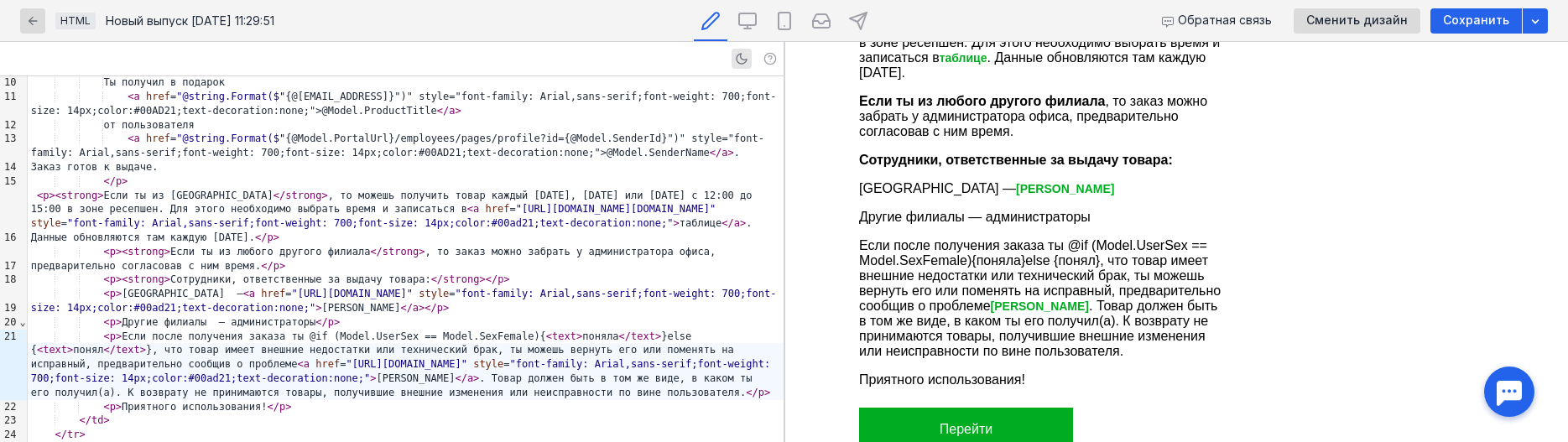
scroll to position [256, 0]
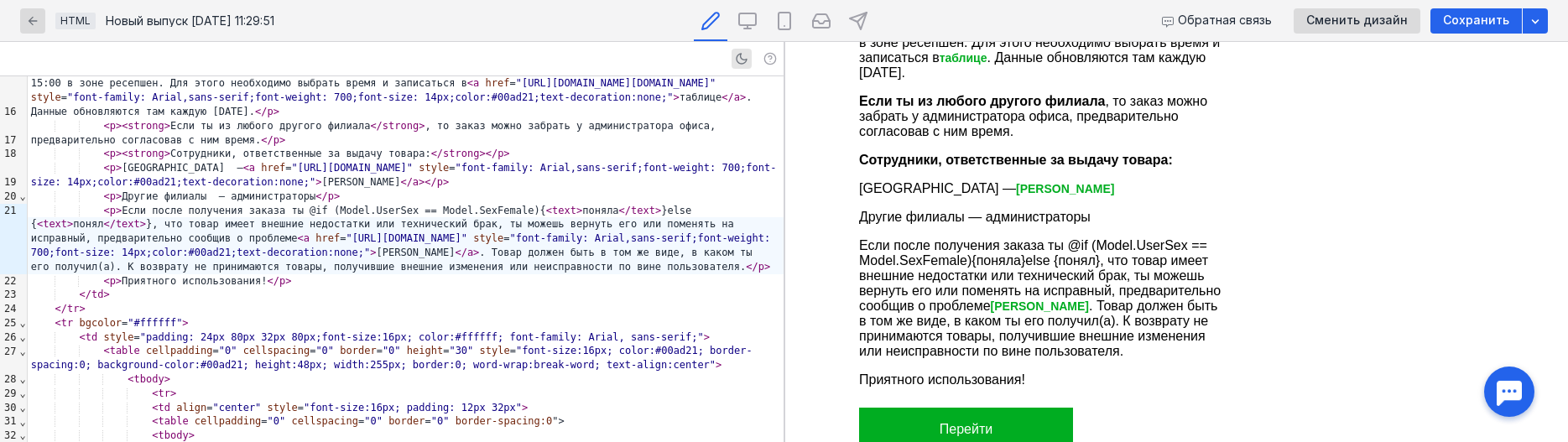
click at [546, 204] on span "<" at bounding box center [548, 210] width 6 height 12
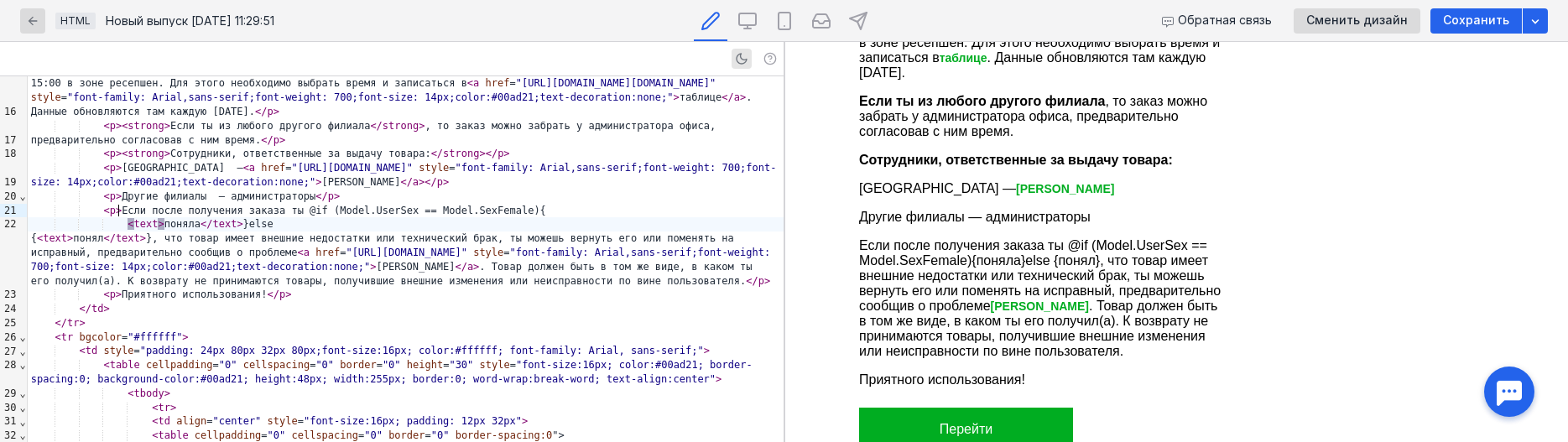
scroll to position [0, 0]
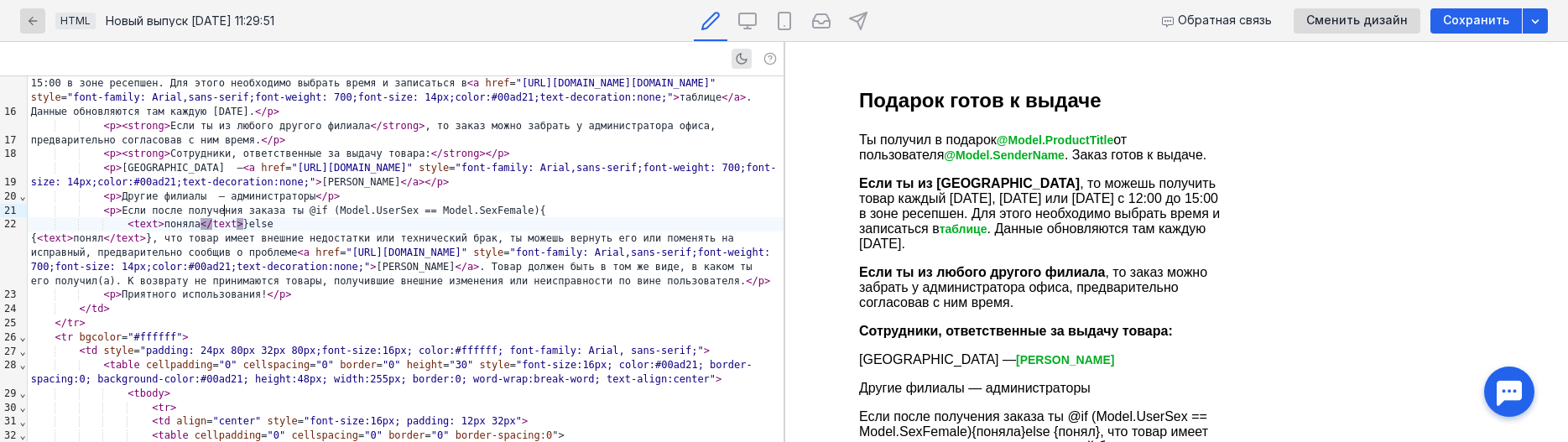
click at [237, 218] on span ">" at bounding box center [240, 224] width 6 height 12
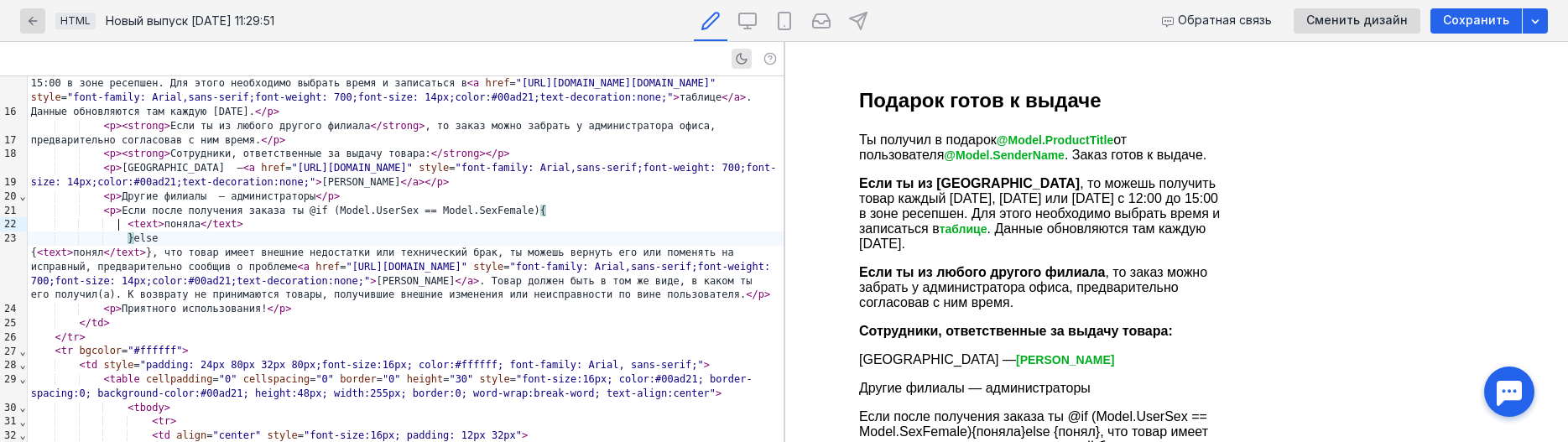
click at [128, 232] on span "}" at bounding box center [131, 238] width 6 height 12
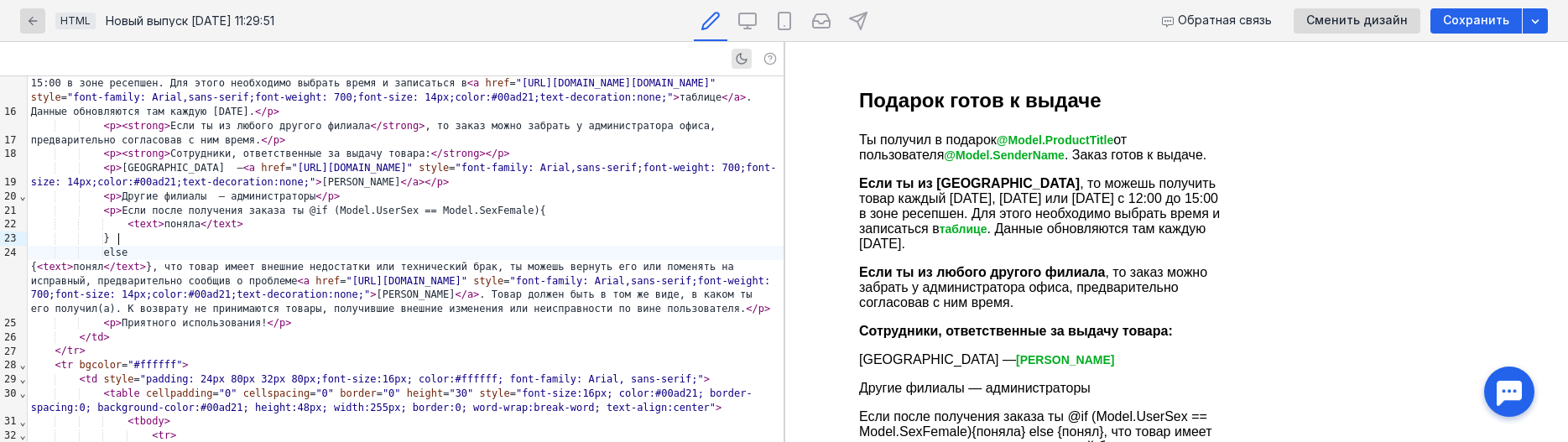
click at [35, 260] on div "{ < text > понял </ text > }, что товар имеет внешние недостатки или технически…" at bounding box center [406, 288] width 756 height 56
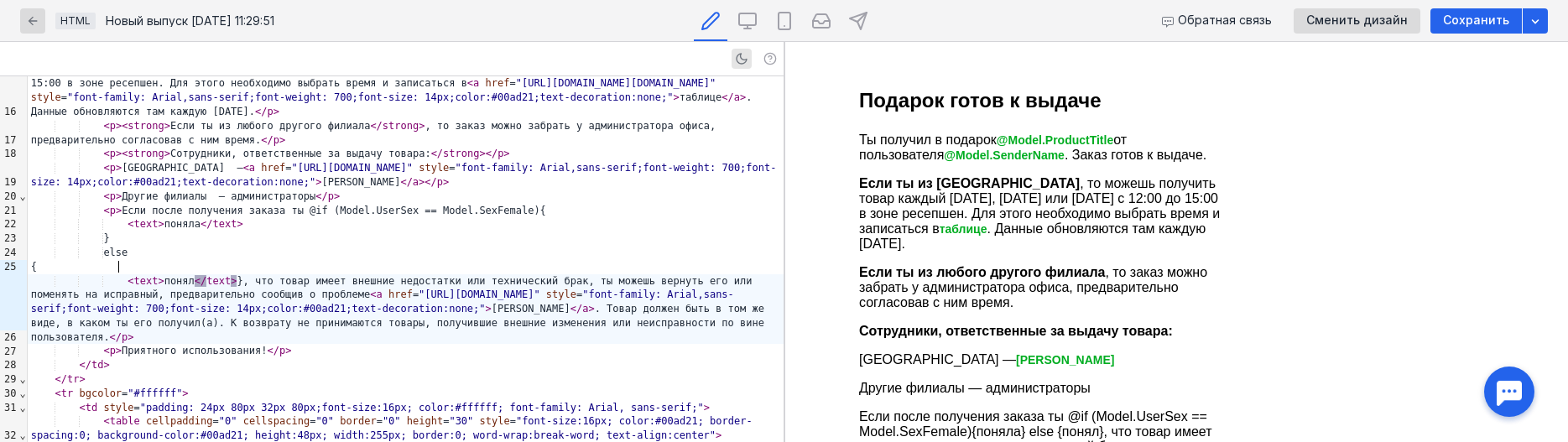
click at [230, 275] on span ">" at bounding box center [233, 281] width 6 height 12
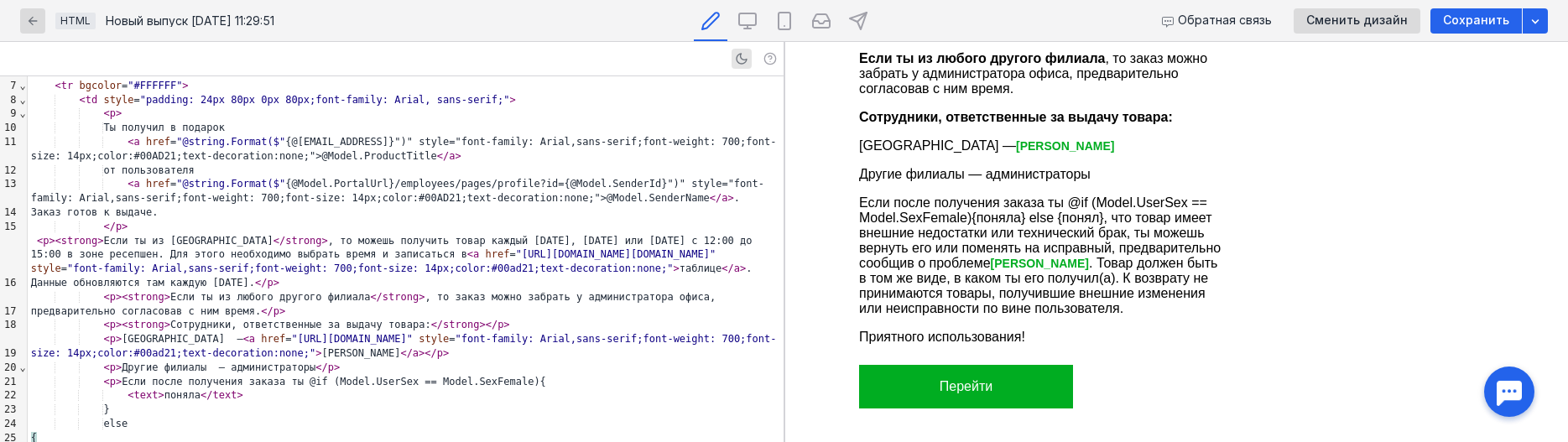
scroll to position [171, 0]
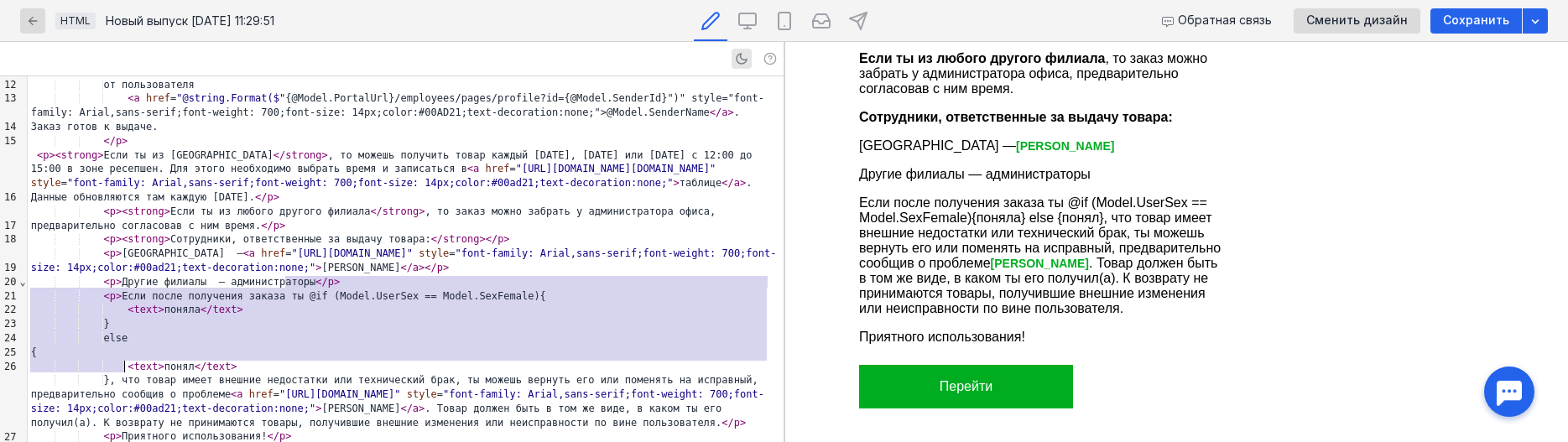
drag, startPoint x: 287, startPoint y: 283, endPoint x: 123, endPoint y: 368, distance: 184.7
click at [123, 368] on div "< table width = "600" align = "center" border = "0" cellpadding = "0" cellspaci…" at bounding box center [406, 366] width 756 height 922
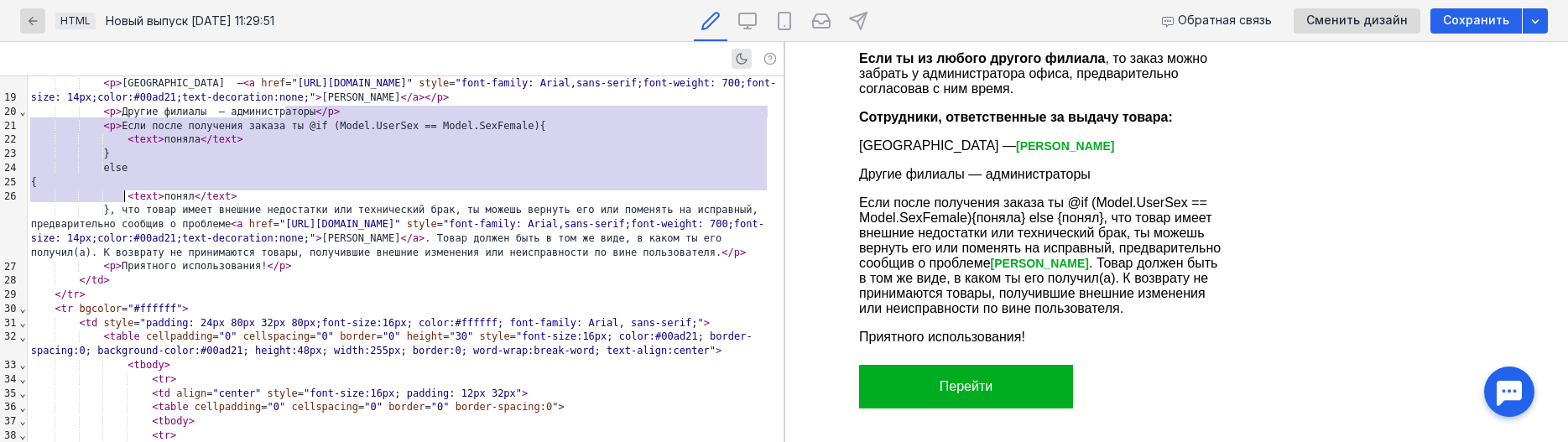
scroll to position [342, 0]
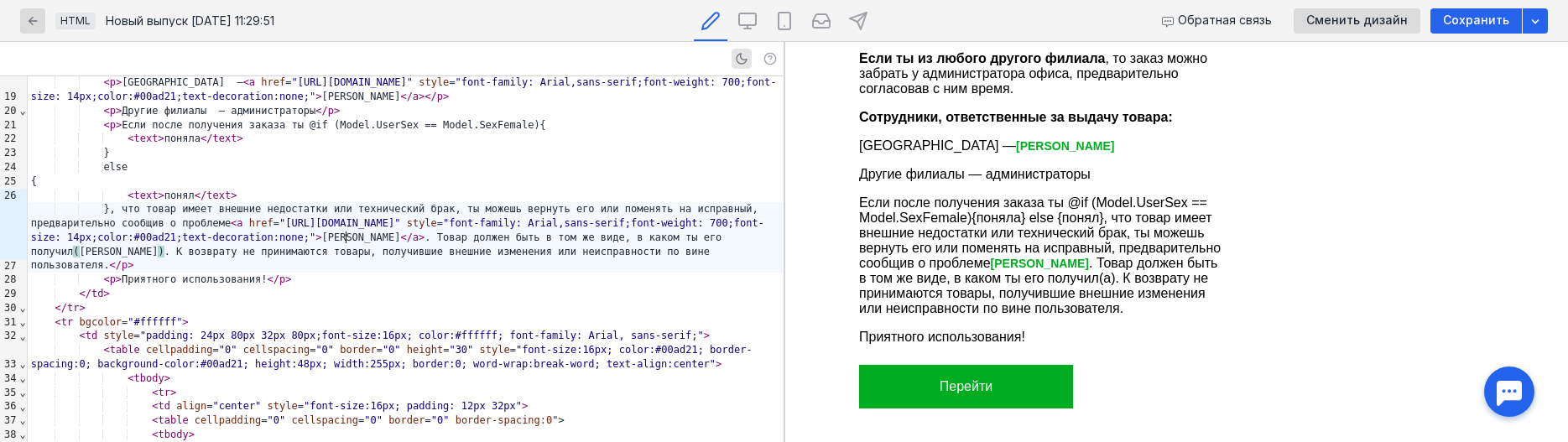
click at [348, 240] on div "}, что товар имеет внешние недостатки или технический брак, ты можешь вернуть е…" at bounding box center [406, 238] width 756 height 71
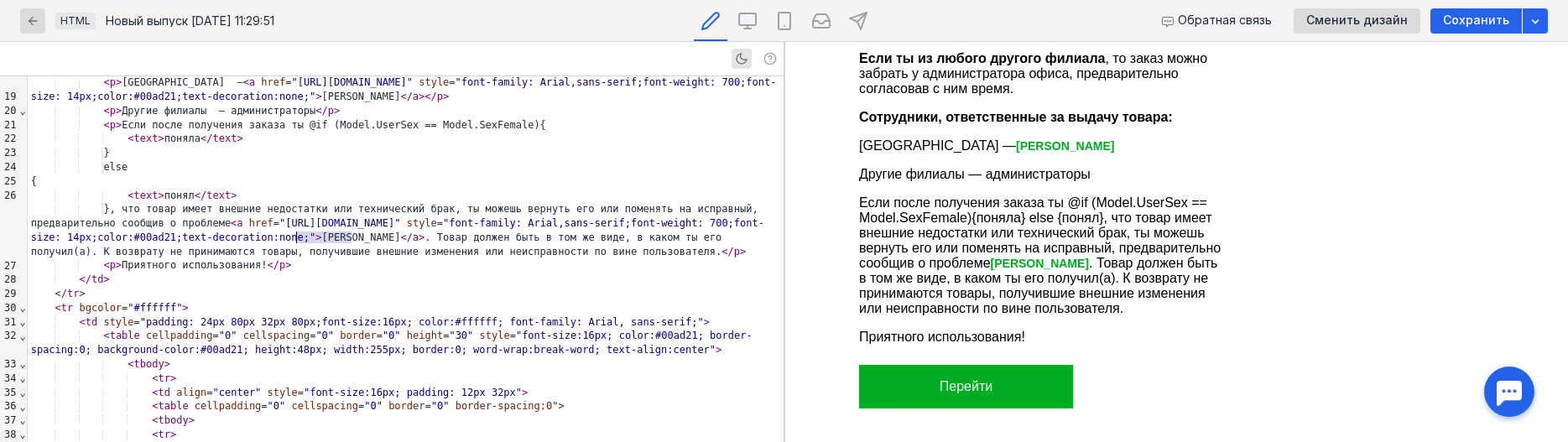
drag, startPoint x: 352, startPoint y: 237, endPoint x: 298, endPoint y: 242, distance: 54.2
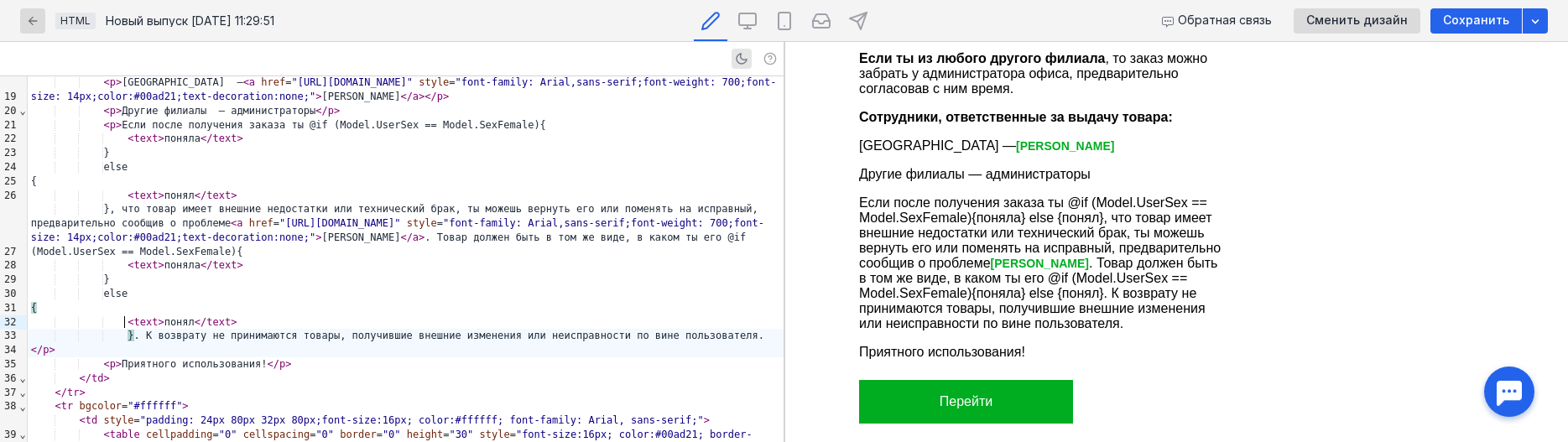
scroll to position [0, 0]
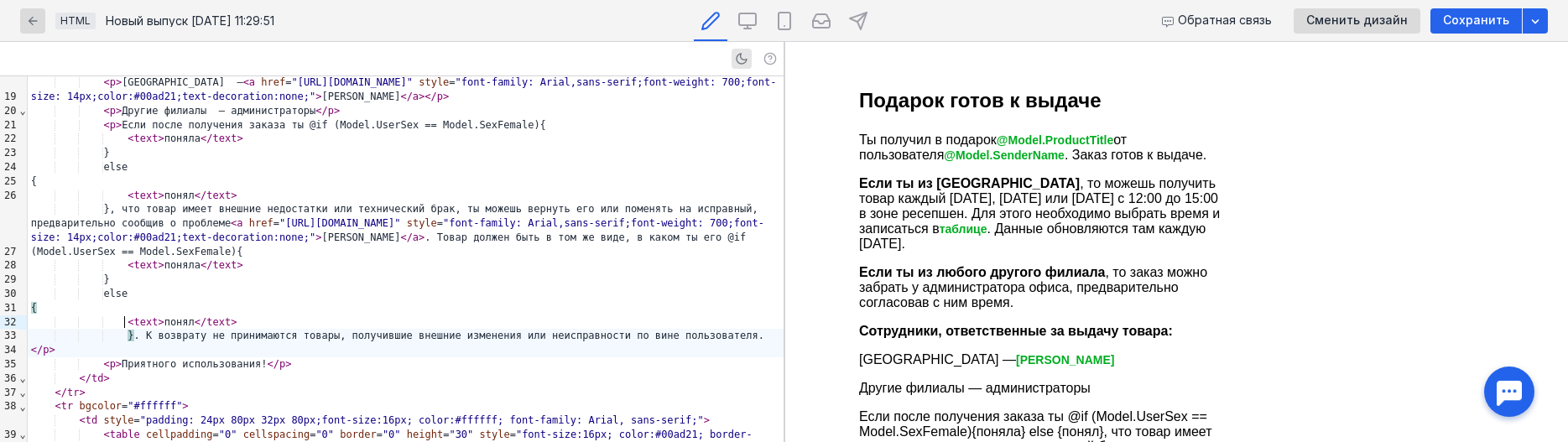
click at [166, 258] on div "< text > поняла </ text >" at bounding box center [406, 265] width 756 height 14
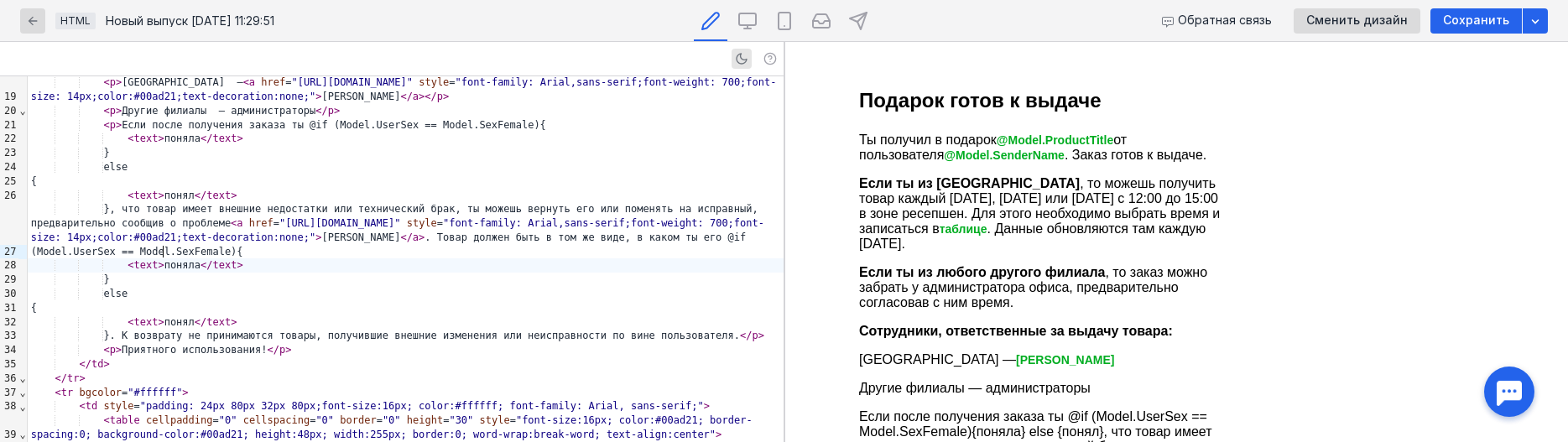
click at [166, 258] on div "< text > поняла </ text >" at bounding box center [406, 265] width 756 height 14
click at [170, 315] on div "< text > понял </ text >" at bounding box center [406, 322] width 756 height 14
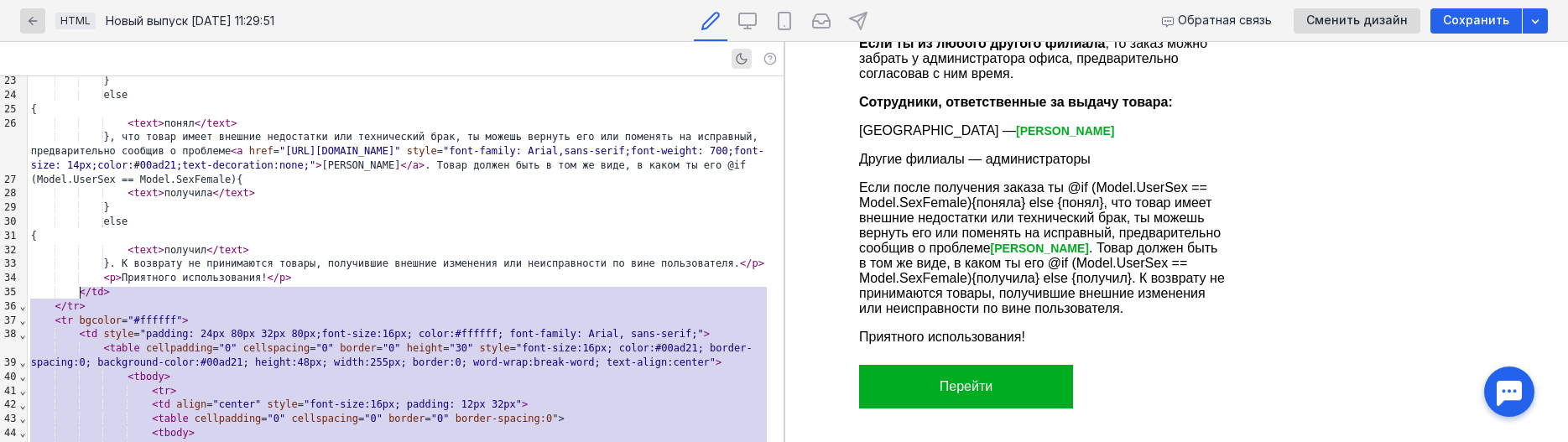
scroll to position [385, 0]
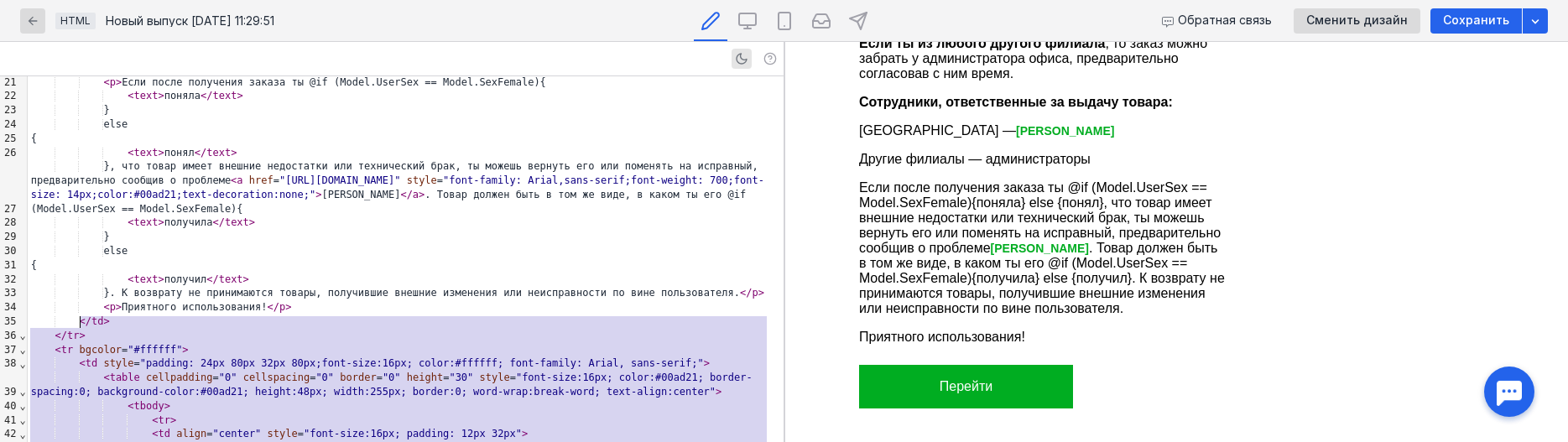
drag, startPoint x: 92, startPoint y: 415, endPoint x: 93, endPoint y: 324, distance: 91.0
click at [93, 324] on div "< table width = "600" align = "center" border = "0" cellpadding = "0" cellspaci…" at bounding box center [406, 195] width 756 height 1007
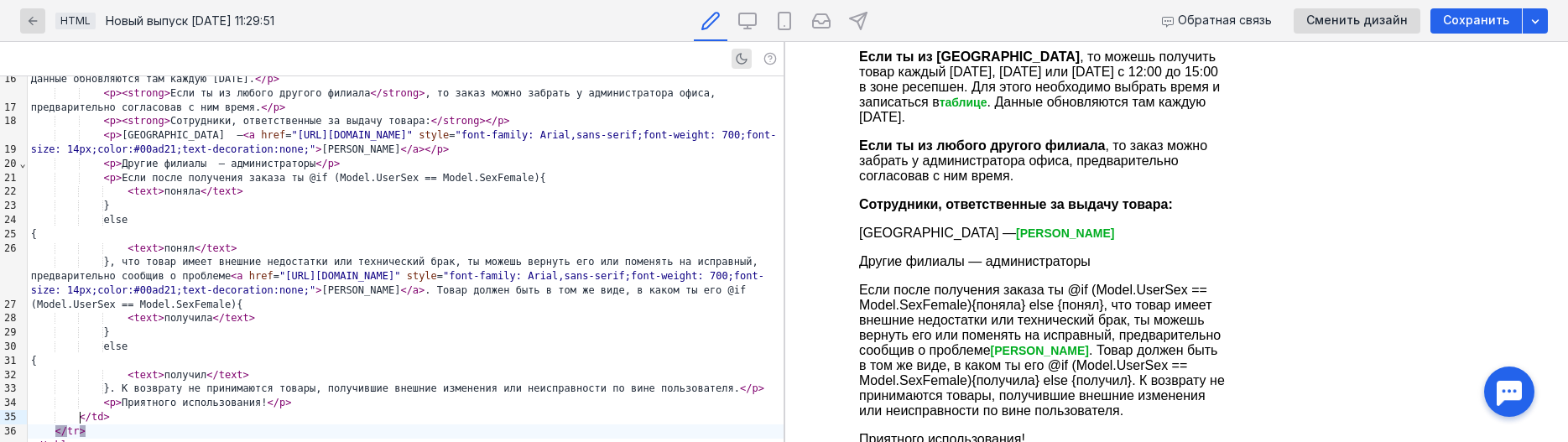
scroll to position [138, 0]
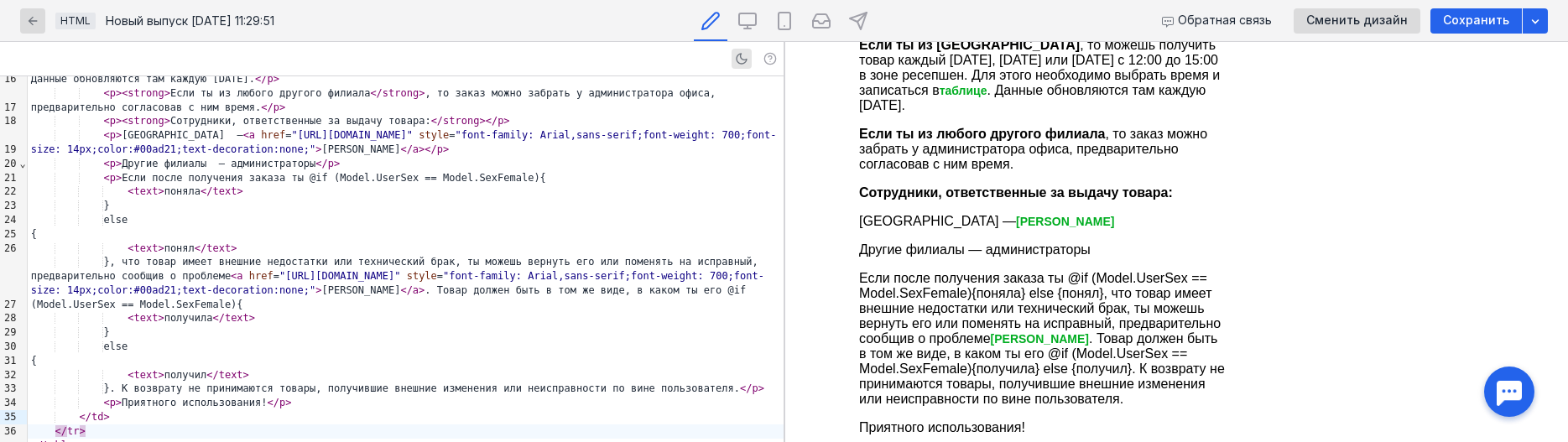
click at [594, 296] on div "}, что товар имеет внешние недостатки или технический брак, ты можешь вернуть е…" at bounding box center [406, 283] width 756 height 56
